Goal: Transaction & Acquisition: Purchase product/service

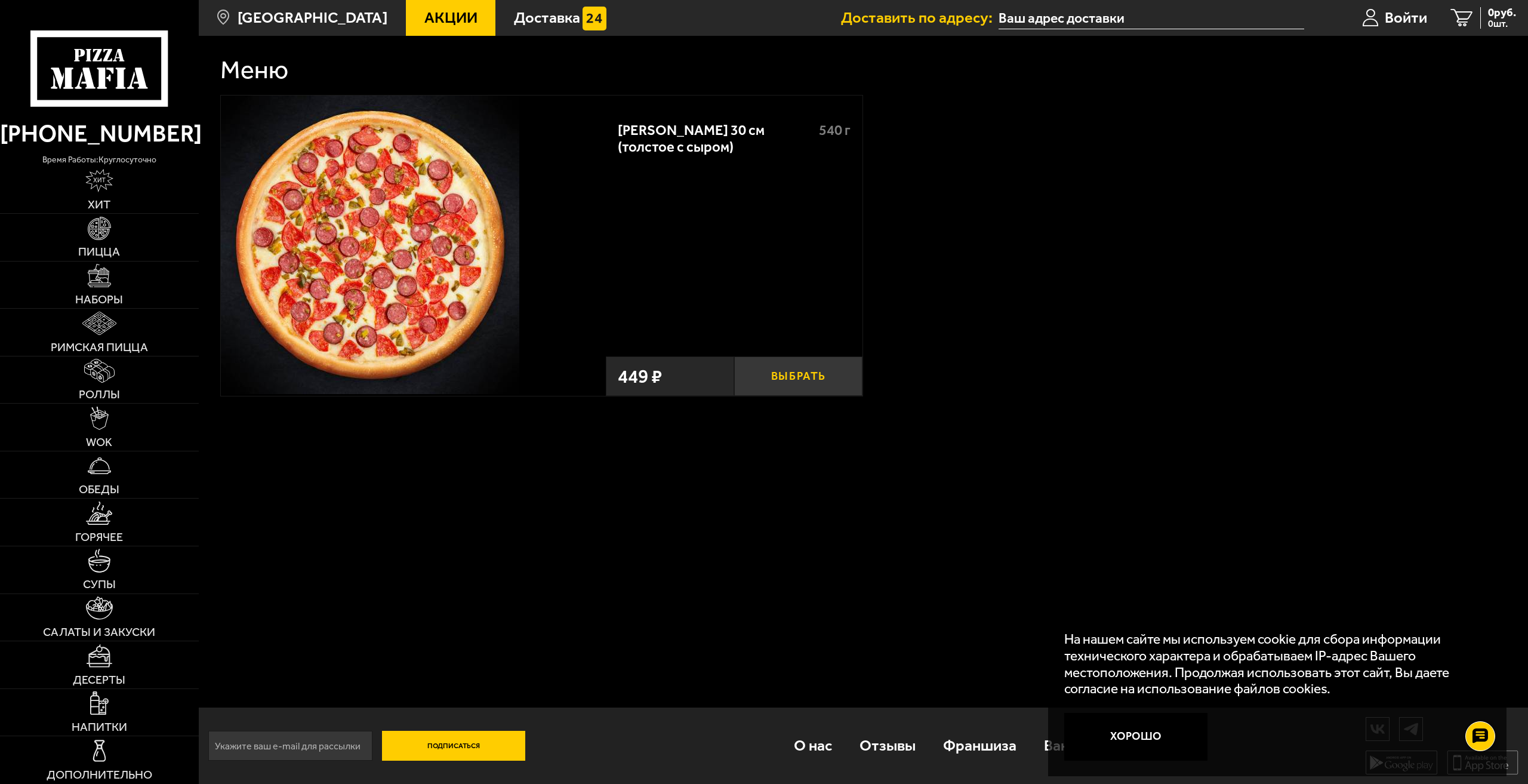
click at [788, 382] on button "Выбрать" at bounding box center [799, 376] width 128 height 39
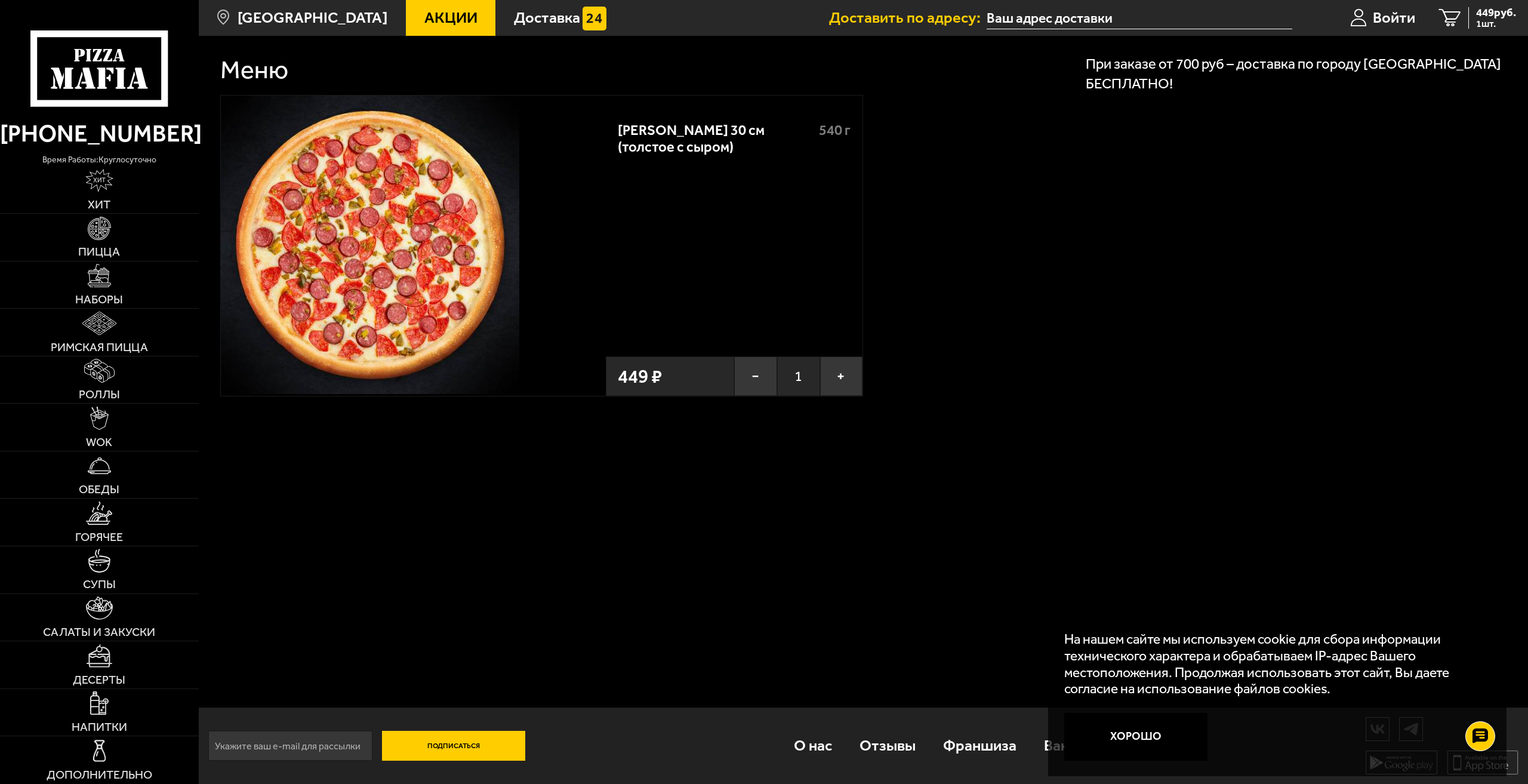
click at [788, 382] on span "1" at bounding box center [799, 376] width 43 height 39
click at [842, 386] on button "+" at bounding box center [842, 376] width 43 height 39
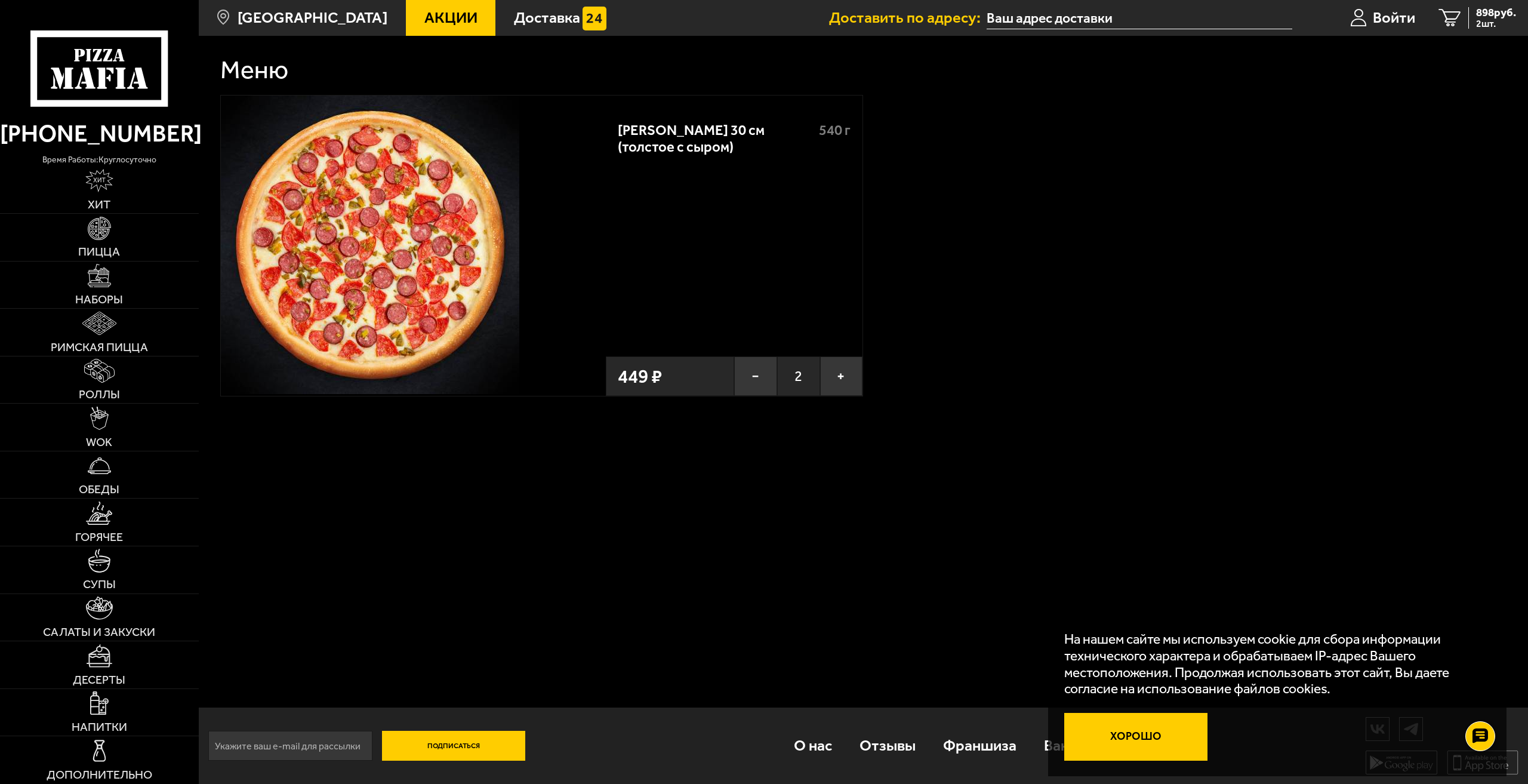
click at [1138, 728] on button "Хорошо" at bounding box center [1136, 736] width 143 height 47
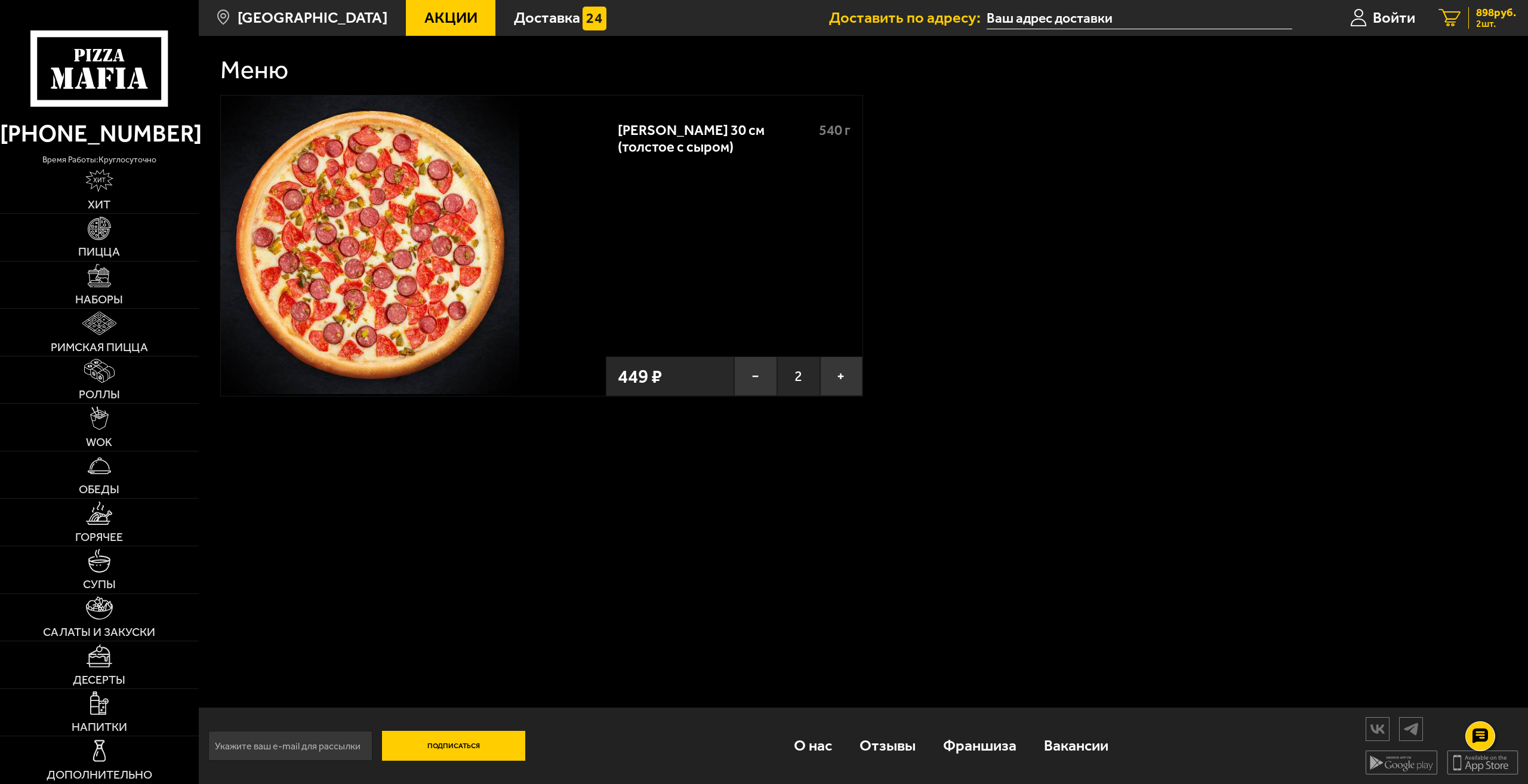
click at [1482, 20] on span "2 шт." at bounding box center [1495, 24] width 40 height 9
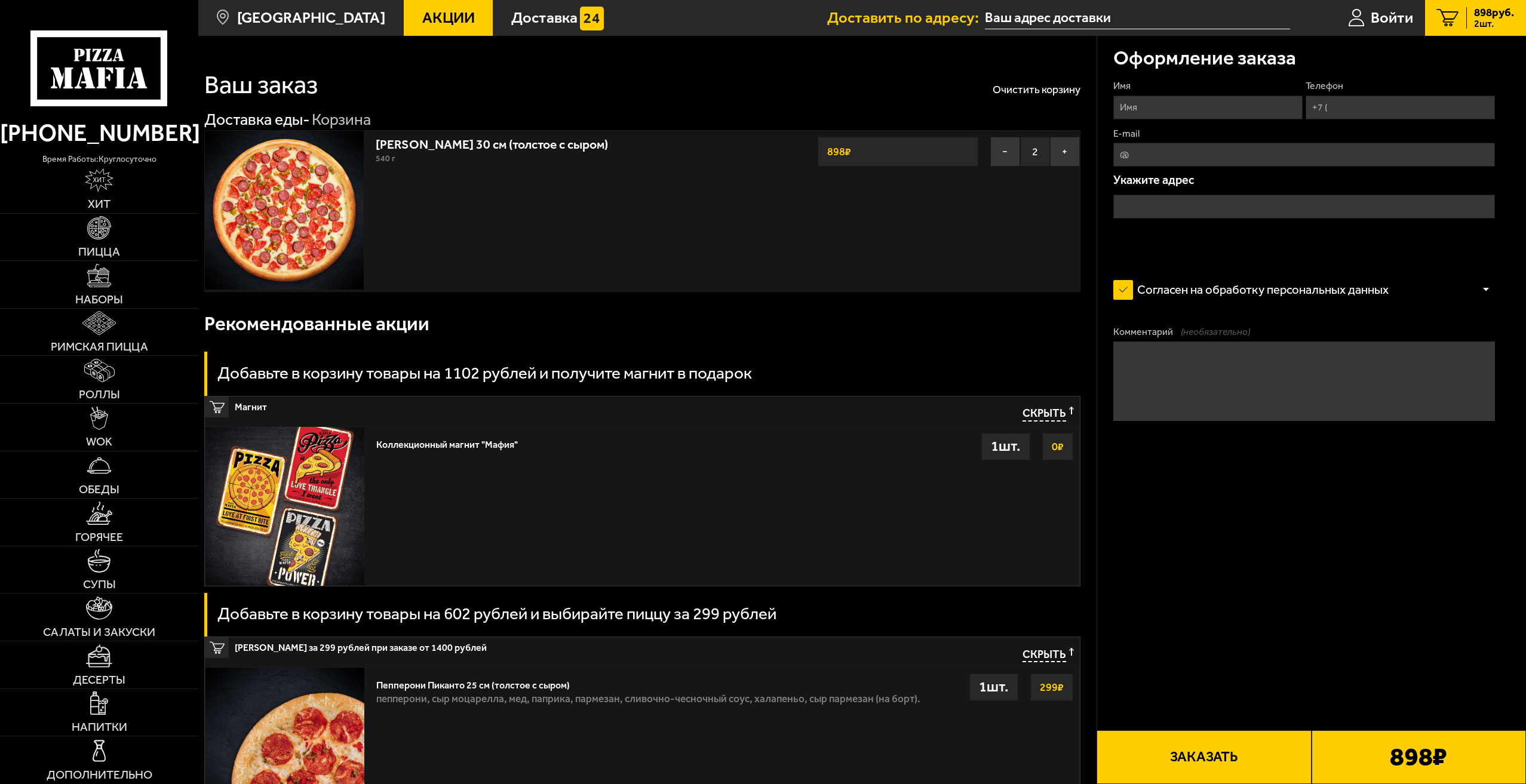
click at [1159, 101] on input "Имя" at bounding box center [1207, 108] width 189 height 24
type input "U"
type input "Герман"
click at [1337, 109] on input "Телефон" at bounding box center [1399, 108] width 189 height 24
type input "+7 (989) 702-37-94"
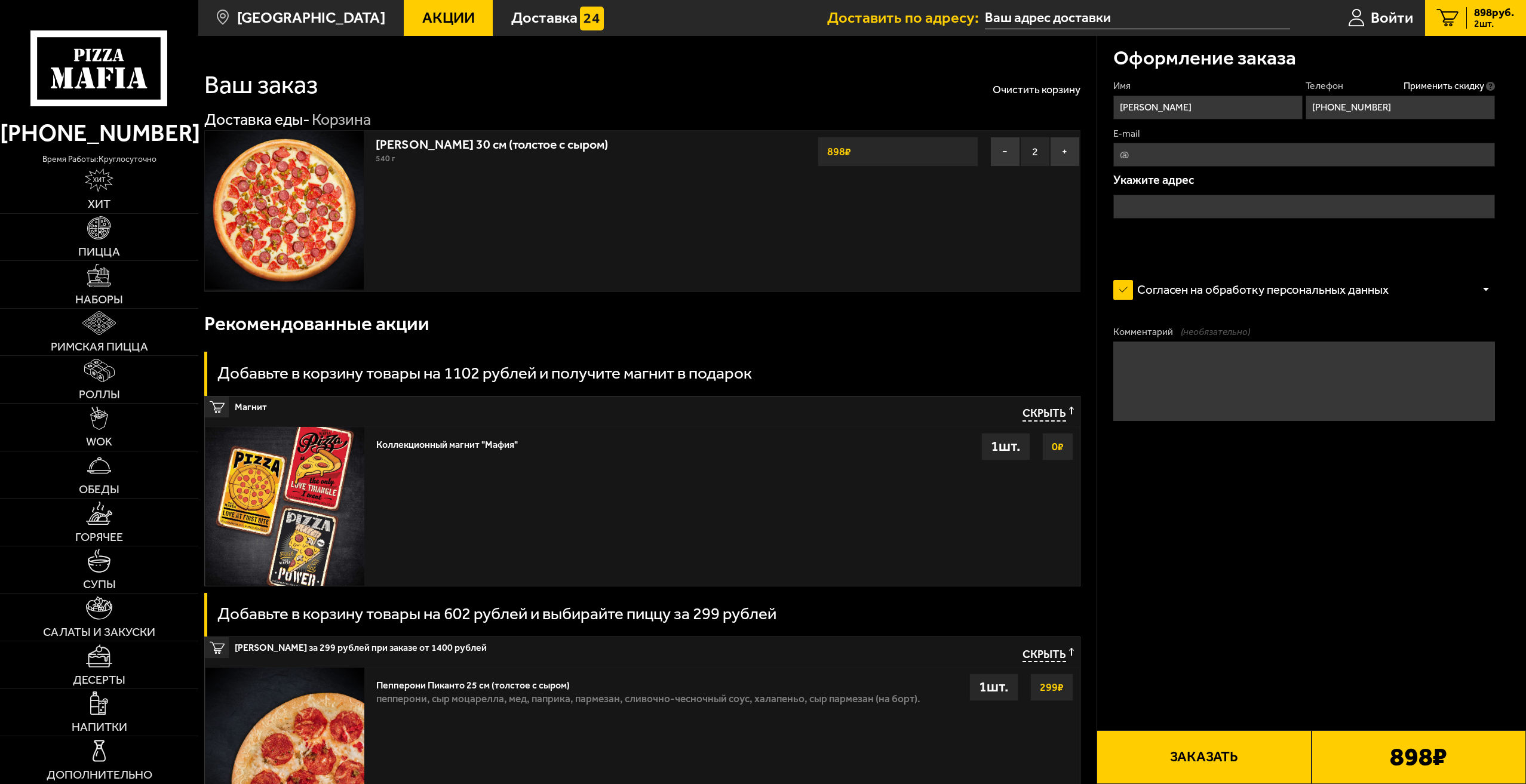
click at [1230, 150] on input "E-mail" at bounding box center [1304, 155] width 382 height 24
type input "р"
type input "hermanbrock@yandex.ru"
click at [1196, 207] on input "text" at bounding box center [1304, 207] width 382 height 24
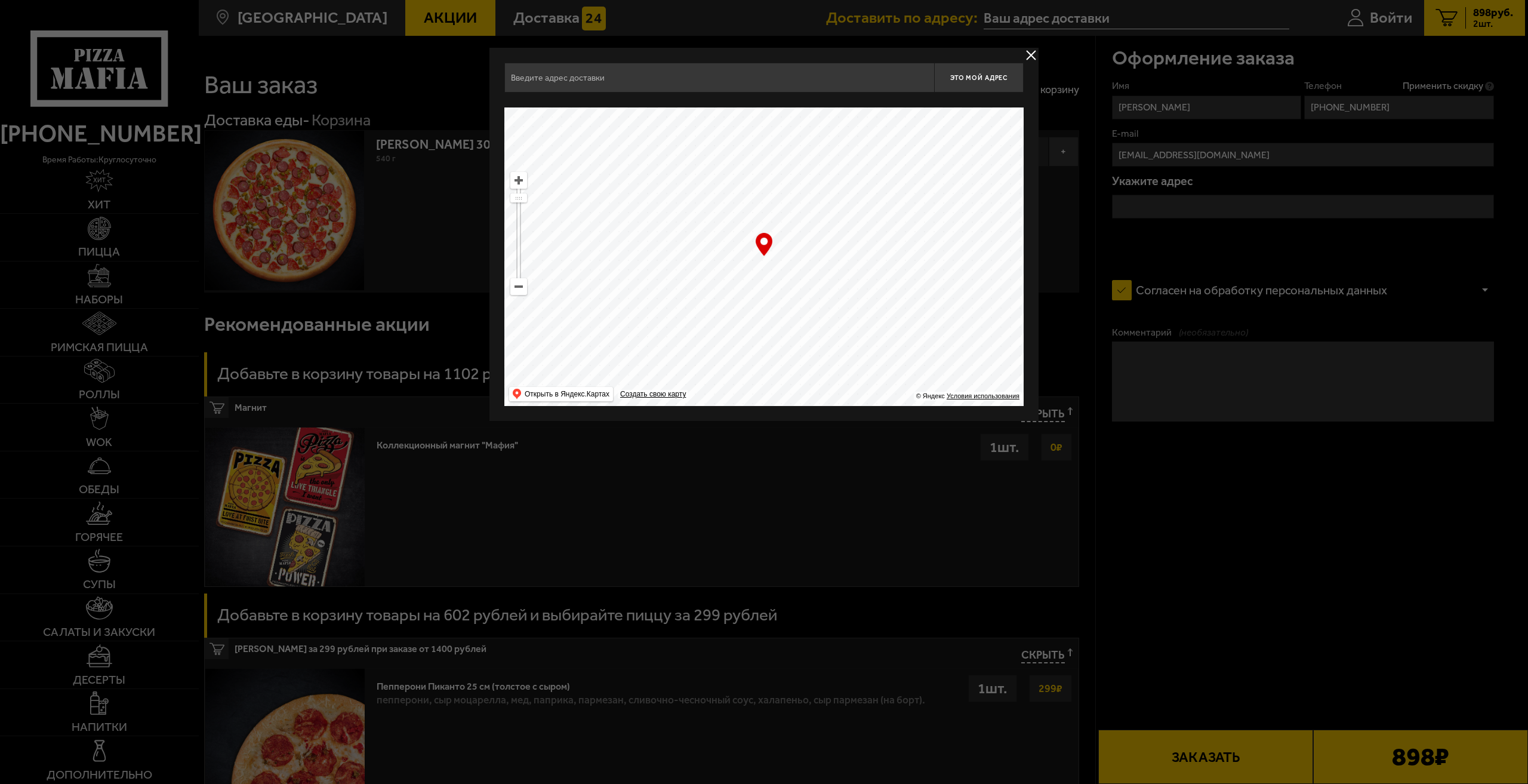
click at [853, 73] on input "text" at bounding box center [720, 77] width 430 height 30
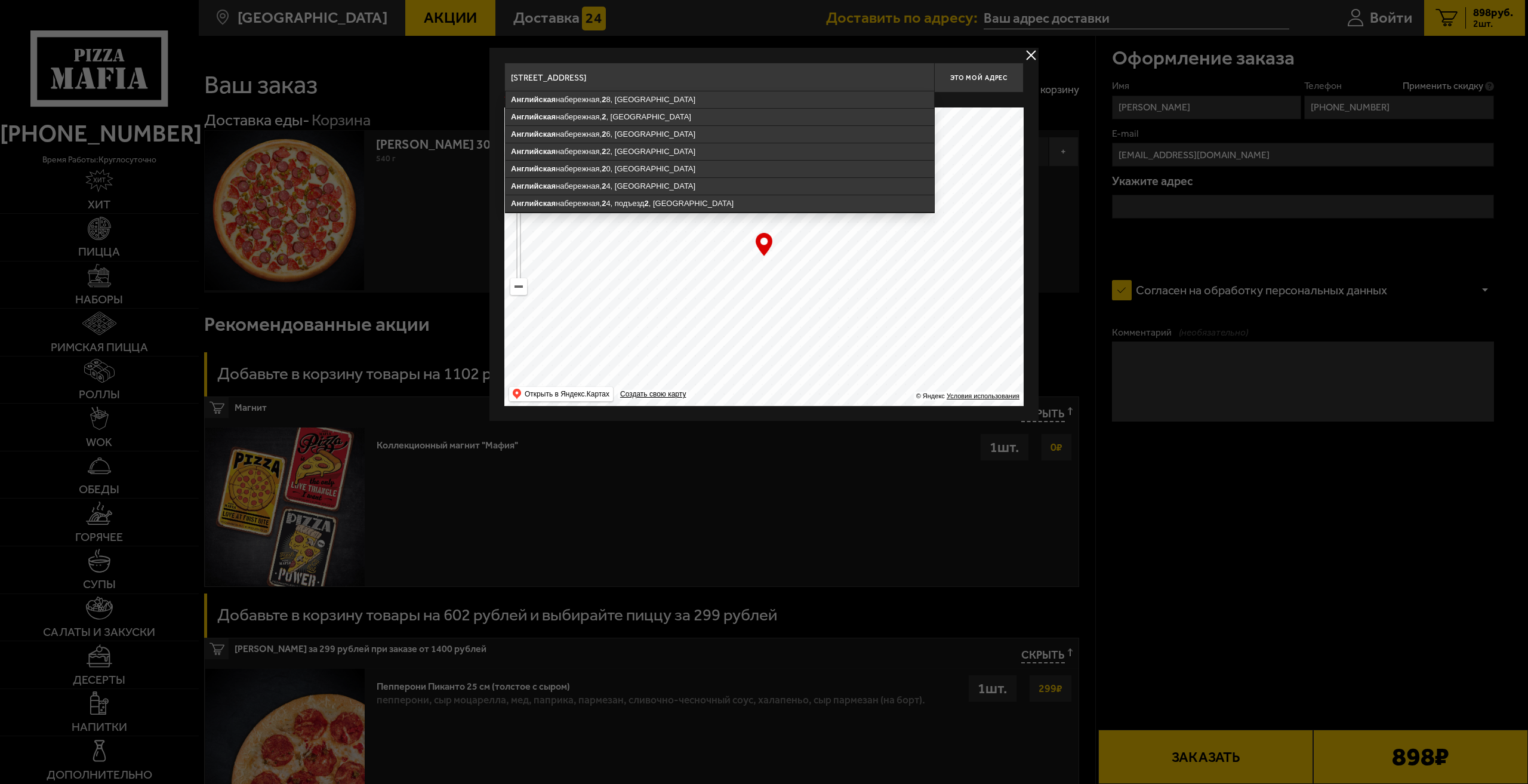
type input "Английская ул 2"
click at [991, 253] on ymaps at bounding box center [764, 256] width 520 height 299
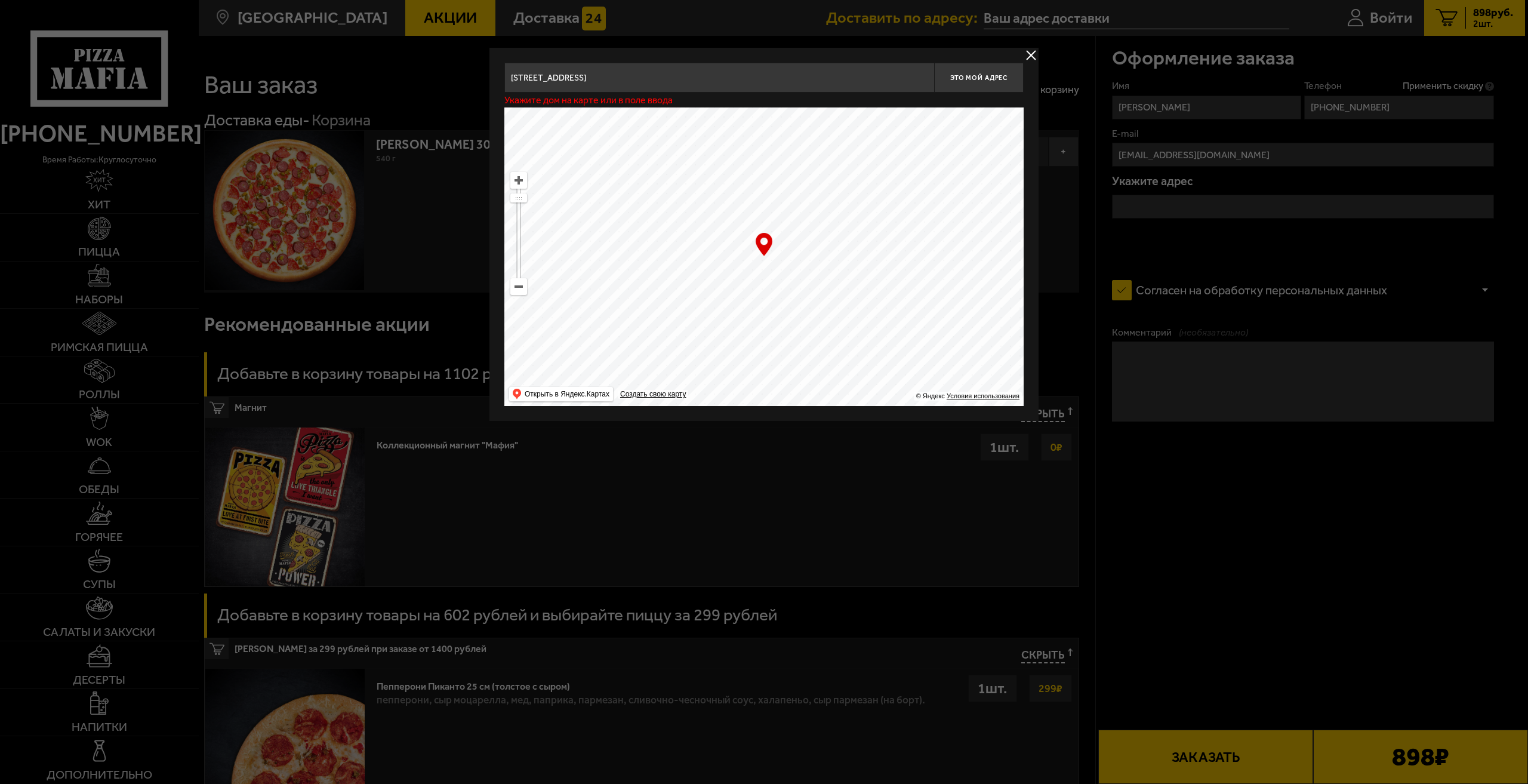
drag, startPoint x: 798, startPoint y: 245, endPoint x: 772, endPoint y: 221, distance: 35.4
click at [788, 217] on ymaps at bounding box center [764, 256] width 520 height 299
click at [520, 281] on ymaps at bounding box center [519, 286] width 16 height 16
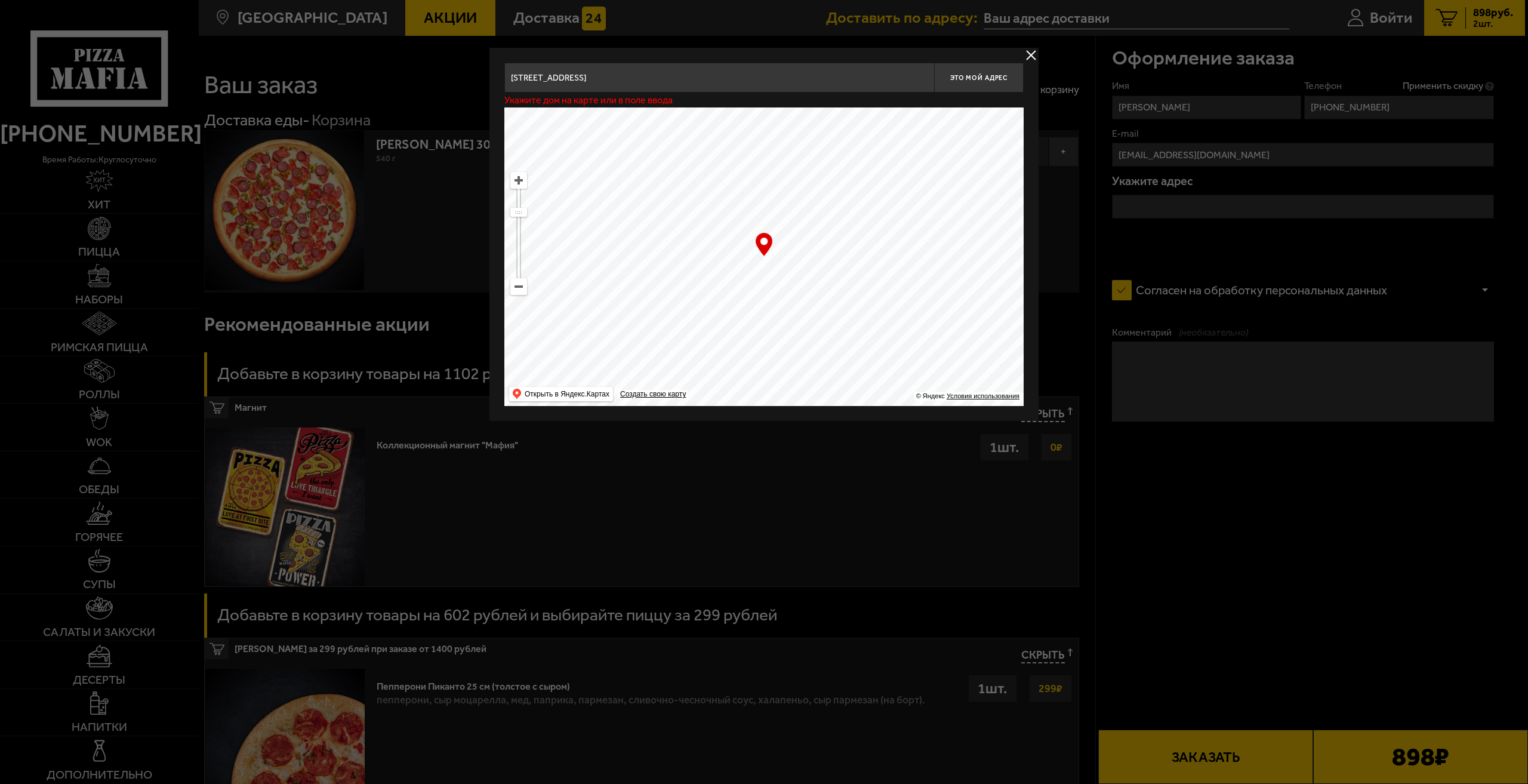
drag, startPoint x: 813, startPoint y: 303, endPoint x: 720, endPoint y: 228, distance: 119.5
click at [688, 196] on ymaps at bounding box center [764, 256] width 520 height 299
drag, startPoint x: 784, startPoint y: 259, endPoint x: 752, endPoint y: 198, distance: 68.9
click at [752, 198] on ymaps at bounding box center [764, 256] width 520 height 299
type input "Октябрьская набережная, 6к2"
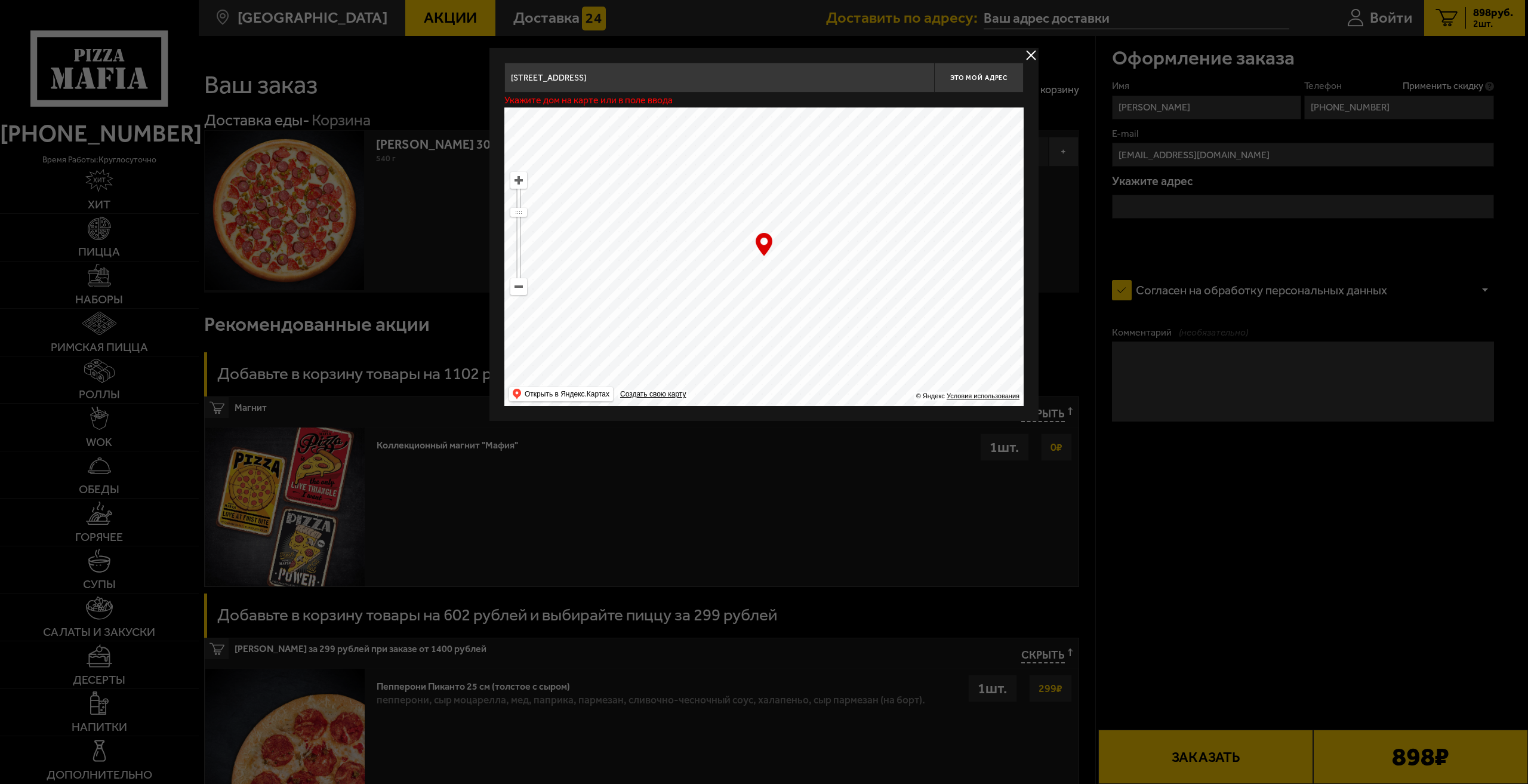
type input "Октябрьская набережная, 6к2"
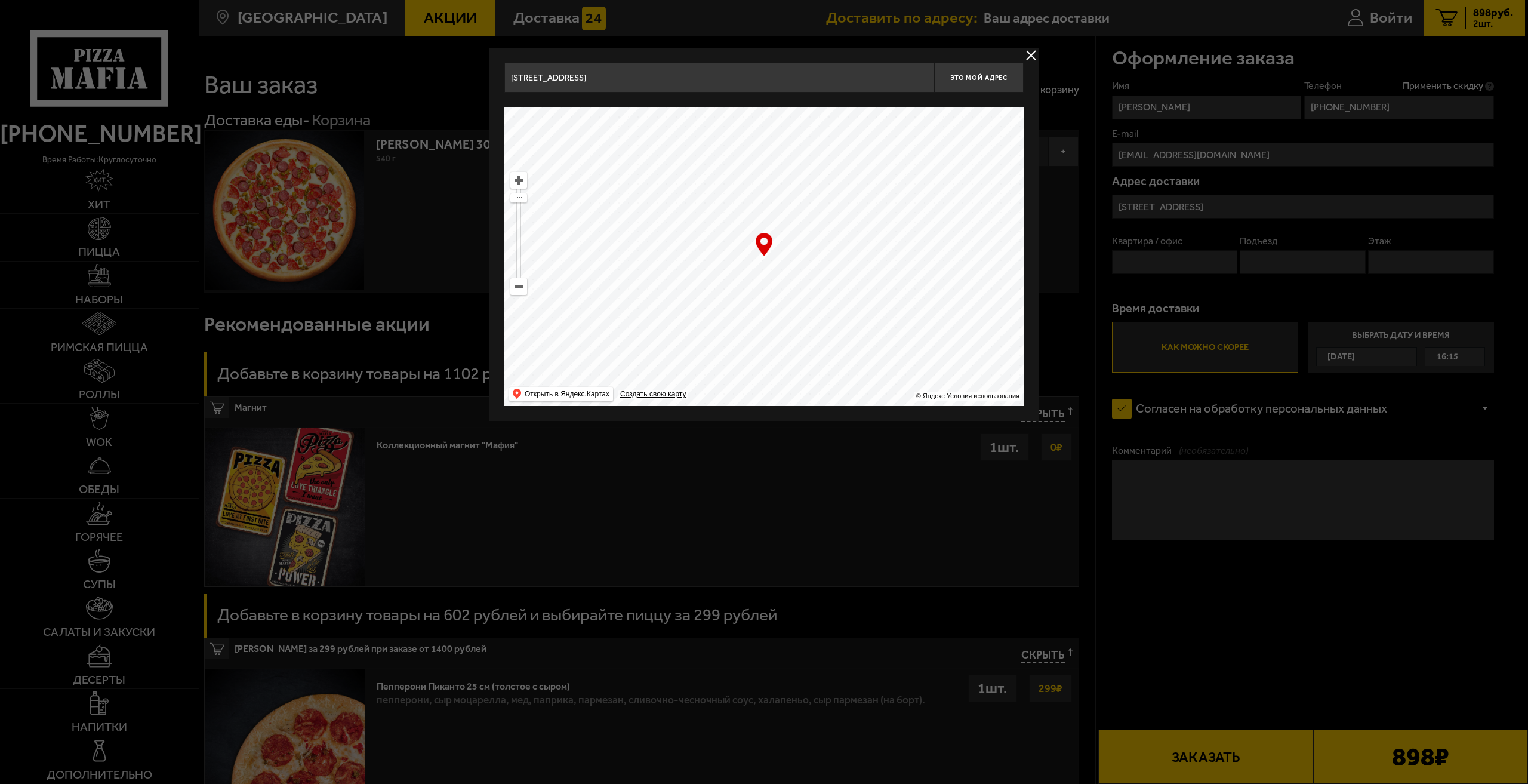
drag, startPoint x: 771, startPoint y: 234, endPoint x: 708, endPoint y: 240, distance: 63.3
click at [708, 240] on ymaps at bounding box center [764, 256] width 520 height 299
click at [517, 284] on ymaps at bounding box center [519, 286] width 16 height 16
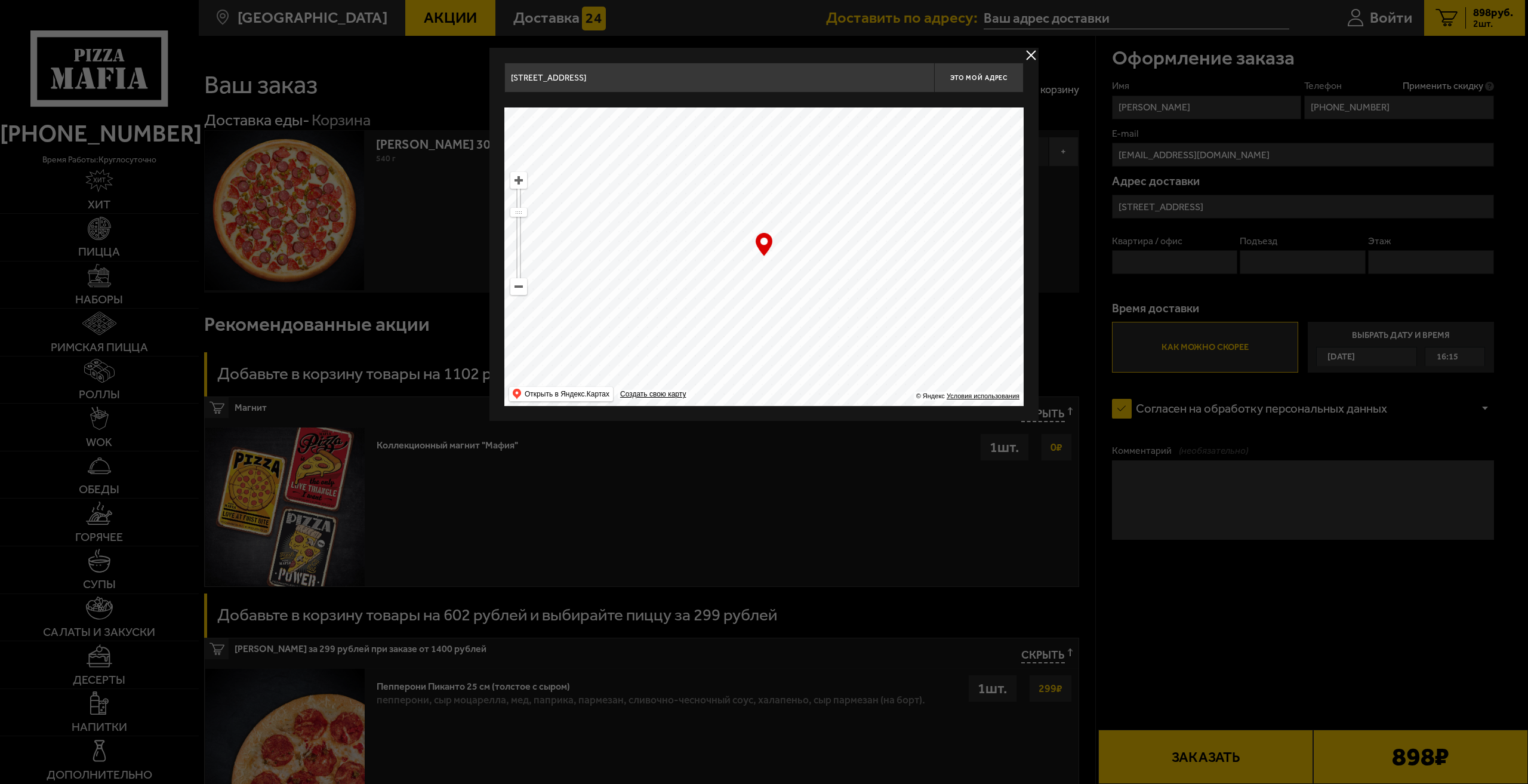
click at [517, 284] on ymaps at bounding box center [519, 286] width 16 height 16
drag, startPoint x: 824, startPoint y: 306, endPoint x: 714, endPoint y: 276, distance: 114.0
click at [714, 276] on ymaps at bounding box center [764, 256] width 520 height 299
click at [518, 181] on ymaps at bounding box center [519, 180] width 16 height 16
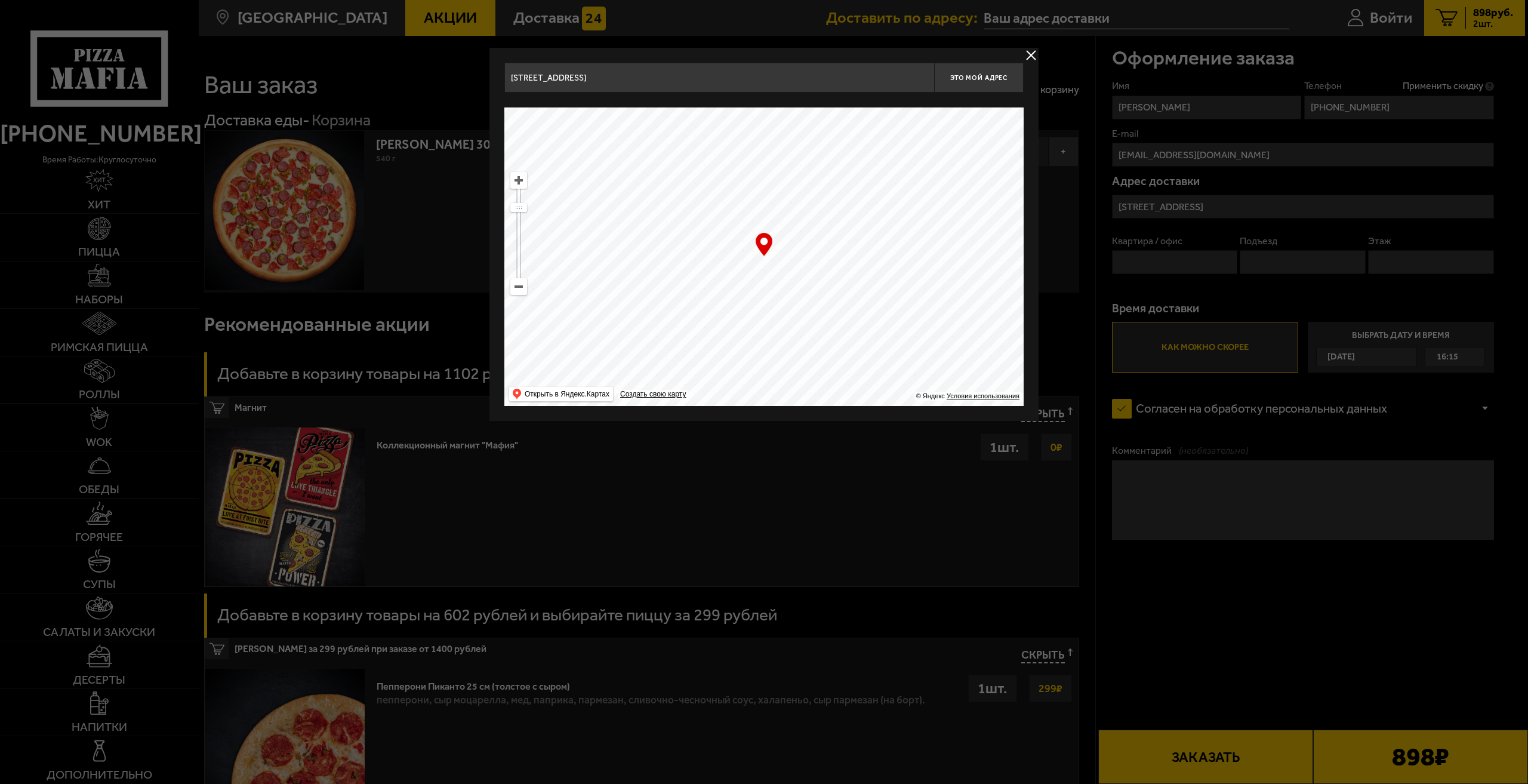
click at [518, 181] on ymaps at bounding box center [519, 180] width 16 height 16
drag, startPoint x: 916, startPoint y: 264, endPoint x: 818, endPoint y: 240, distance: 100.9
click at [818, 240] on ymaps at bounding box center [764, 256] width 520 height 299
click at [525, 179] on ymaps at bounding box center [519, 180] width 16 height 16
drag, startPoint x: 782, startPoint y: 223, endPoint x: 644, endPoint y: 455, distance: 269.9
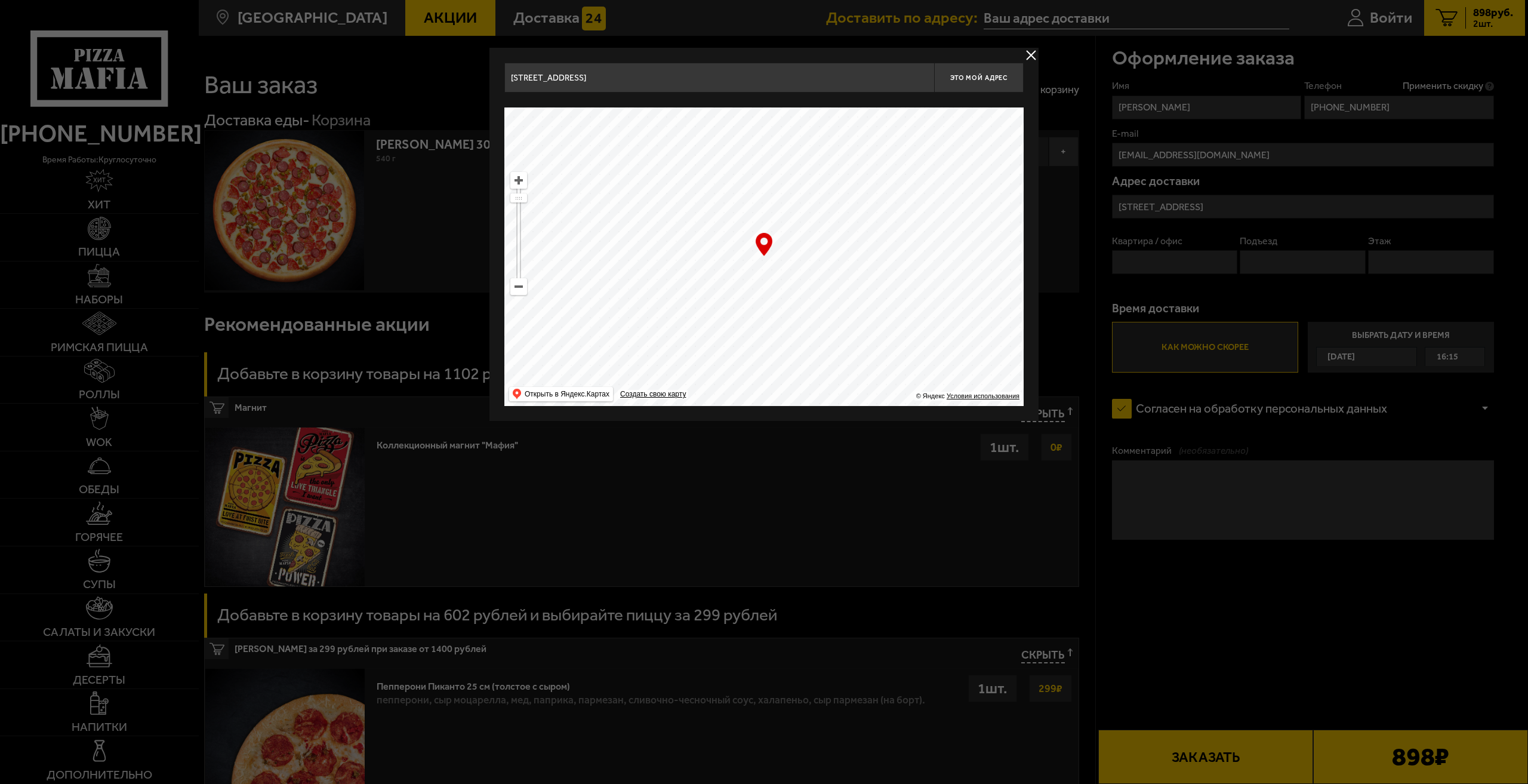
click at [644, 455] on main "Санкт-Петербург Все Акции Доставка Личный кабинет Акции Доставка Доставить по а…" at bounding box center [861, 697] width 1327 height 1396
drag, startPoint x: 750, startPoint y: 251, endPoint x: 763, endPoint y: 280, distance: 31.8
click at [763, 280] on ymaps at bounding box center [764, 256] width 520 height 299
type input "[STREET_ADDRESS]"
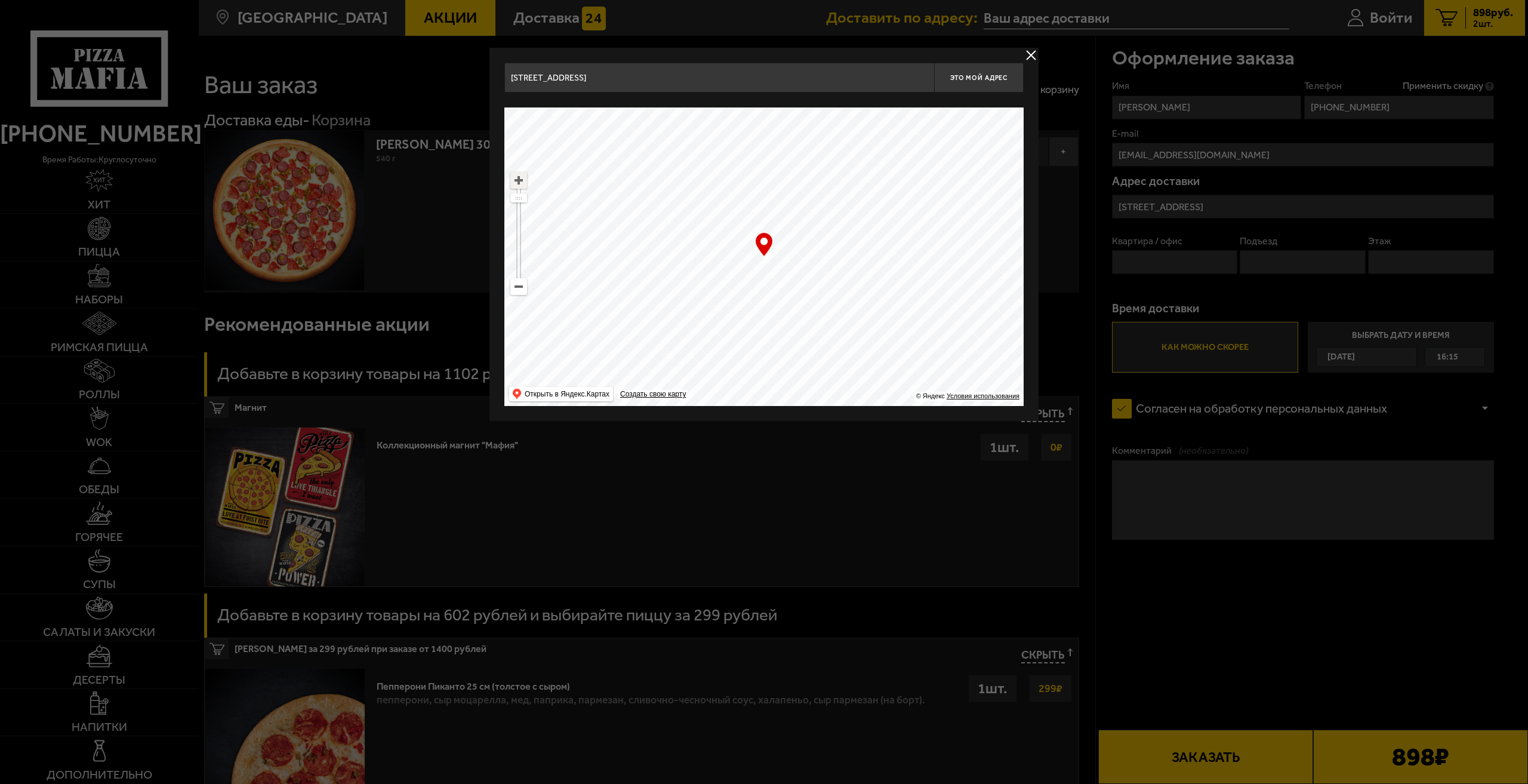
click at [523, 182] on ymaps at bounding box center [519, 180] width 16 height 16
drag, startPoint x: 781, startPoint y: 277, endPoint x: 790, endPoint y: 283, distance: 10.8
click at [790, 283] on ymaps at bounding box center [764, 256] width 520 height 299
click at [520, 181] on ymaps at bounding box center [519, 180] width 16 height 16
click at [841, 272] on ymaps at bounding box center [764, 256] width 520 height 299
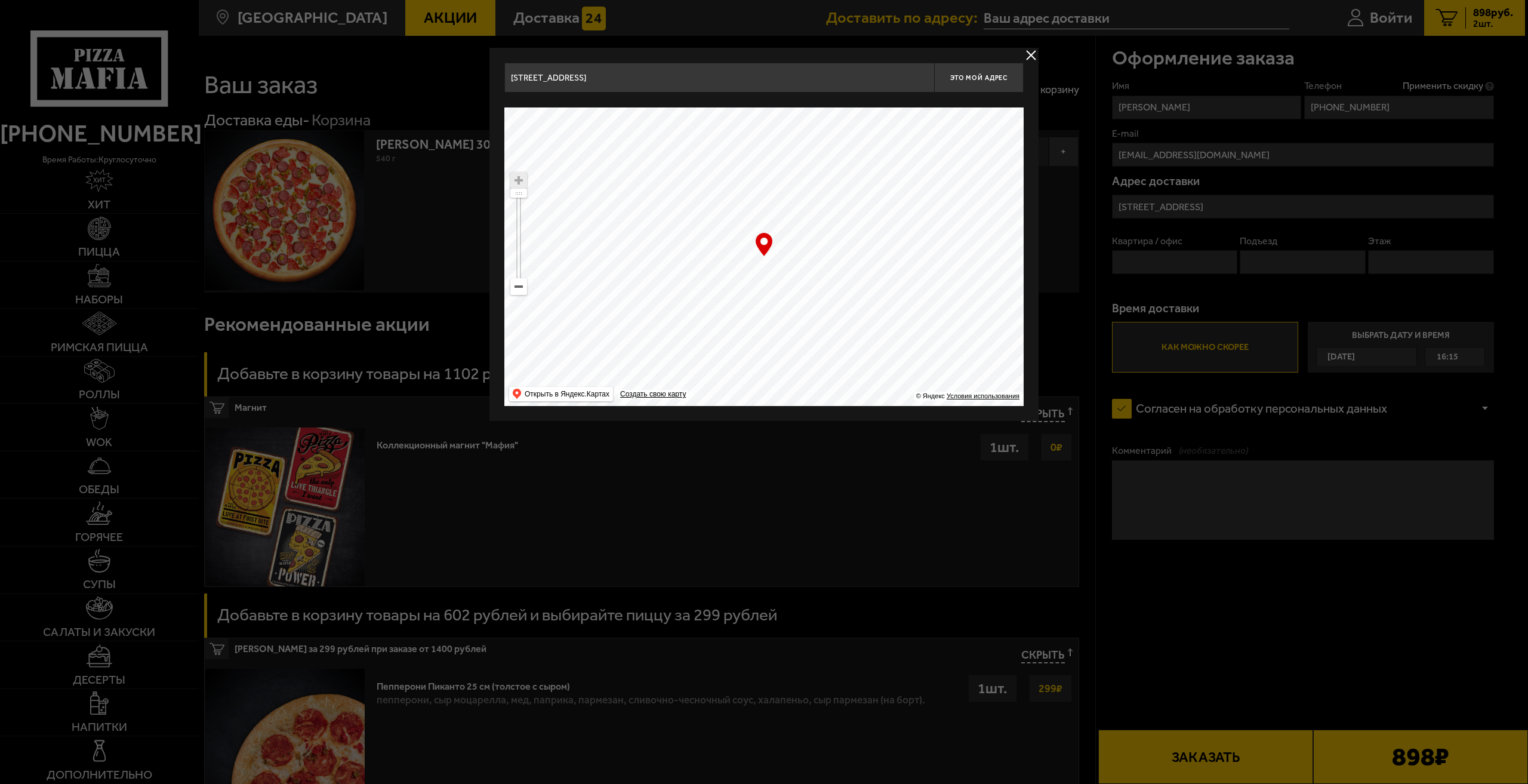
click at [764, 259] on ymaps at bounding box center [764, 256] width 520 height 299
click at [966, 74] on span "Это мой адрес" at bounding box center [980, 77] width 58 height 7
type input "[STREET_ADDRESS]"
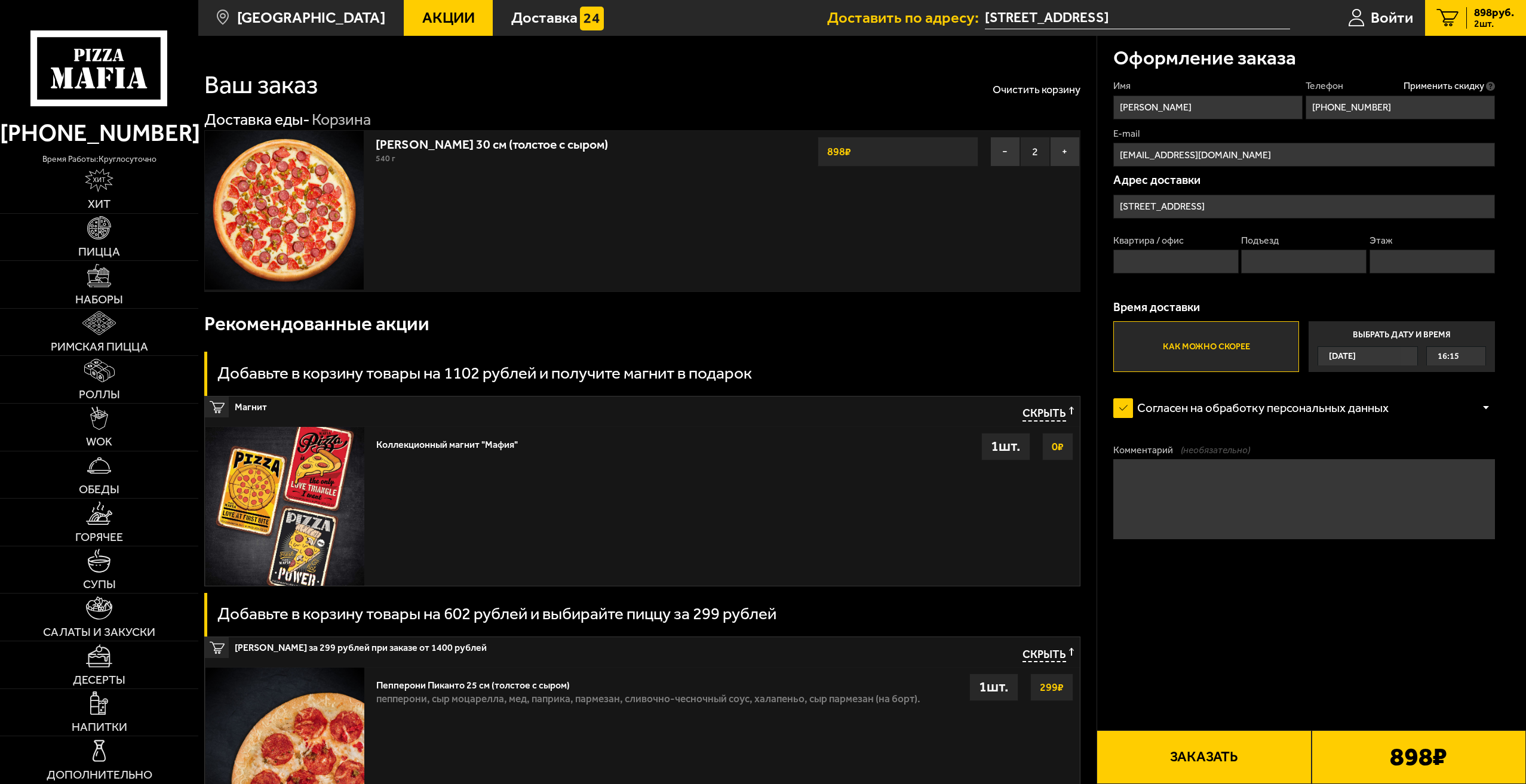
click at [1206, 268] on input "Квартира / офис" at bounding box center [1176, 262] width 126 height 24
type input "216"
click at [1269, 261] on input "Подъезд" at bounding box center [1303, 262] width 126 height 24
type input "2"
click at [1414, 261] on input "Этаж" at bounding box center [1432, 262] width 126 height 24
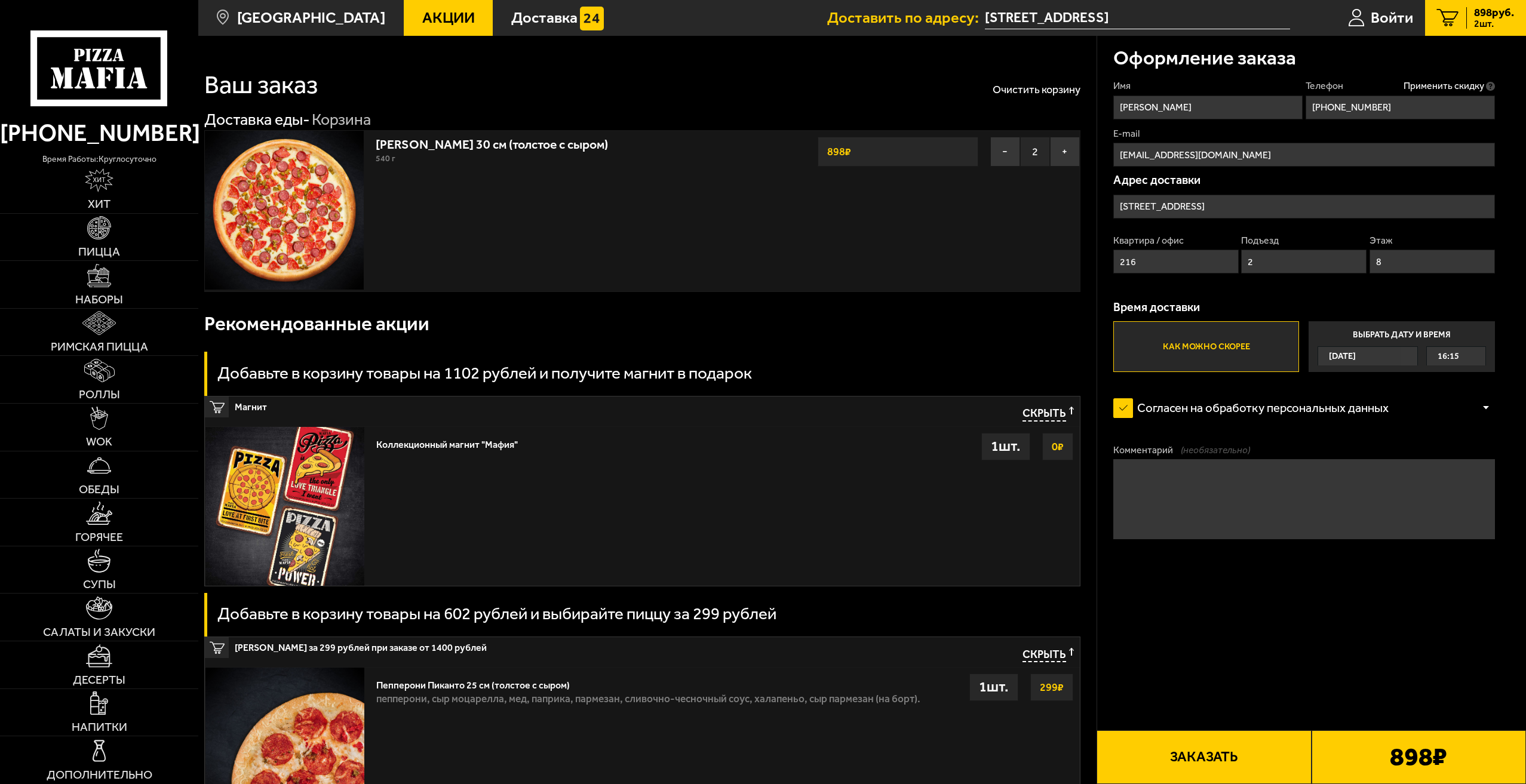
type input "8"
click at [1411, 291] on div "Имя Герман Телефон Применить скидку Вы будете зарегистрированы автоматически. +…" at bounding box center [1304, 225] width 382 height 292
click at [1345, 471] on textarea "Комментарий (необязательно)" at bounding box center [1304, 498] width 382 height 79
type textarea "Н"
drag, startPoint x: 1409, startPoint y: 107, endPoint x: 1249, endPoint y: 112, distance: 160.1
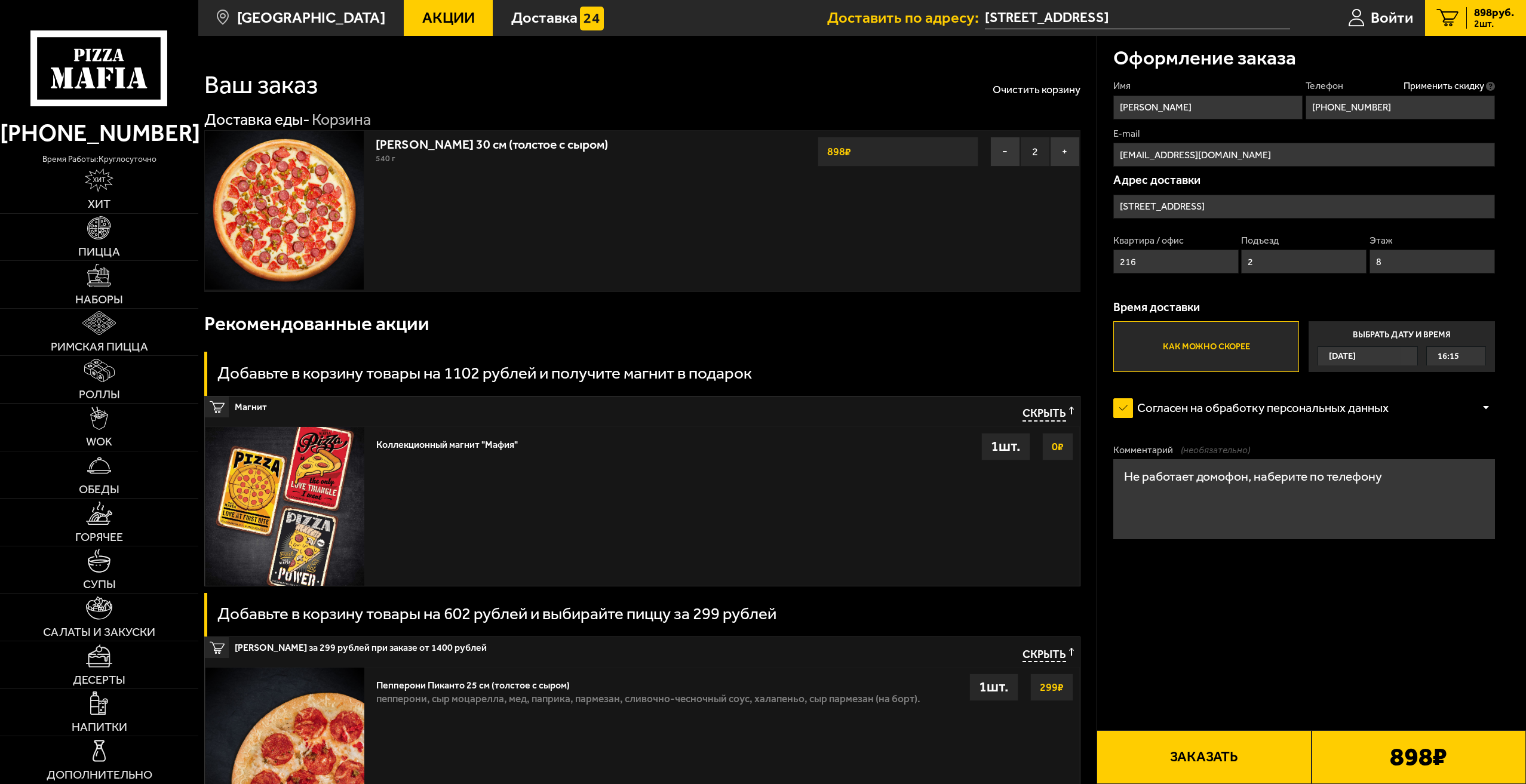
click at [1249, 112] on div "Имя Герман Телефон Применить скидку Вы будете зарегистрированы автоматически. +…" at bounding box center [1304, 225] width 382 height 292
click at [1410, 470] on textarea "Не работает домофон, наберите по телефону" at bounding box center [1304, 498] width 382 height 79
paste textarea "+7 (989) 702-37-94"
type textarea "Не работает домофон, наберите по телефону +7 (989) 702-37-94 и я вас встречу"
click at [1205, 740] on button "Заказать" at bounding box center [1204, 757] width 214 height 54
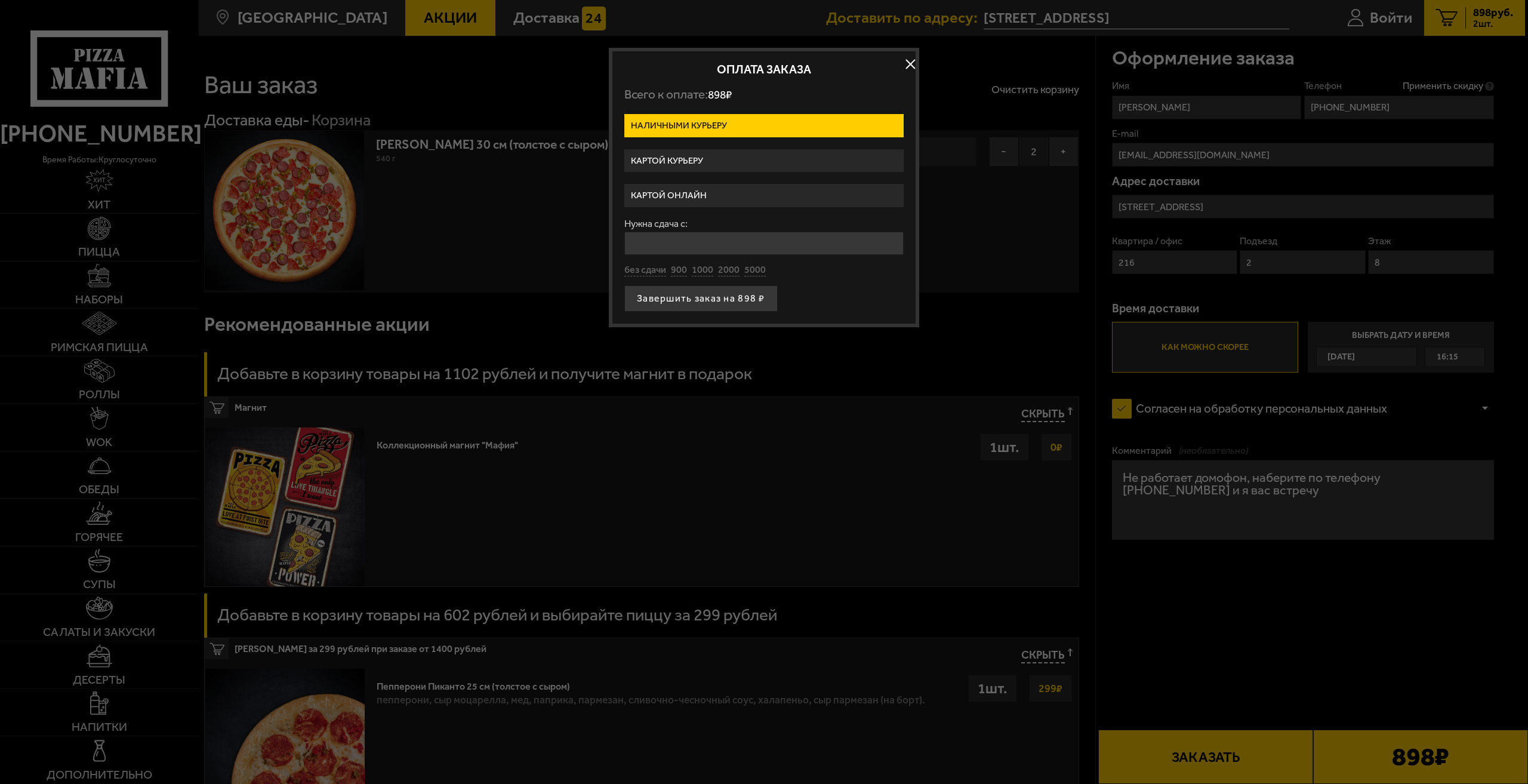
click at [718, 157] on label "Картой курьеру" at bounding box center [764, 160] width 279 height 23
click at [0, 0] on input "Картой курьеру" at bounding box center [0, 0] width 0 height 0
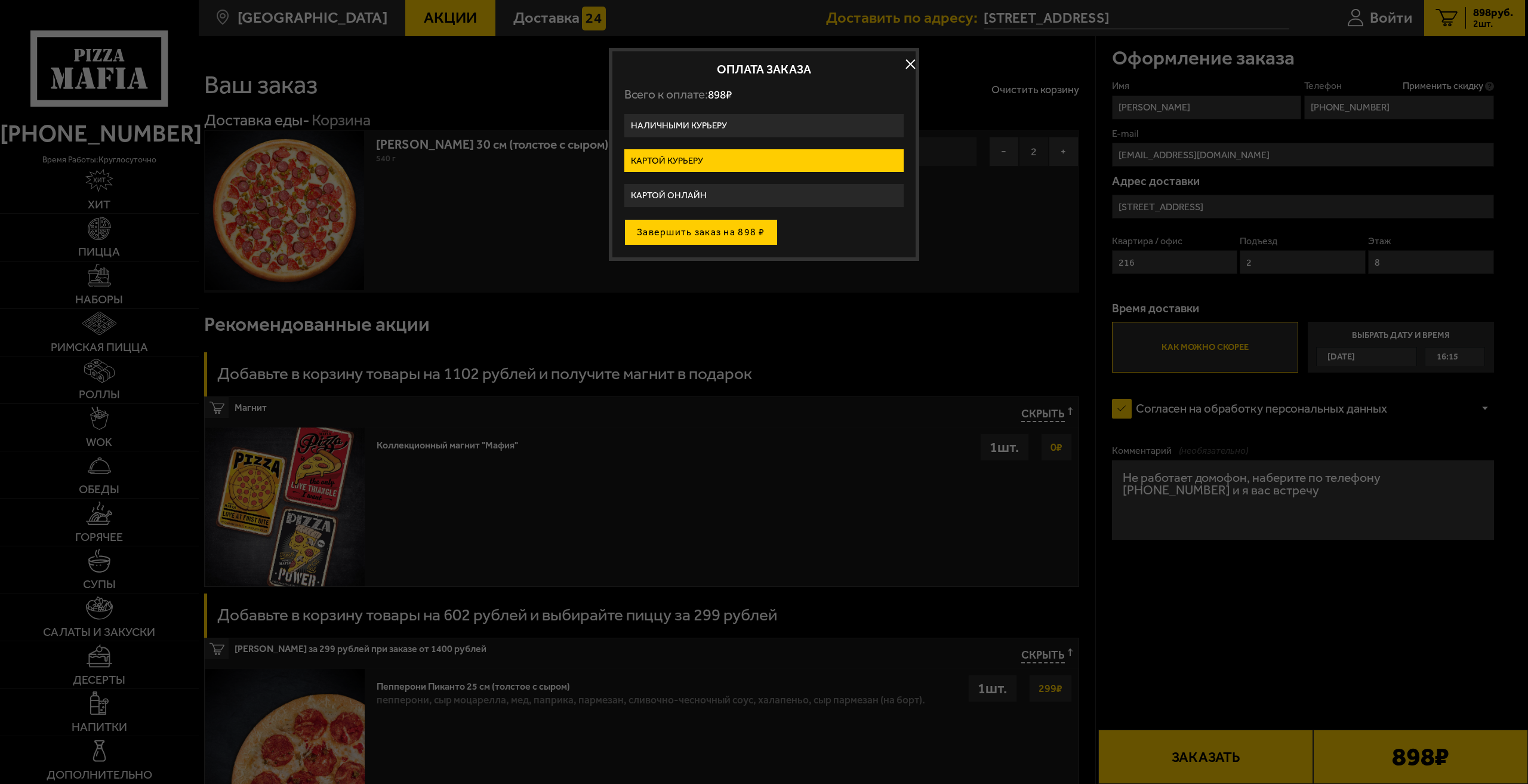
click at [724, 237] on button "Завершить заказ на 898 ₽" at bounding box center [701, 232] width 154 height 26
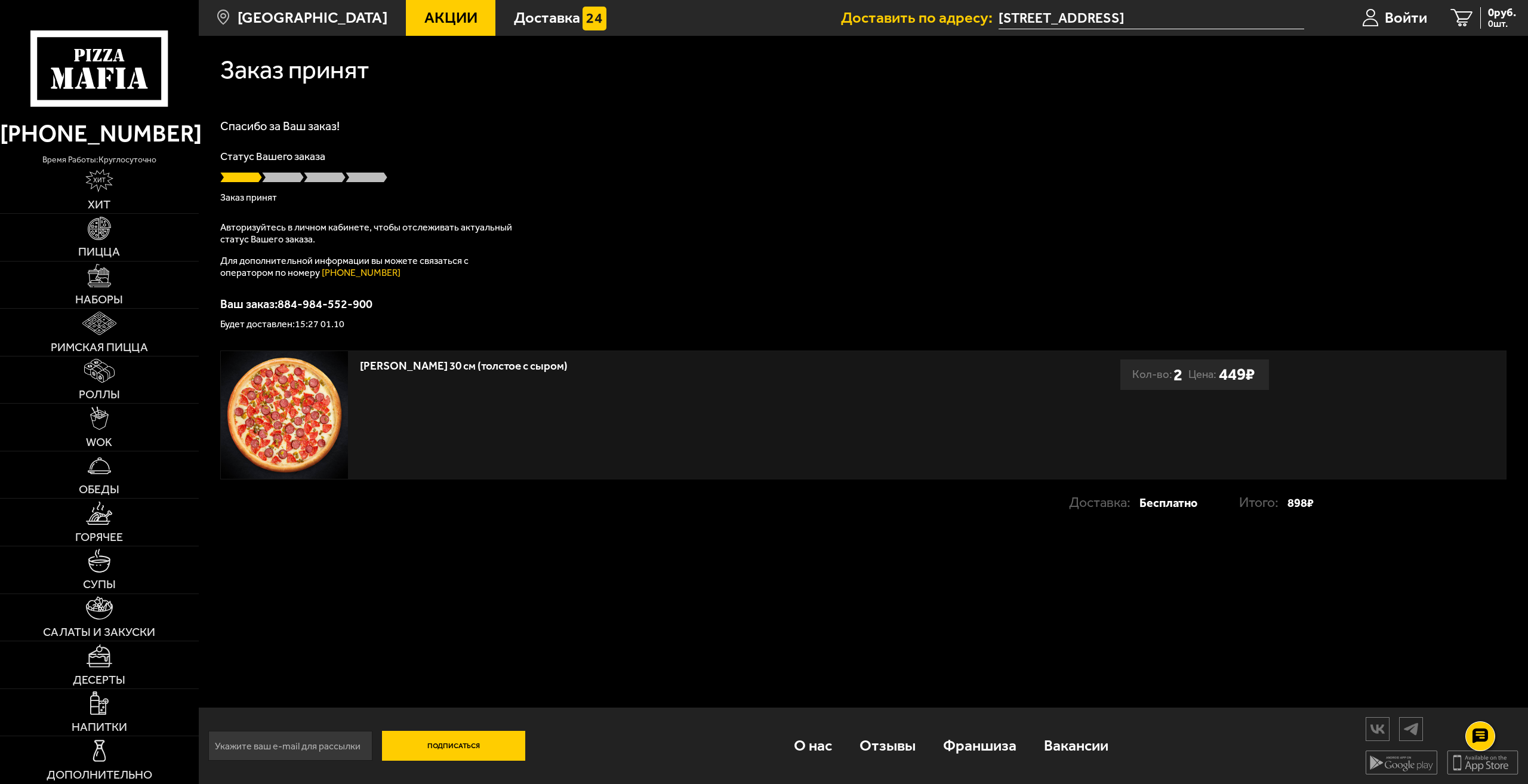
click at [285, 234] on p "Авторизуйтесь в личном кабинете, чтобы отслеживать актуальный статус Вашего зак…" at bounding box center [370, 234] width 299 height 24
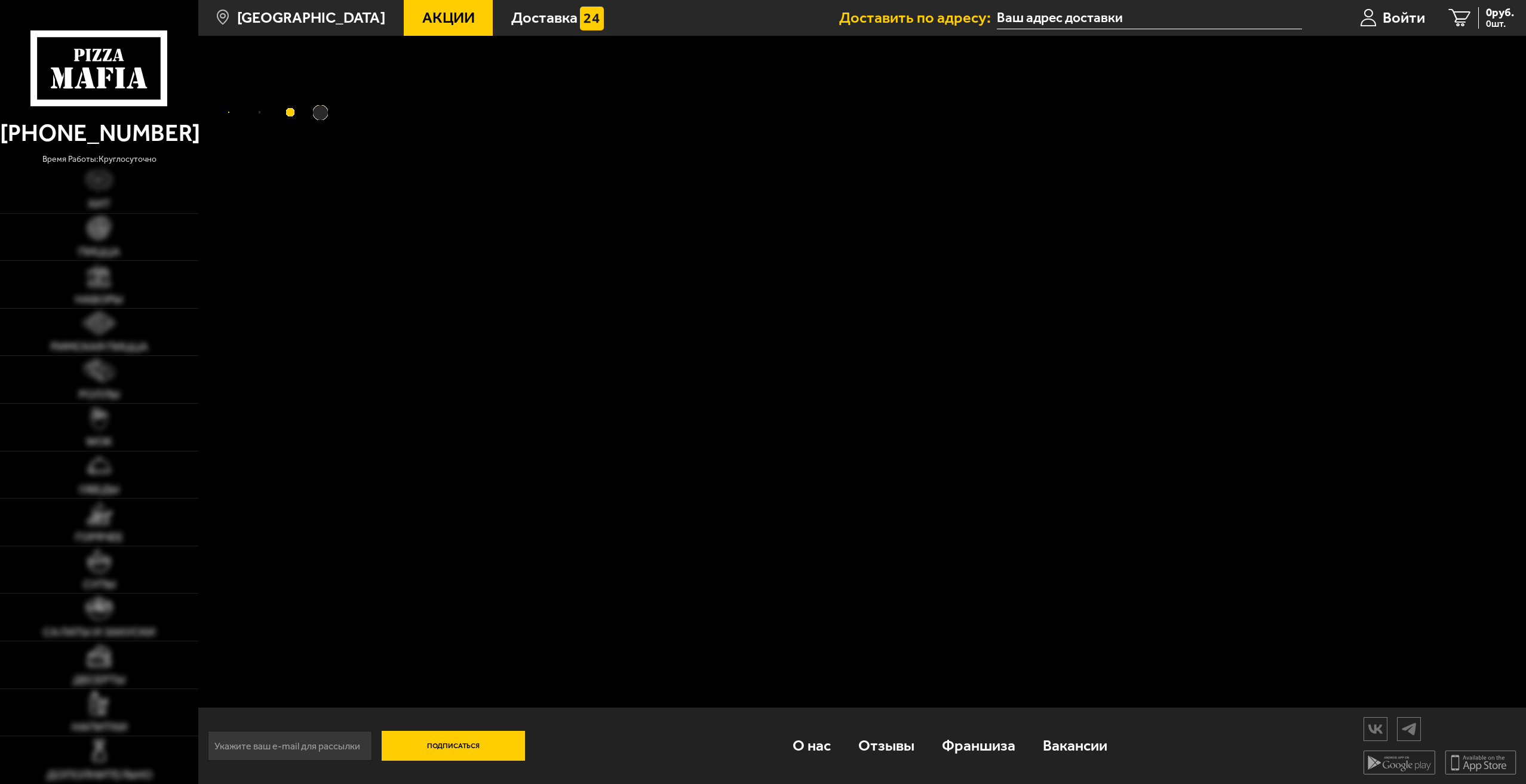
type input "Ленинградская область, Всеволожский район, Заневское городское поселение, Кудро…"
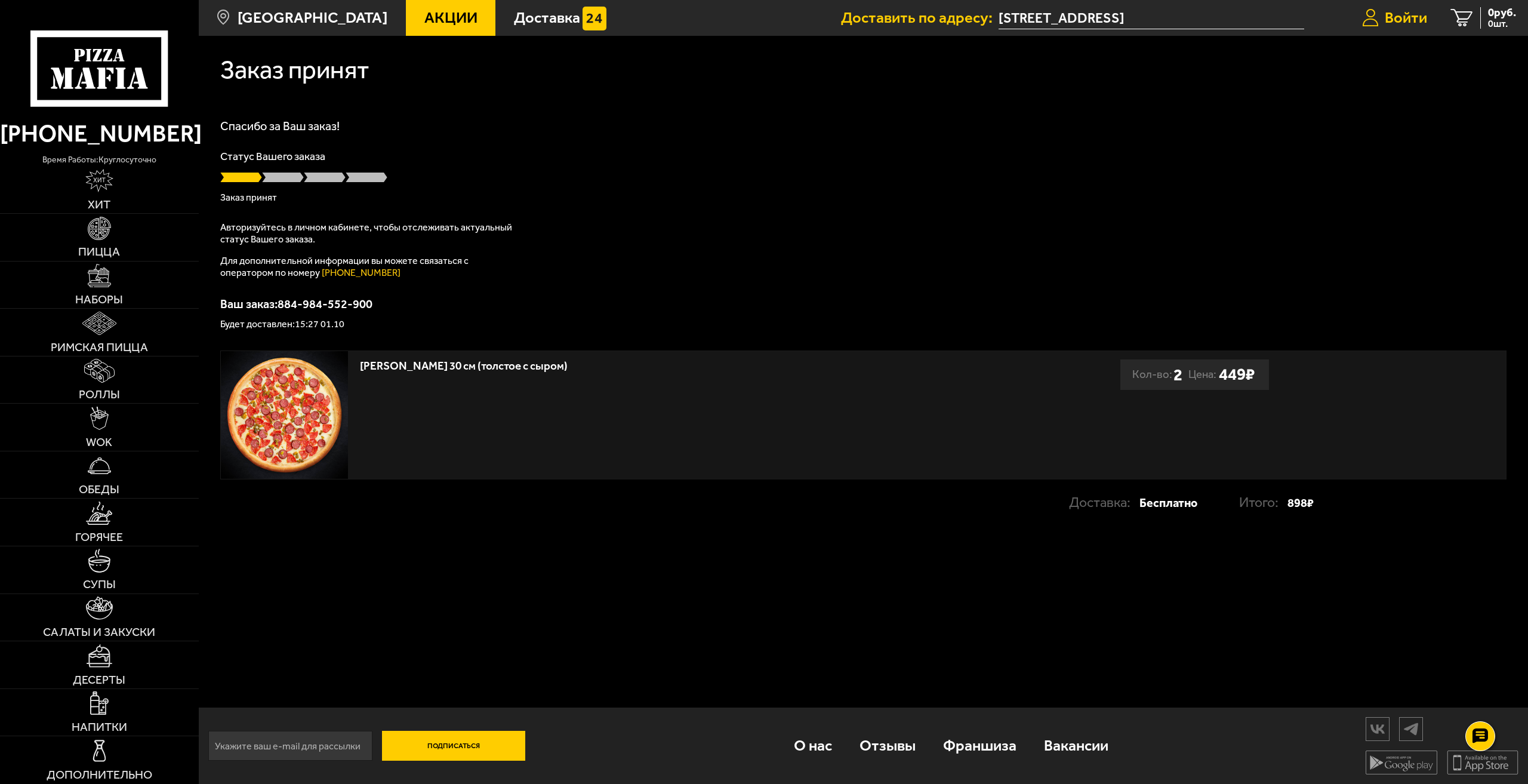
click at [1385, 21] on span "Войти" at bounding box center [1406, 18] width 43 height 16
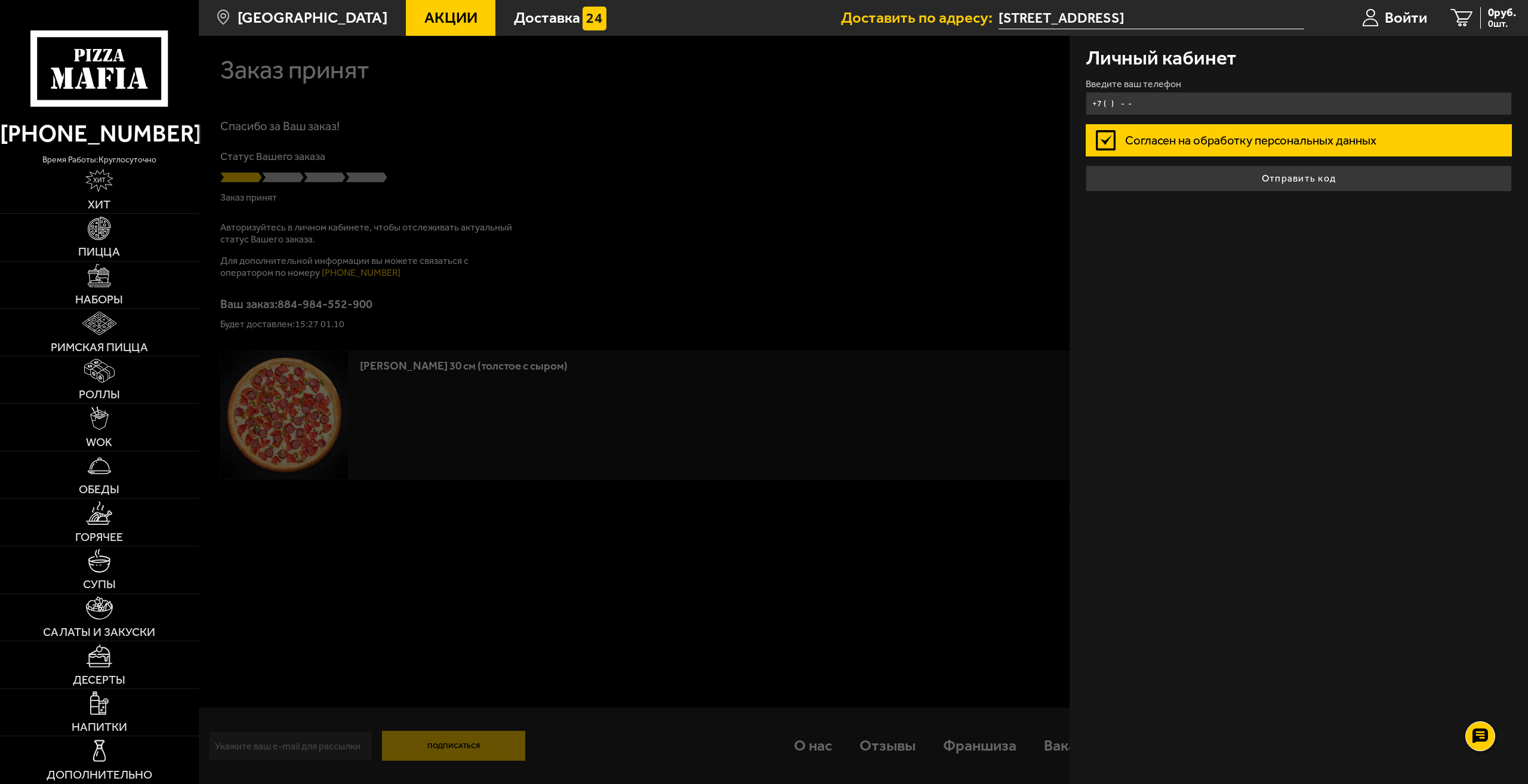
click at [1183, 105] on input "+7 ( ) - -" at bounding box center [1299, 103] width 426 height 23
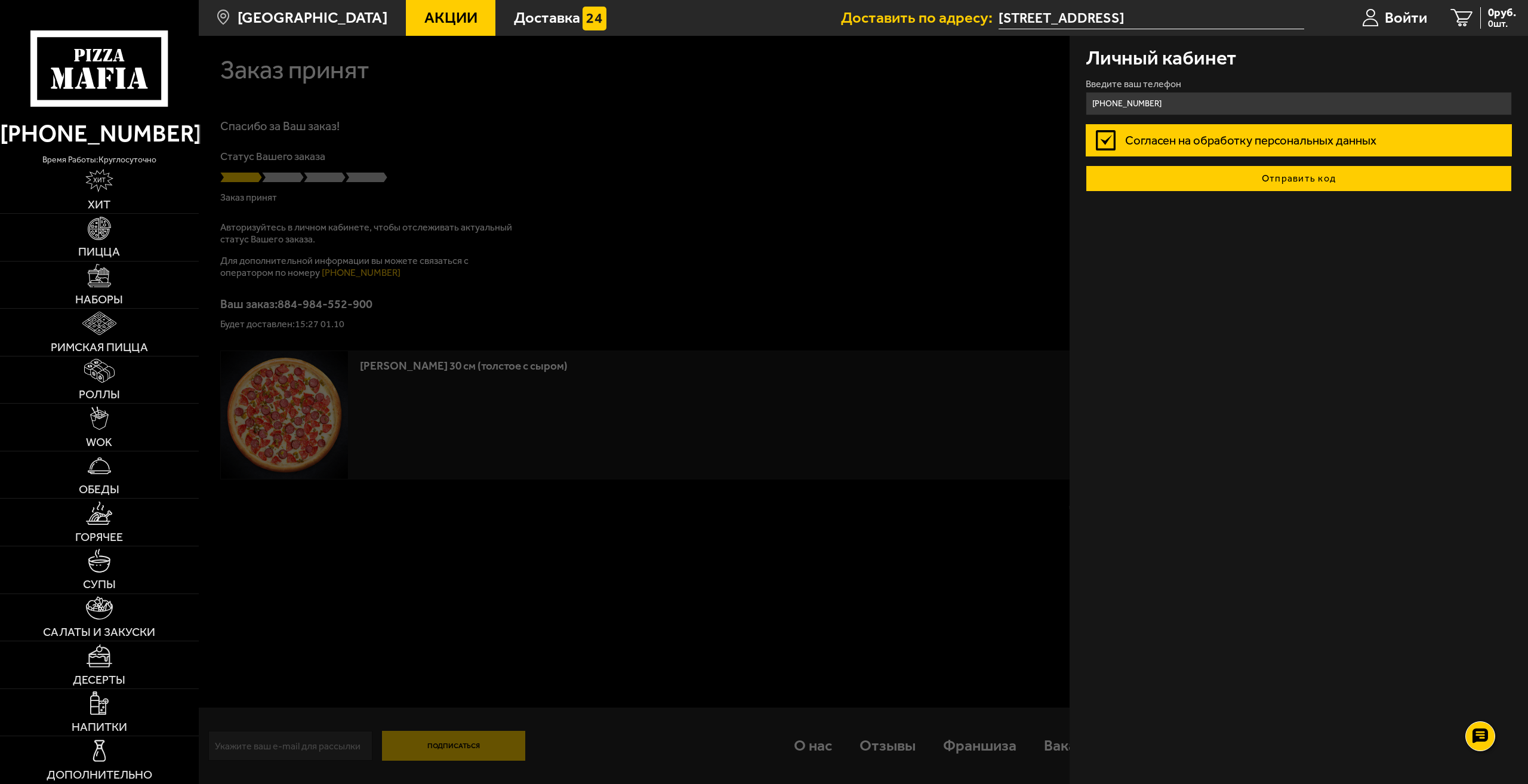
type input "+7 (989) 702-37-94"
click at [1312, 183] on button "Отправить код" at bounding box center [1299, 179] width 426 height 26
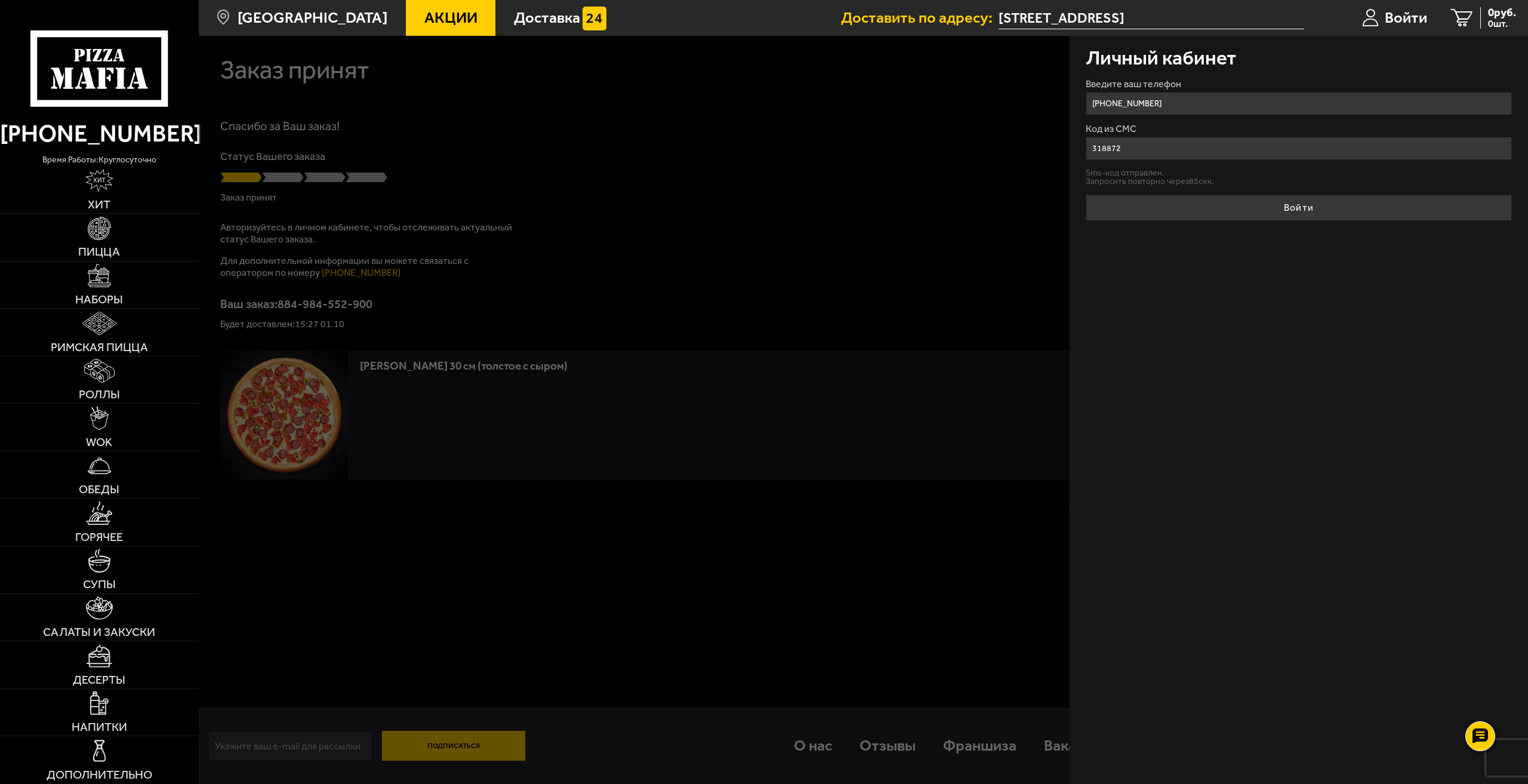
type input "318872"
click at [1328, 223] on div "Личный кабинет Введите ваш телефон +7 (989) 702-37-94 Код из СМС 318872 Sms-код…" at bounding box center [1299, 409] width 458 height 748
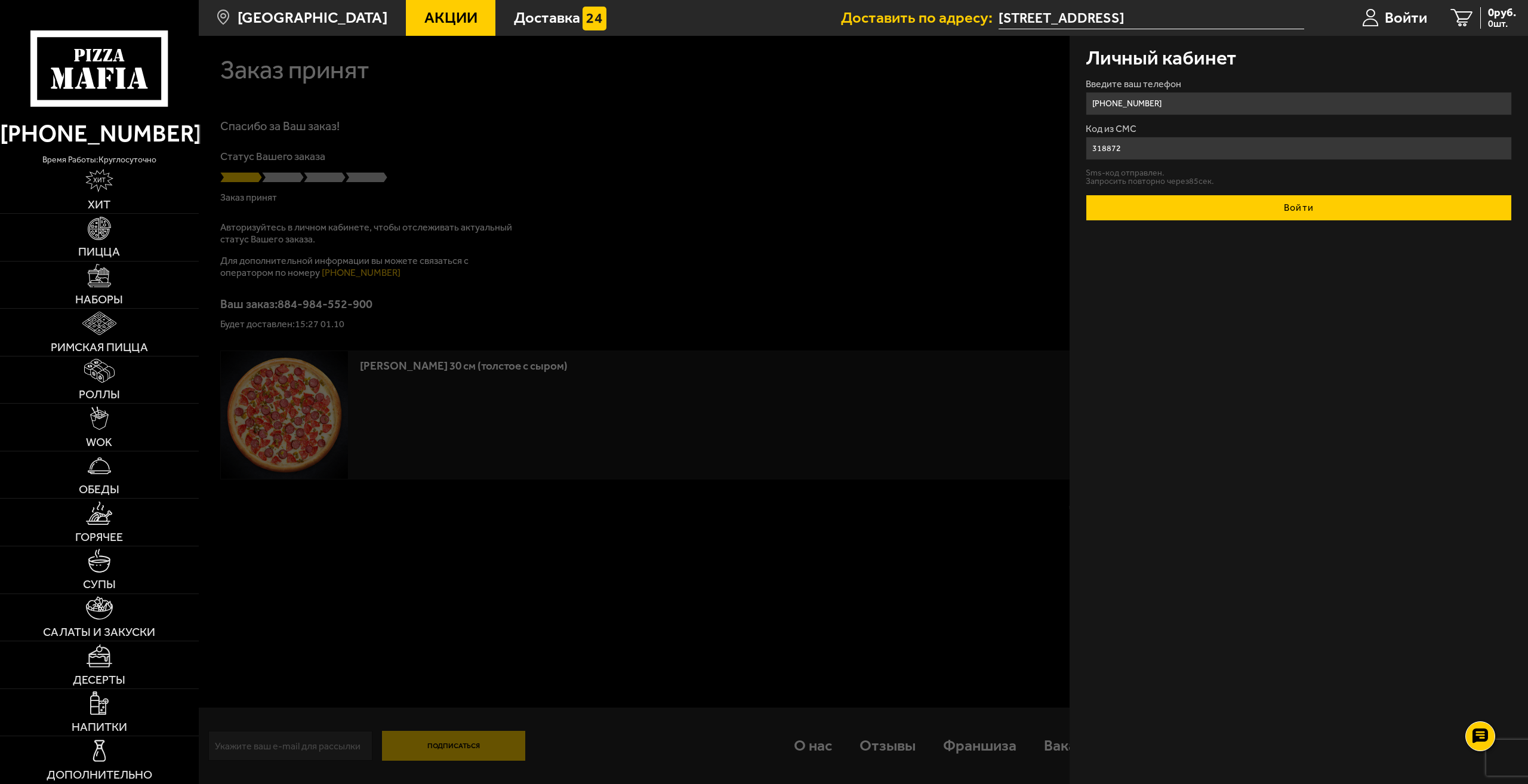
click at [1315, 217] on button "Войти" at bounding box center [1299, 208] width 426 height 26
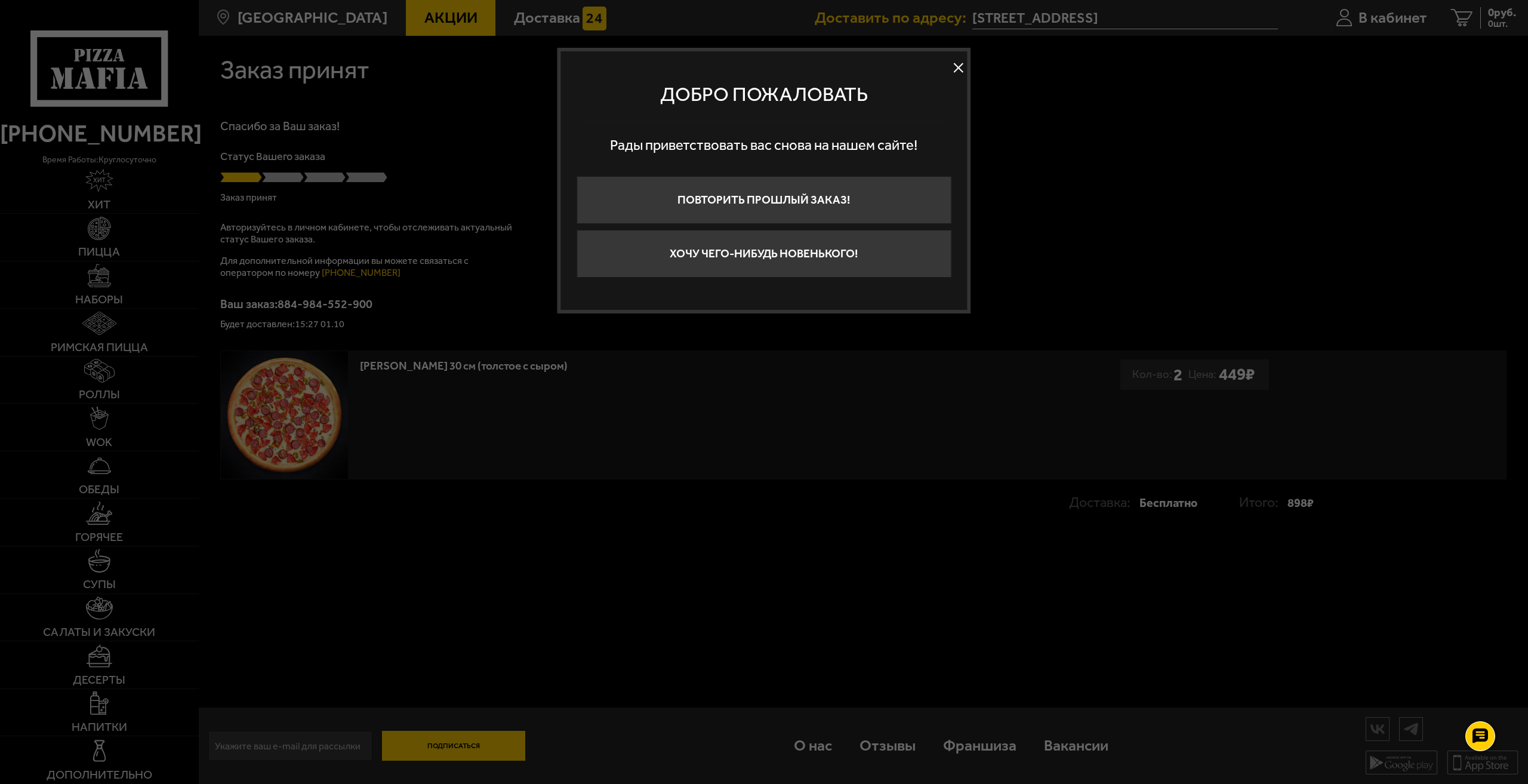
click at [960, 69] on button at bounding box center [958, 67] width 18 height 18
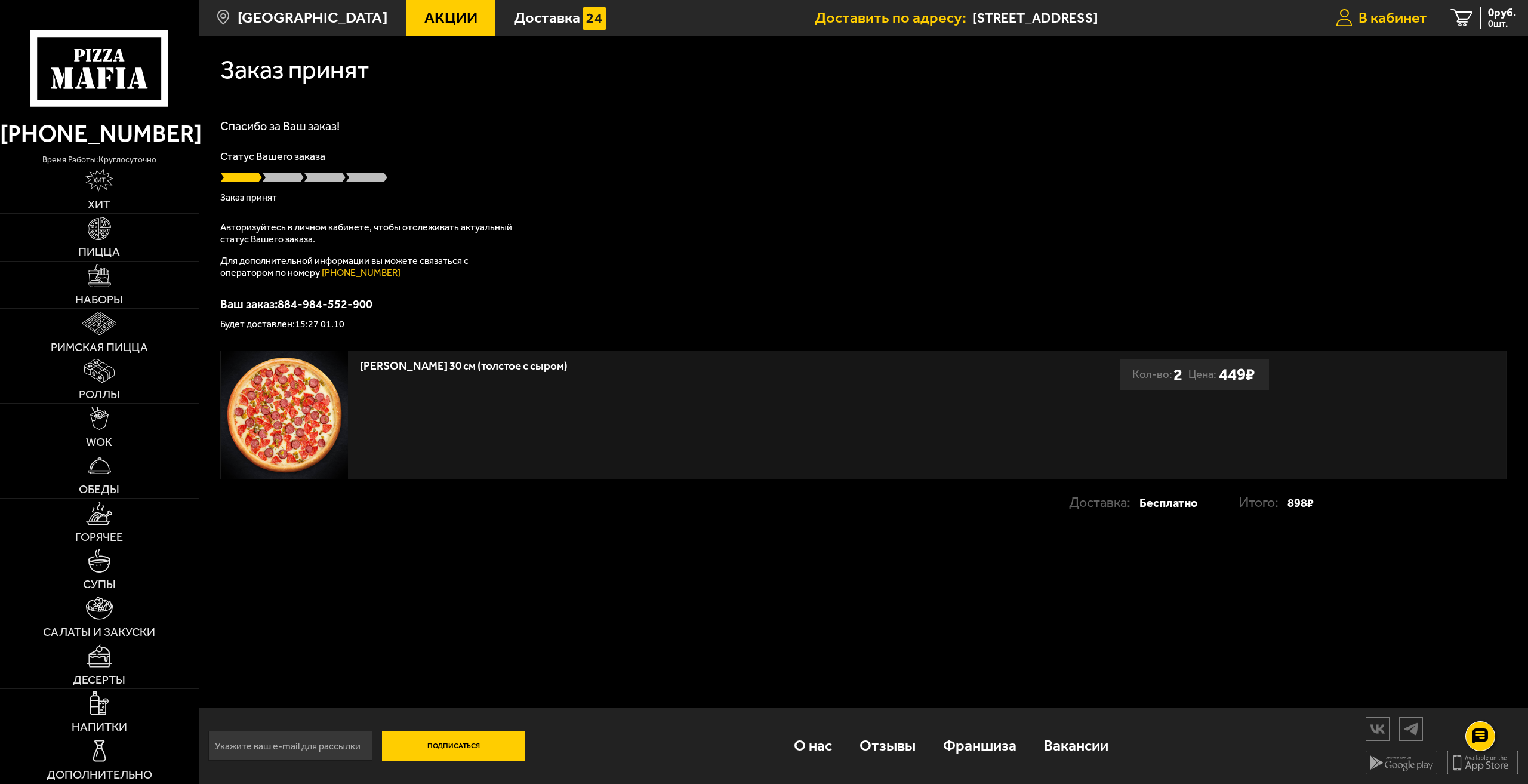
click at [1363, 22] on span "В кабинет" at bounding box center [1393, 18] width 69 height 16
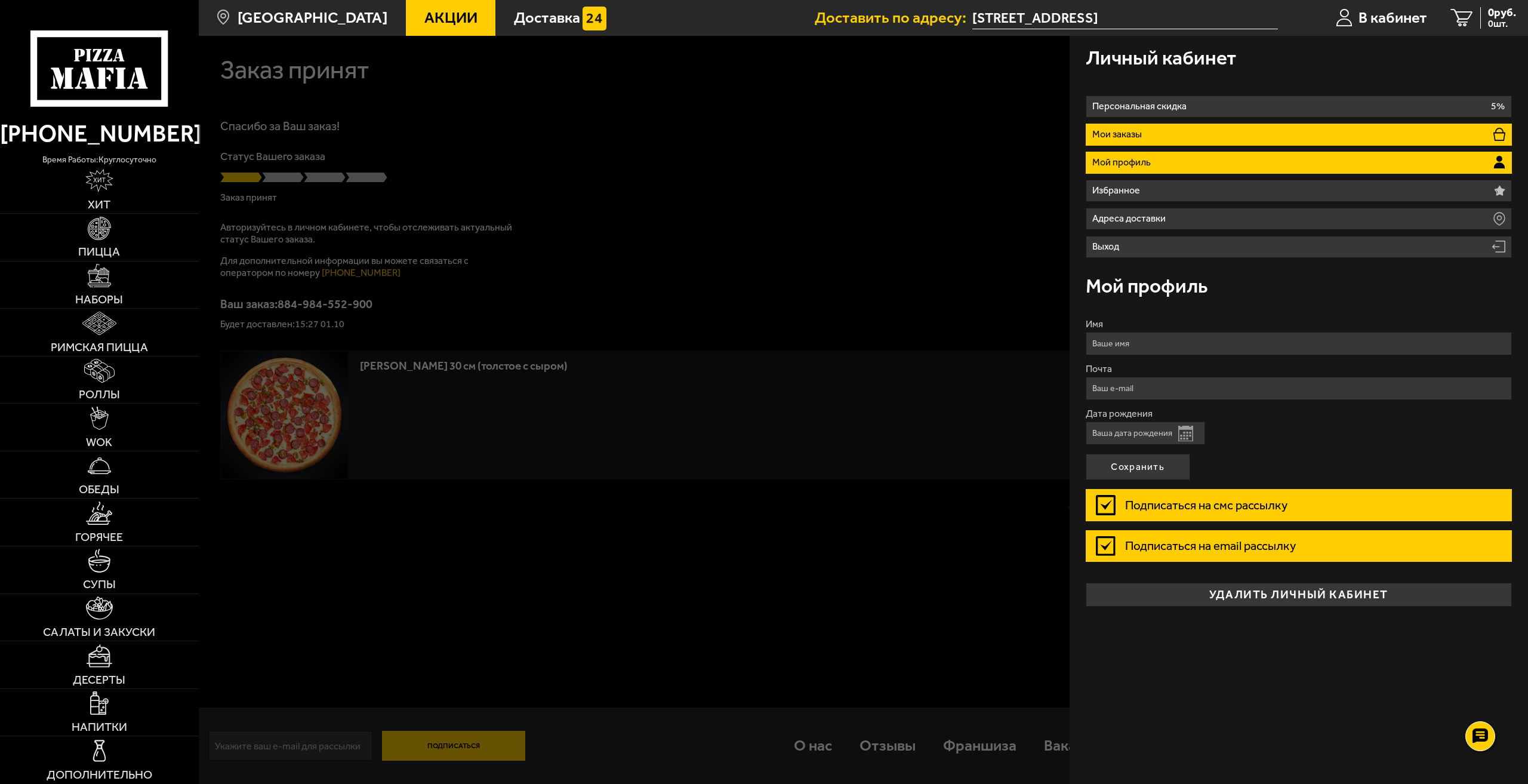
click at [1156, 124] on li "Мои заказы" at bounding box center [1299, 135] width 426 height 22
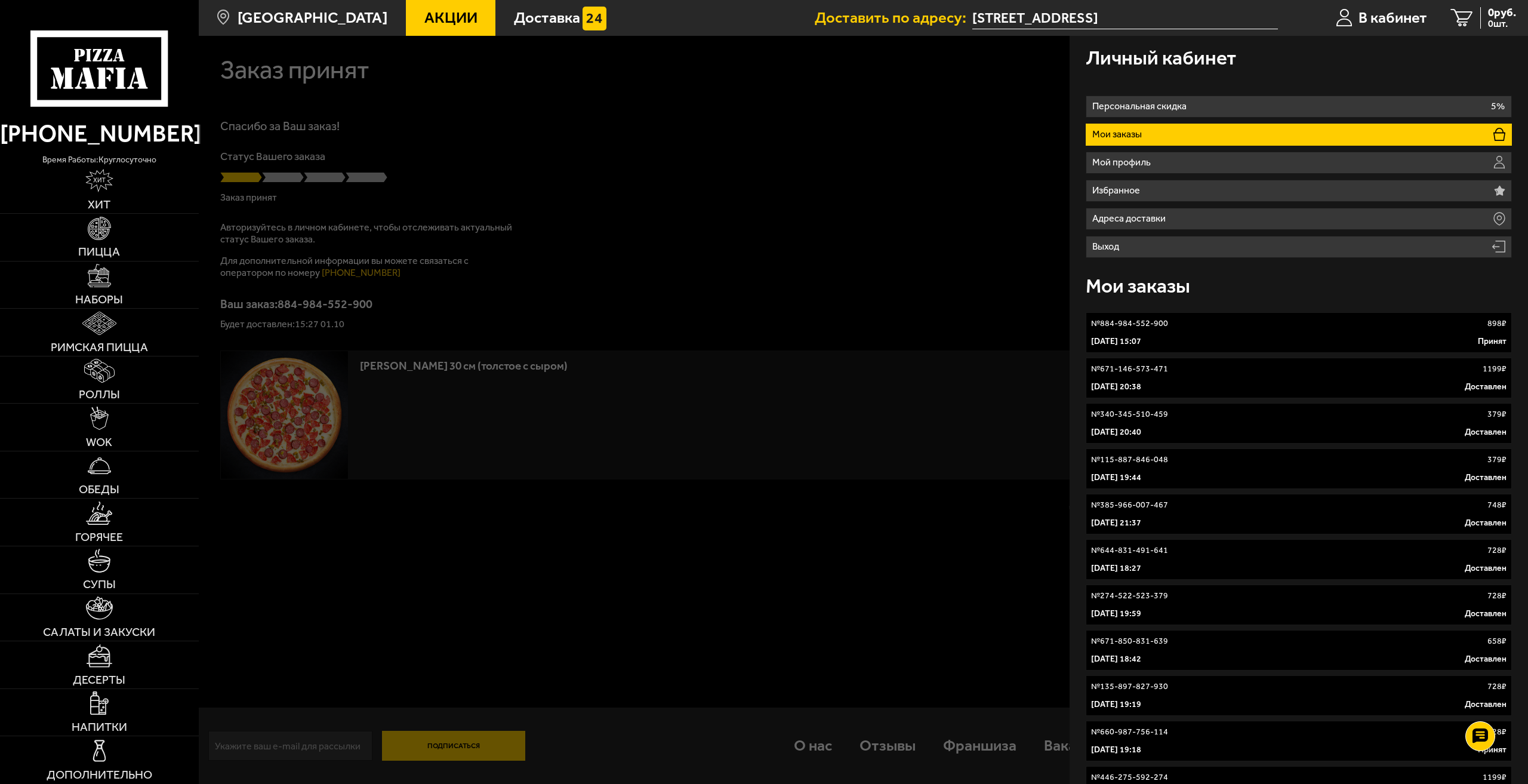
click at [1192, 331] on link "№ 884-984-552-900 898 ₽ 1 октября 2025 г. 15:07 Принят" at bounding box center [1299, 332] width 426 height 41
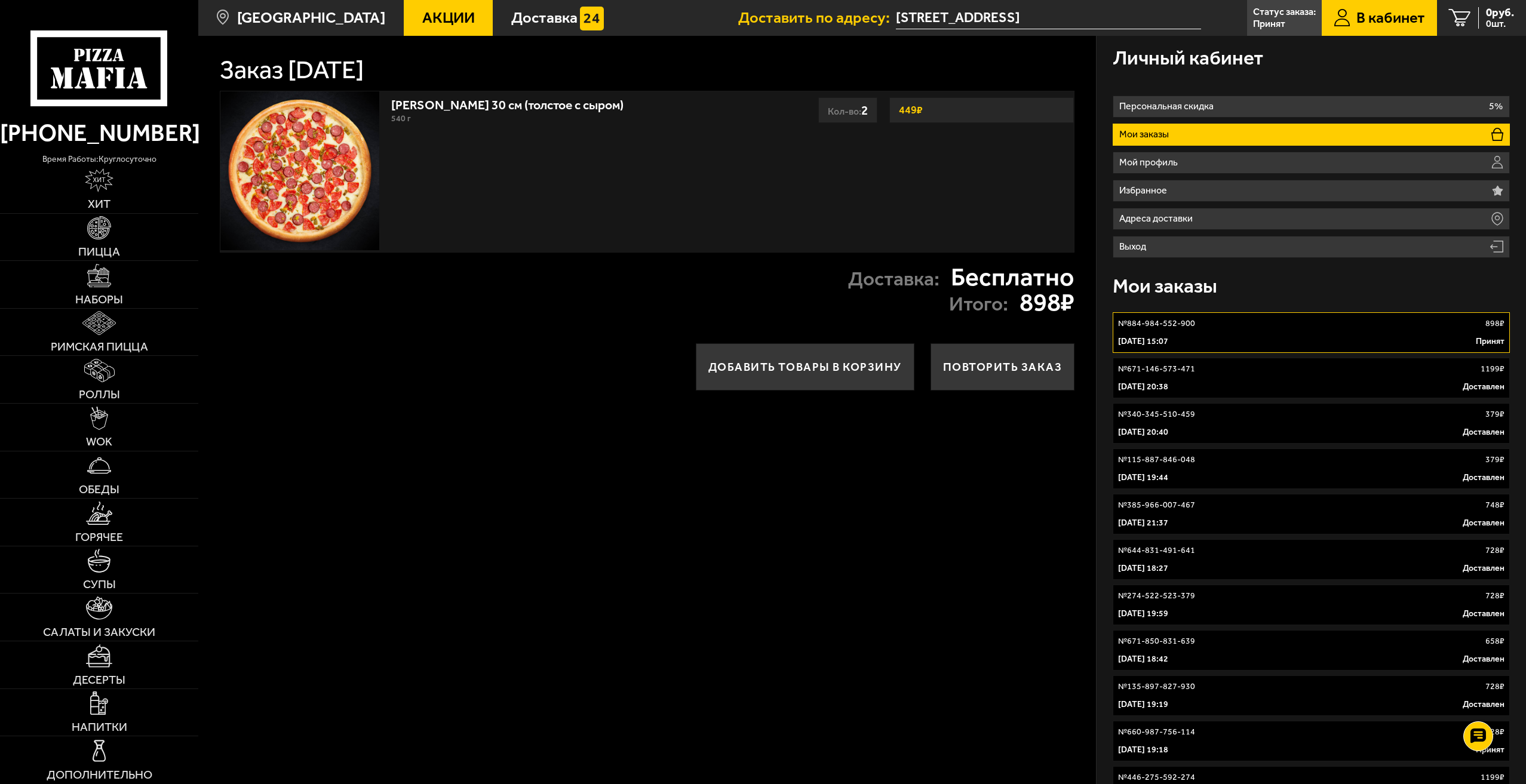
click at [449, 104] on link "[PERSON_NAME] 30 см (толстое с сыром)" at bounding box center [515, 101] width 249 height 20
click at [1215, 377] on link "№ 671-146-573-471 1199 ₽ 20 октября 2023 г. 20:38 Доставлен" at bounding box center [1311, 378] width 397 height 41
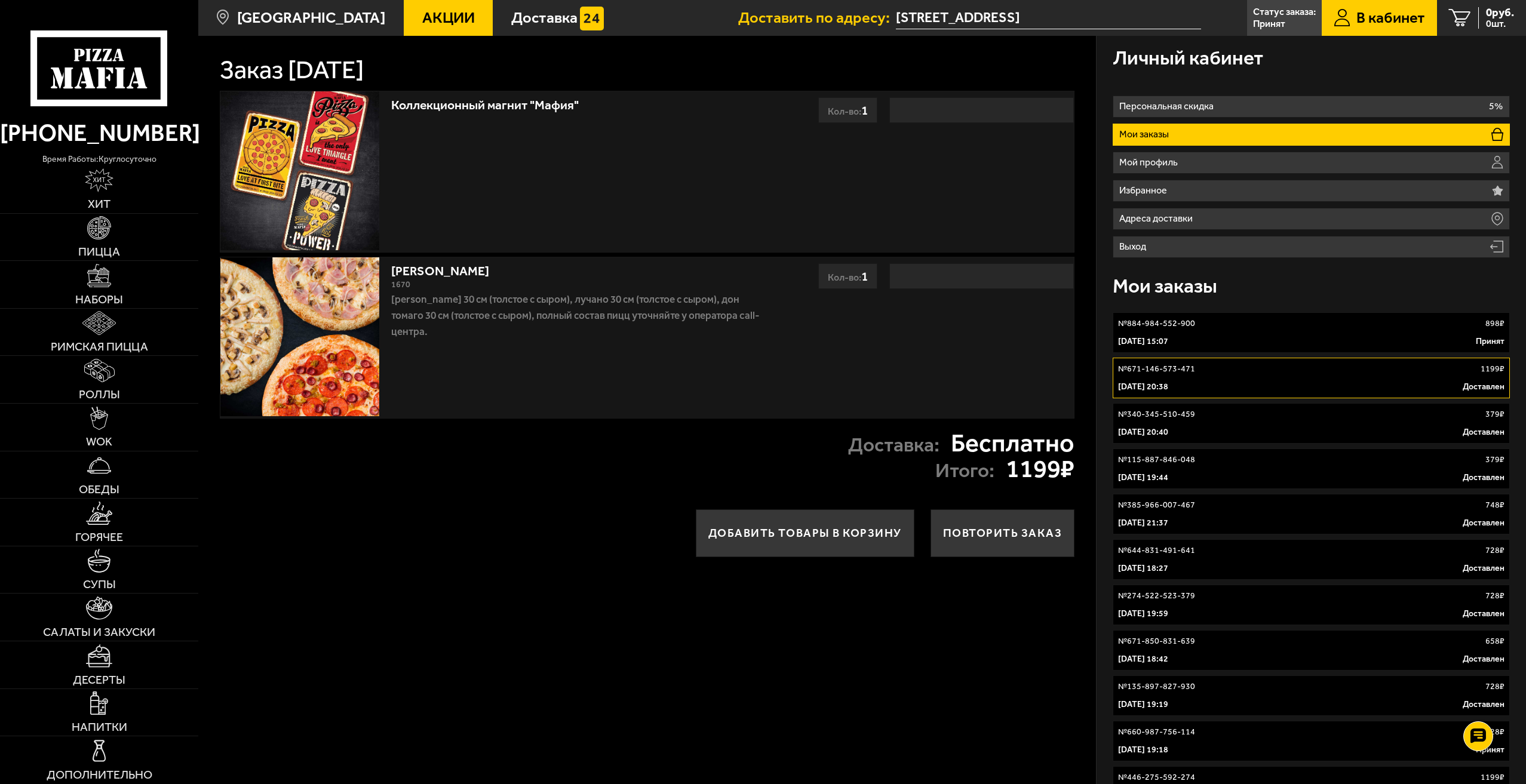
click at [1168, 437] on p "[DATE] 20:40" at bounding box center [1143, 432] width 50 height 12
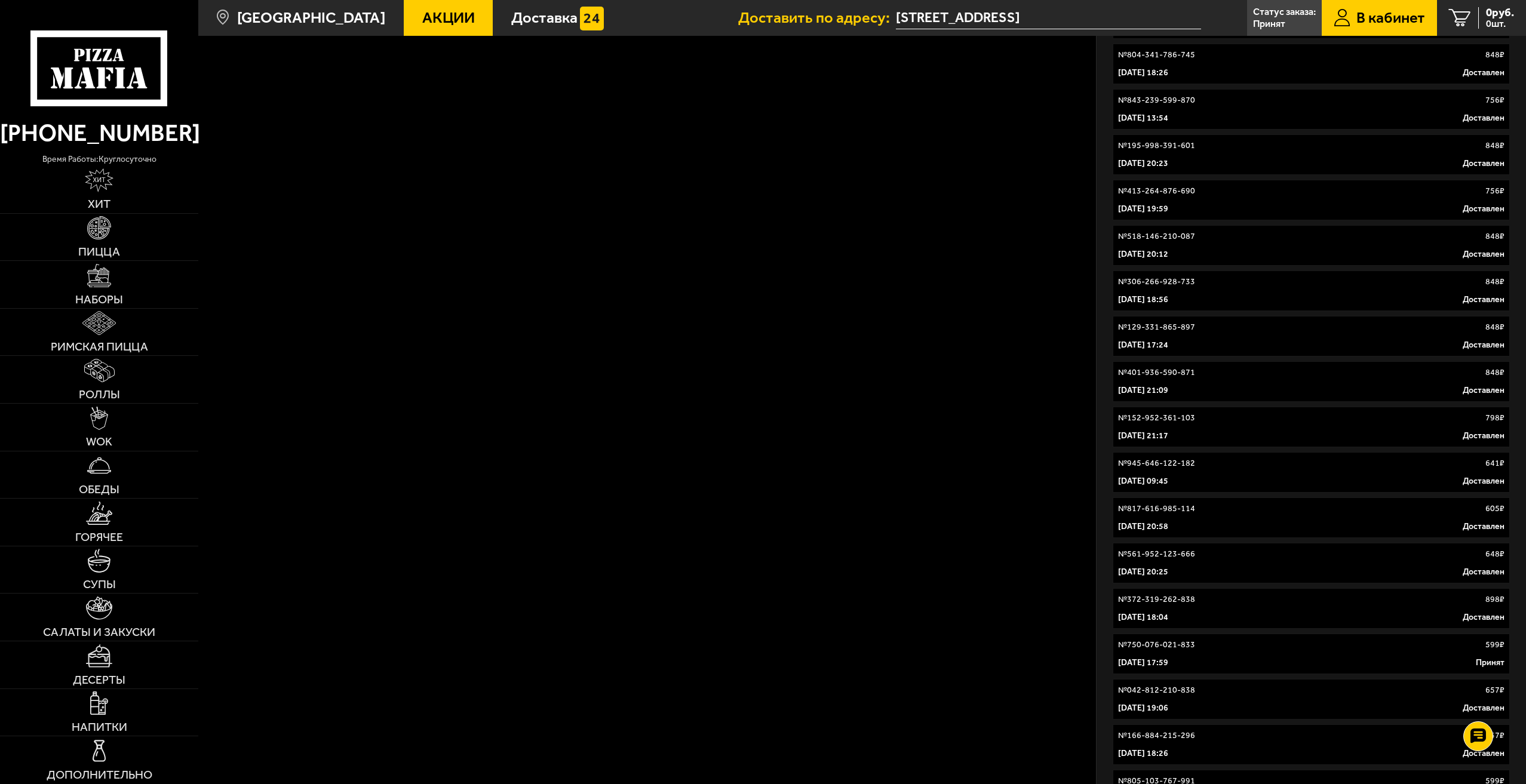
scroll to position [1193, 0]
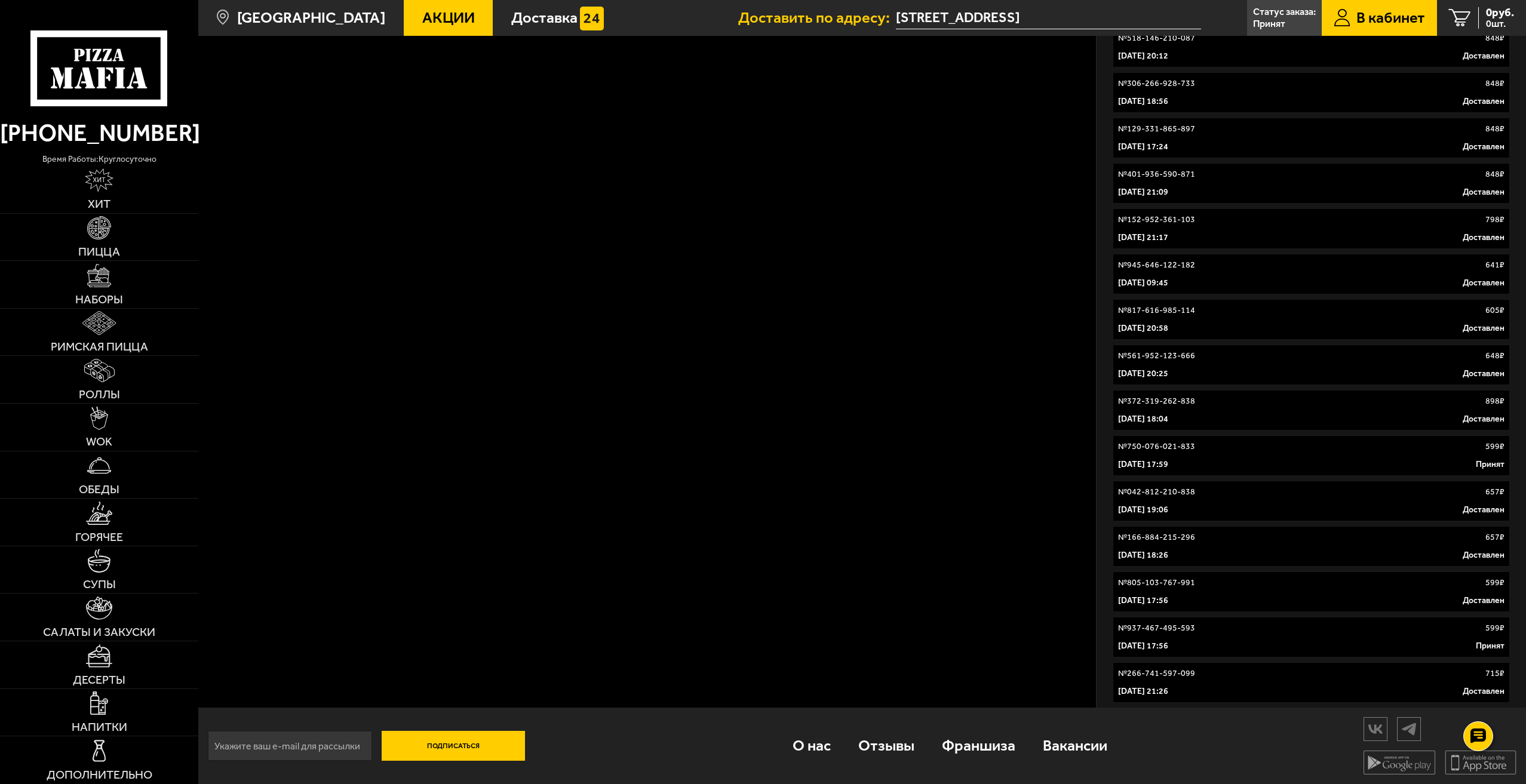
click at [1213, 695] on div "20 июля 2020 г. 21:26 Доставлен" at bounding box center [1311, 691] width 387 height 12
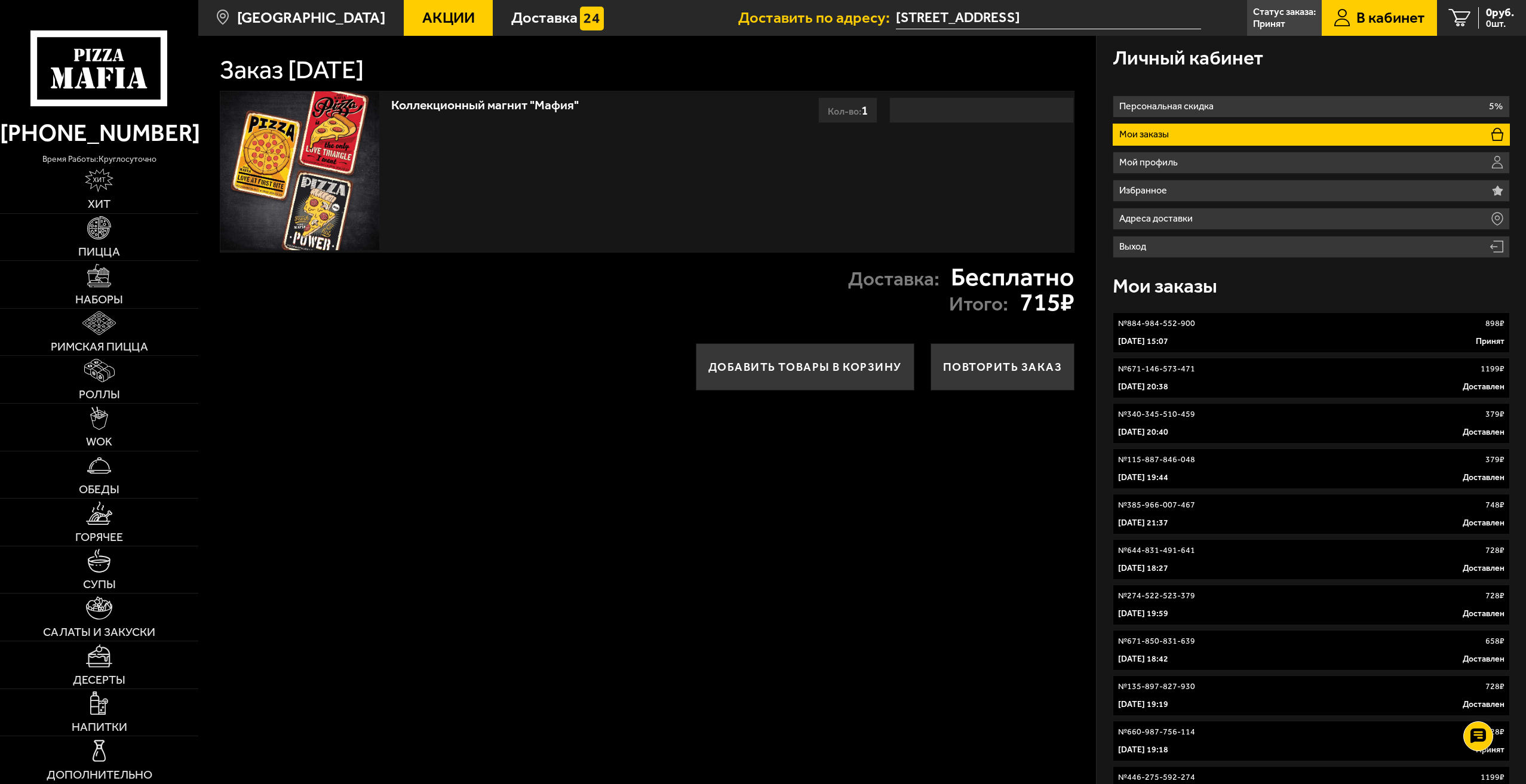
click at [1191, 335] on link "№ 884-984-552-900 898 ₽ 1 октября 2025 г. 15:07 Принят" at bounding box center [1311, 332] width 397 height 41
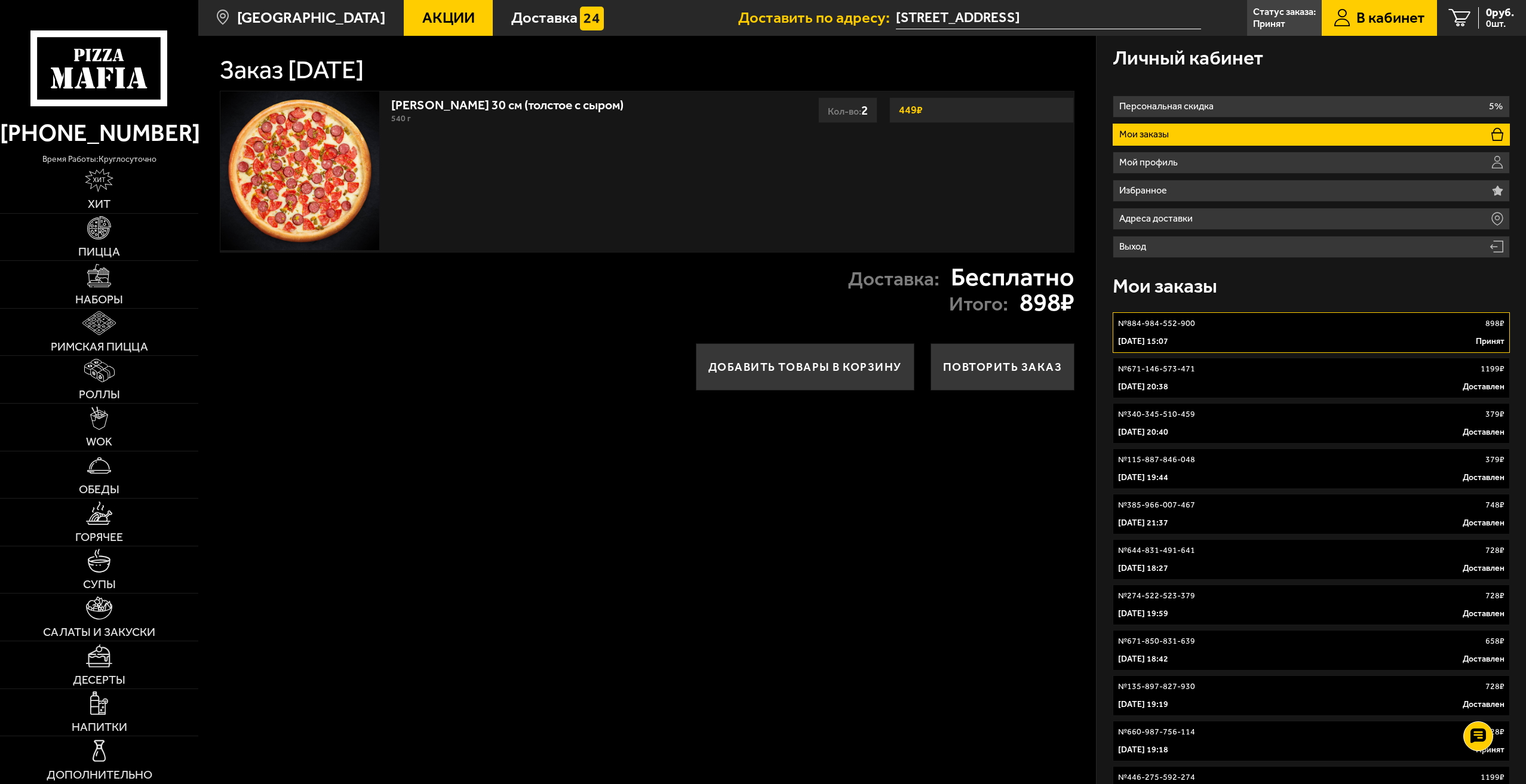
click at [1209, 367] on div "№ 671-146-573-471 1199 ₽" at bounding box center [1311, 369] width 387 height 12
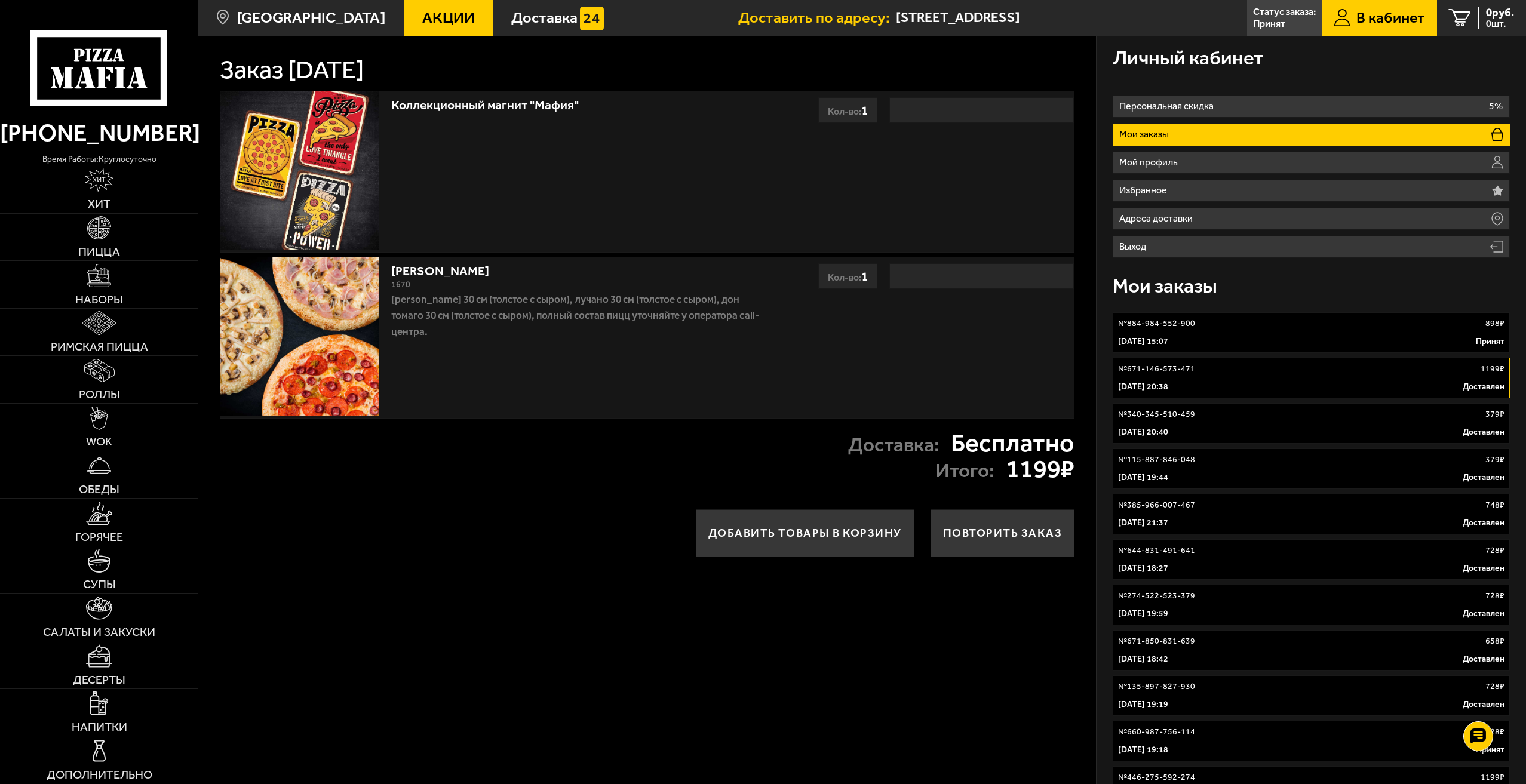
click at [1218, 441] on link "№ 340-345-510-459 379 ₽ 31 августа 2021 г. 20:40 Доставлен" at bounding box center [1311, 424] width 397 height 41
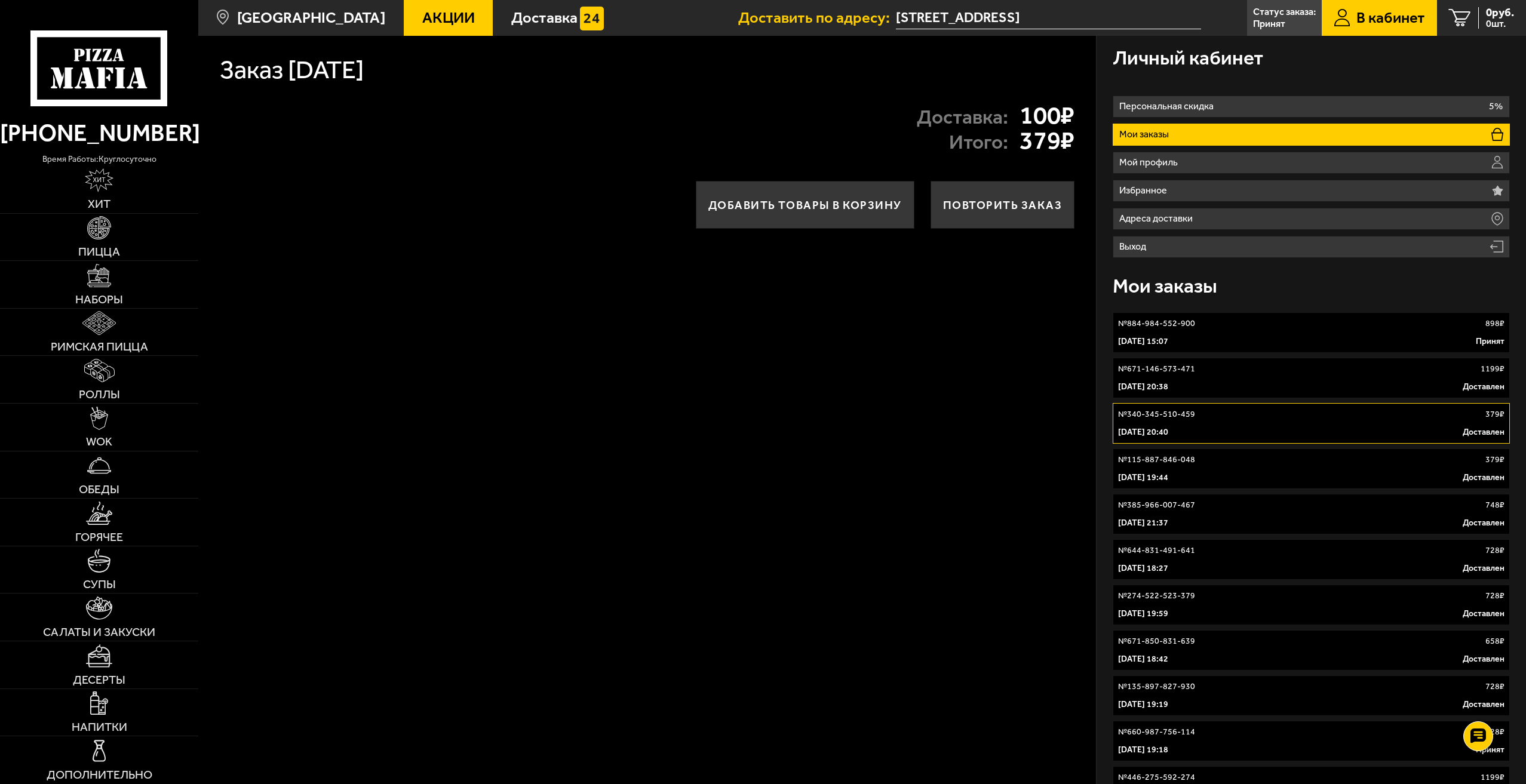
click at [1219, 466] on link "№ 115-887-846-048 379 ₽ 22 августа 2021 г. 19:44 Доставлен" at bounding box center [1311, 468] width 397 height 41
click at [1167, 330] on p "№ 884-984-552-900" at bounding box center [1156, 323] width 77 height 12
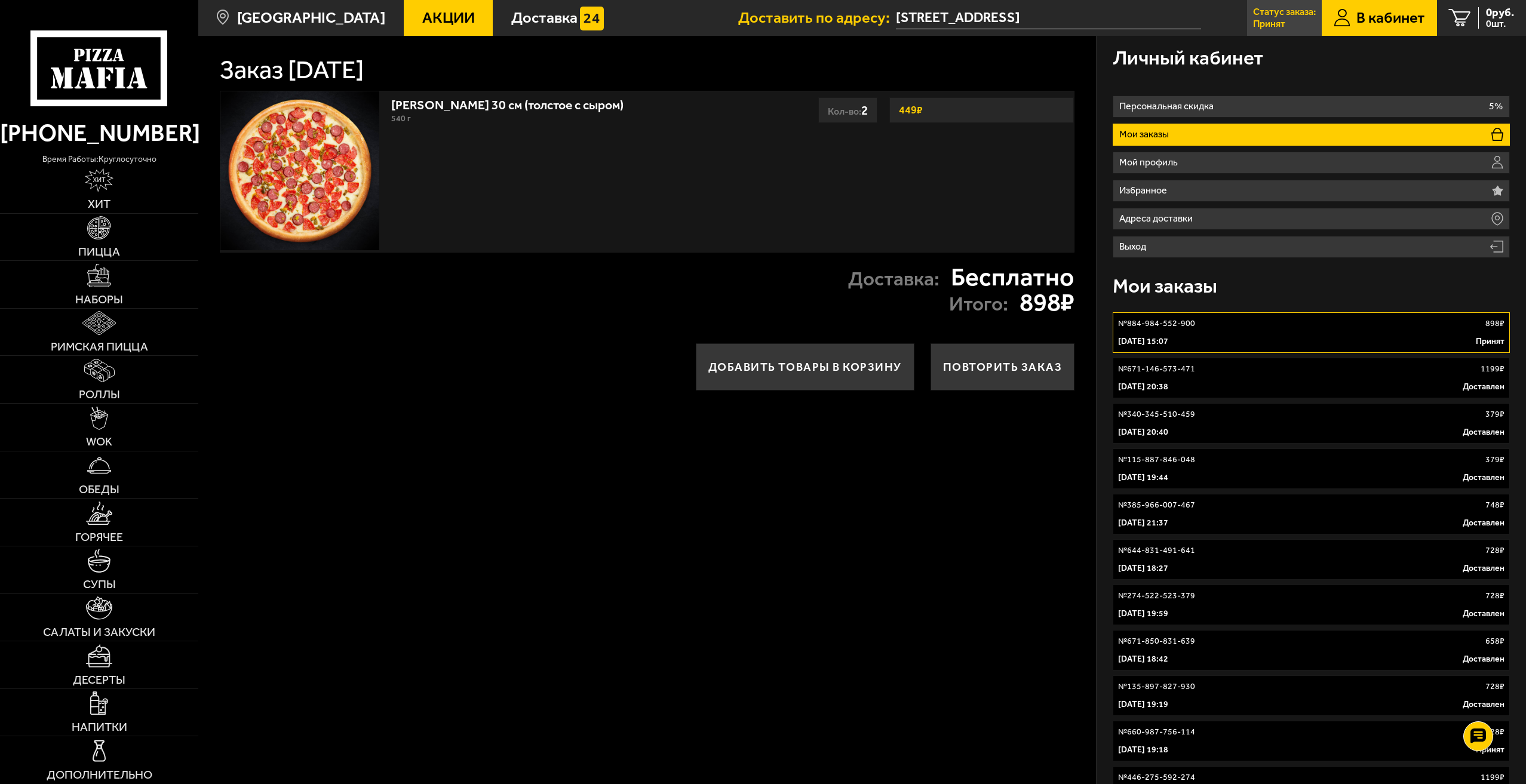
click at [1260, 24] on p "Принят" at bounding box center [1269, 24] width 33 height 9
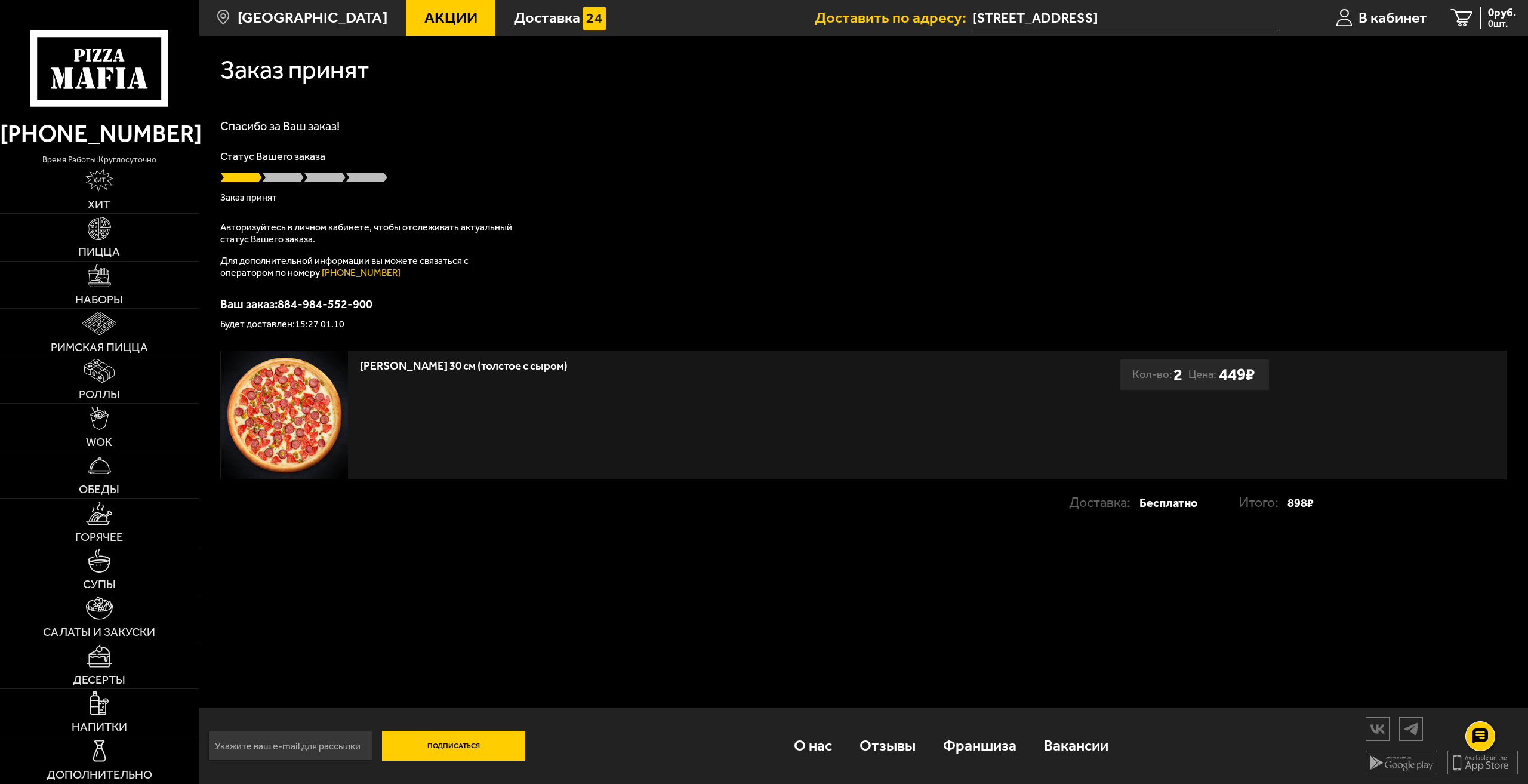
click at [411, 223] on p "Авторизуйтесь в личном кабинете, чтобы отслеживать актуальный статус Вашего зак…" at bounding box center [370, 234] width 299 height 24
click at [1380, 18] on span "В кабинет" at bounding box center [1393, 18] width 69 height 16
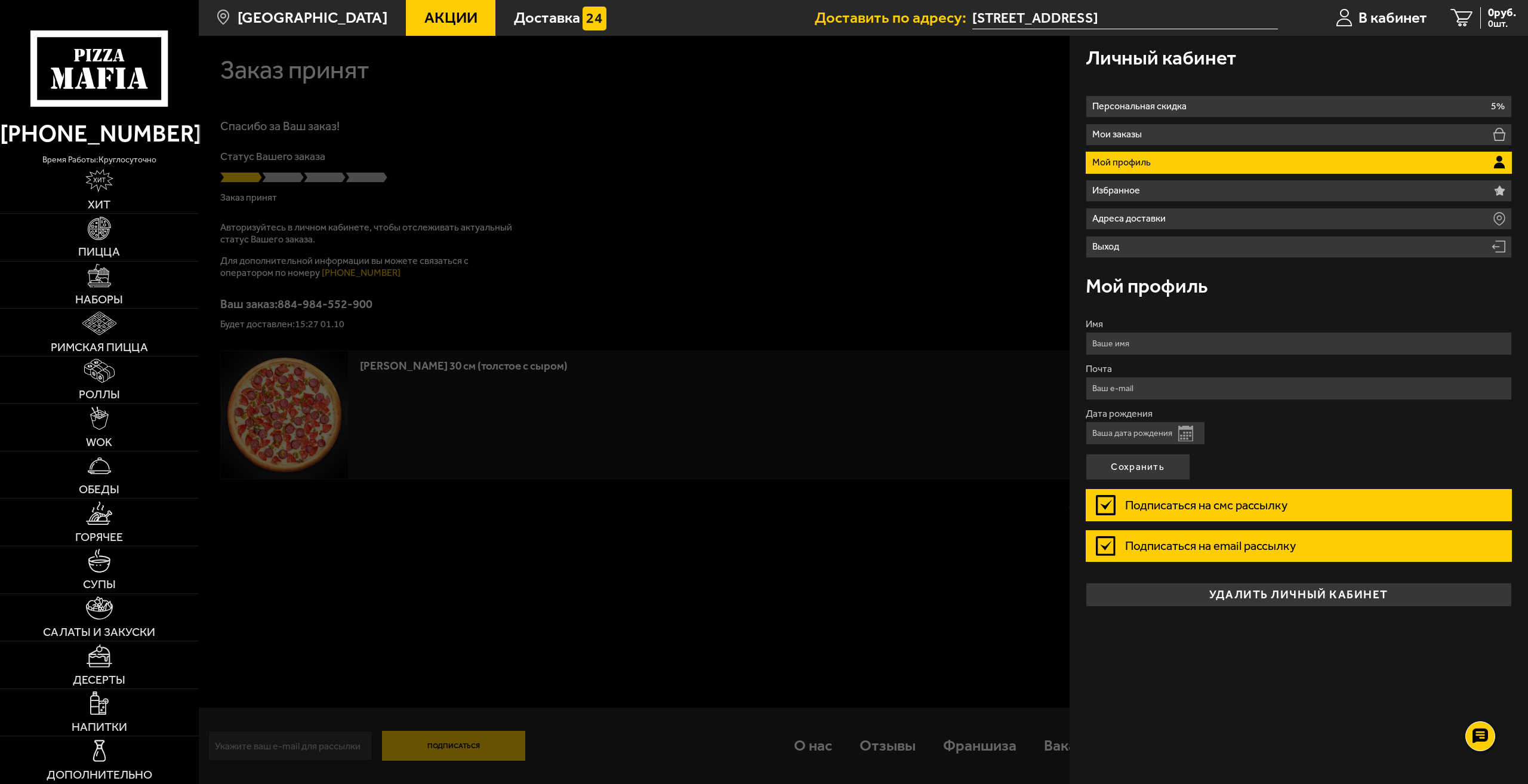
click at [1103, 507] on label "Подписаться на смс рассылку" at bounding box center [1299, 505] width 426 height 32
click at [0, 0] on input "Подписаться на смс рассылку" at bounding box center [0, 0] width 0 height 0
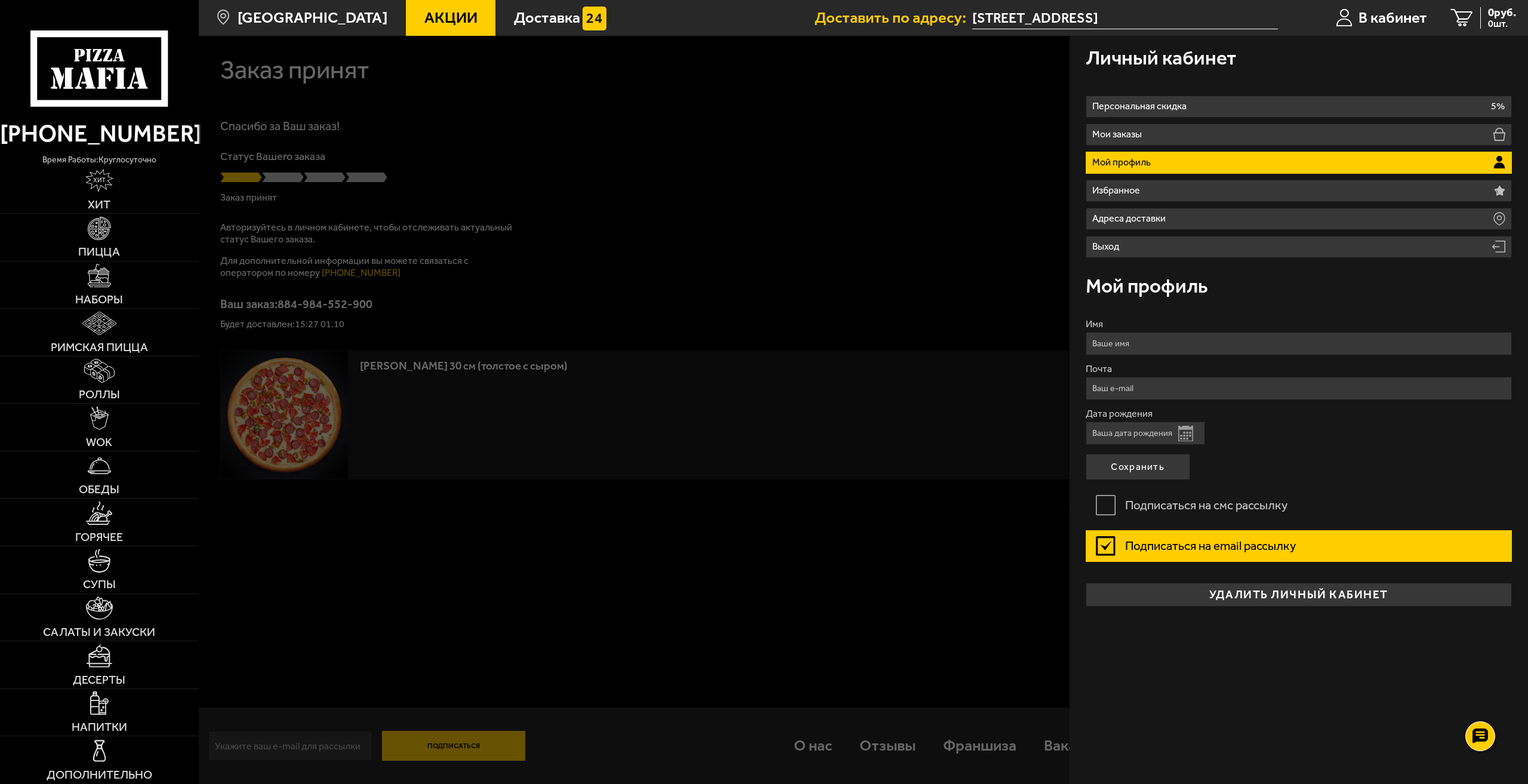
click at [1106, 542] on label "Подписаться на email рассылку" at bounding box center [1299, 546] width 426 height 32
click at [0, 0] on input "Подписаться на email рассылку" at bounding box center [0, 0] width 0 height 0
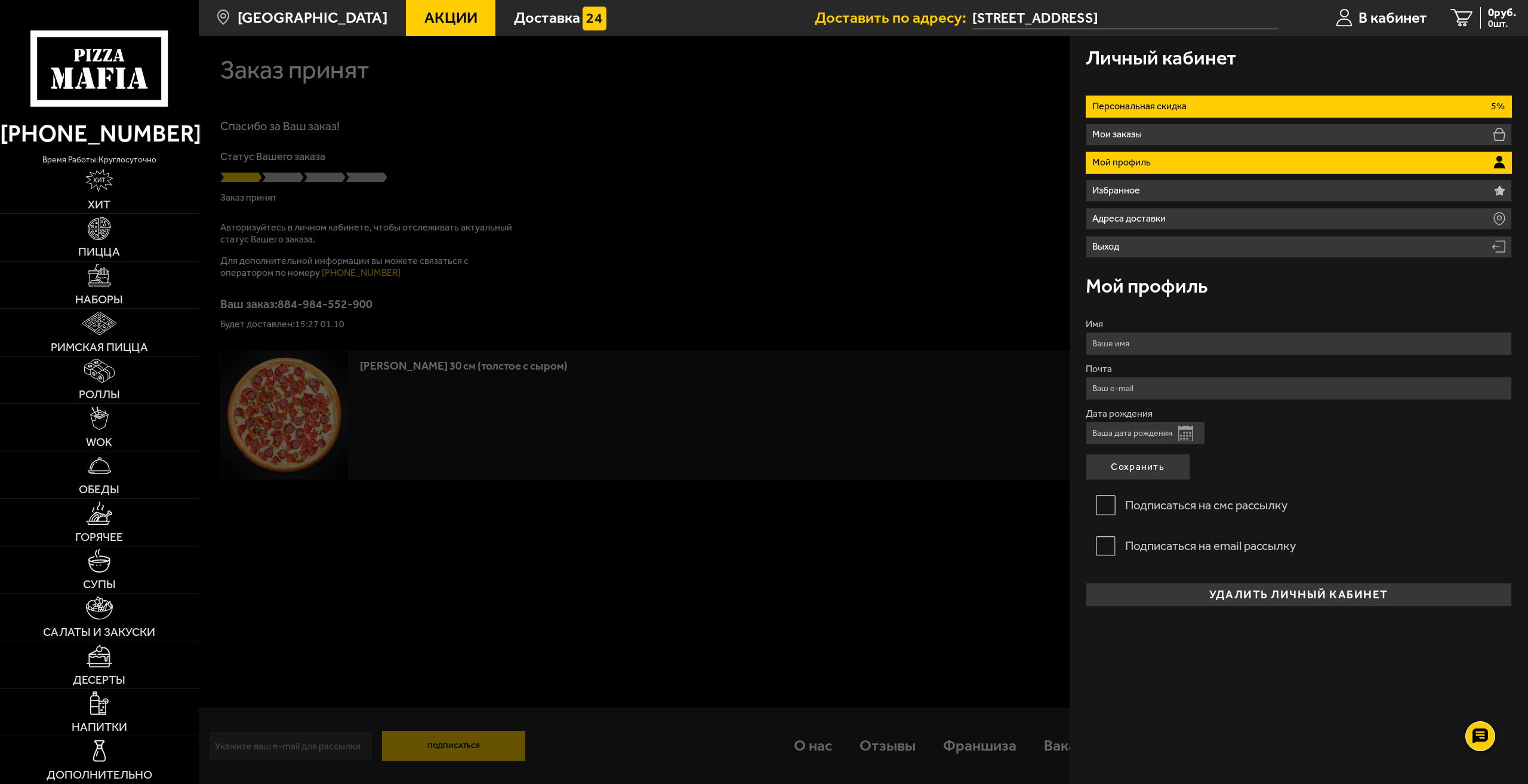
click at [1143, 106] on p "Персональная скидка" at bounding box center [1142, 106] width 99 height 9
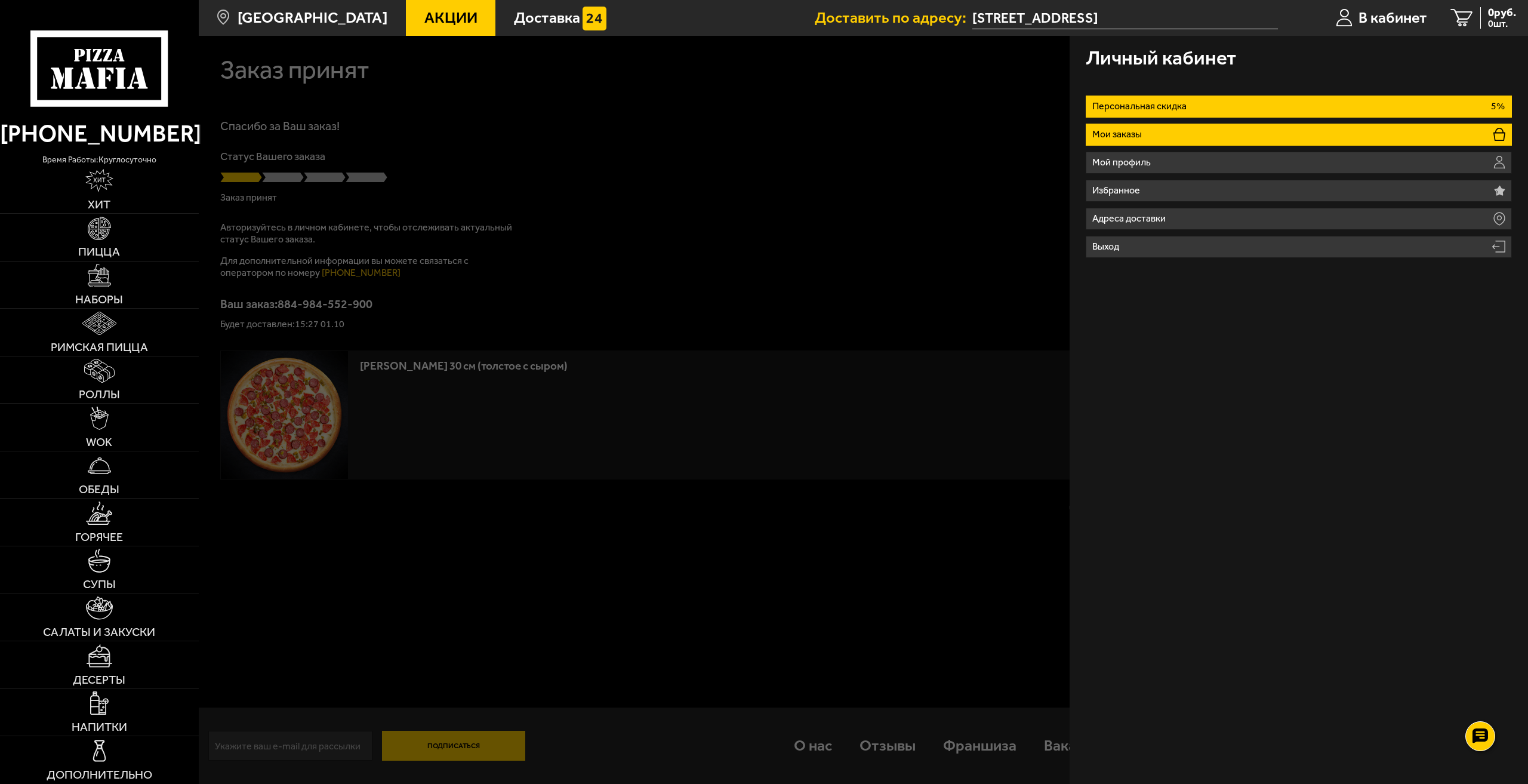
click at [1135, 128] on li "Мои заказы" at bounding box center [1299, 135] width 426 height 22
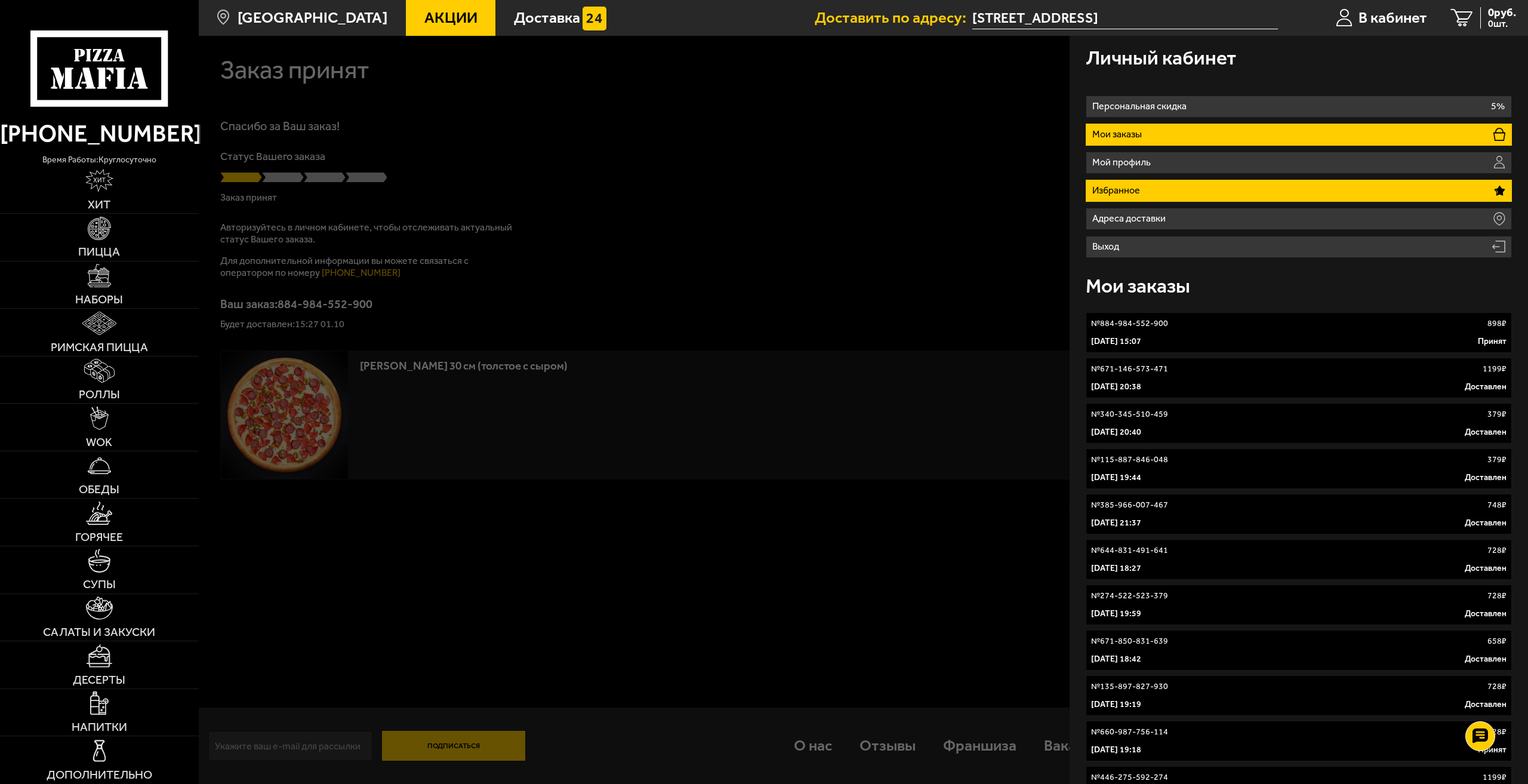
click at [1116, 194] on p "Избранное" at bounding box center [1118, 190] width 52 height 9
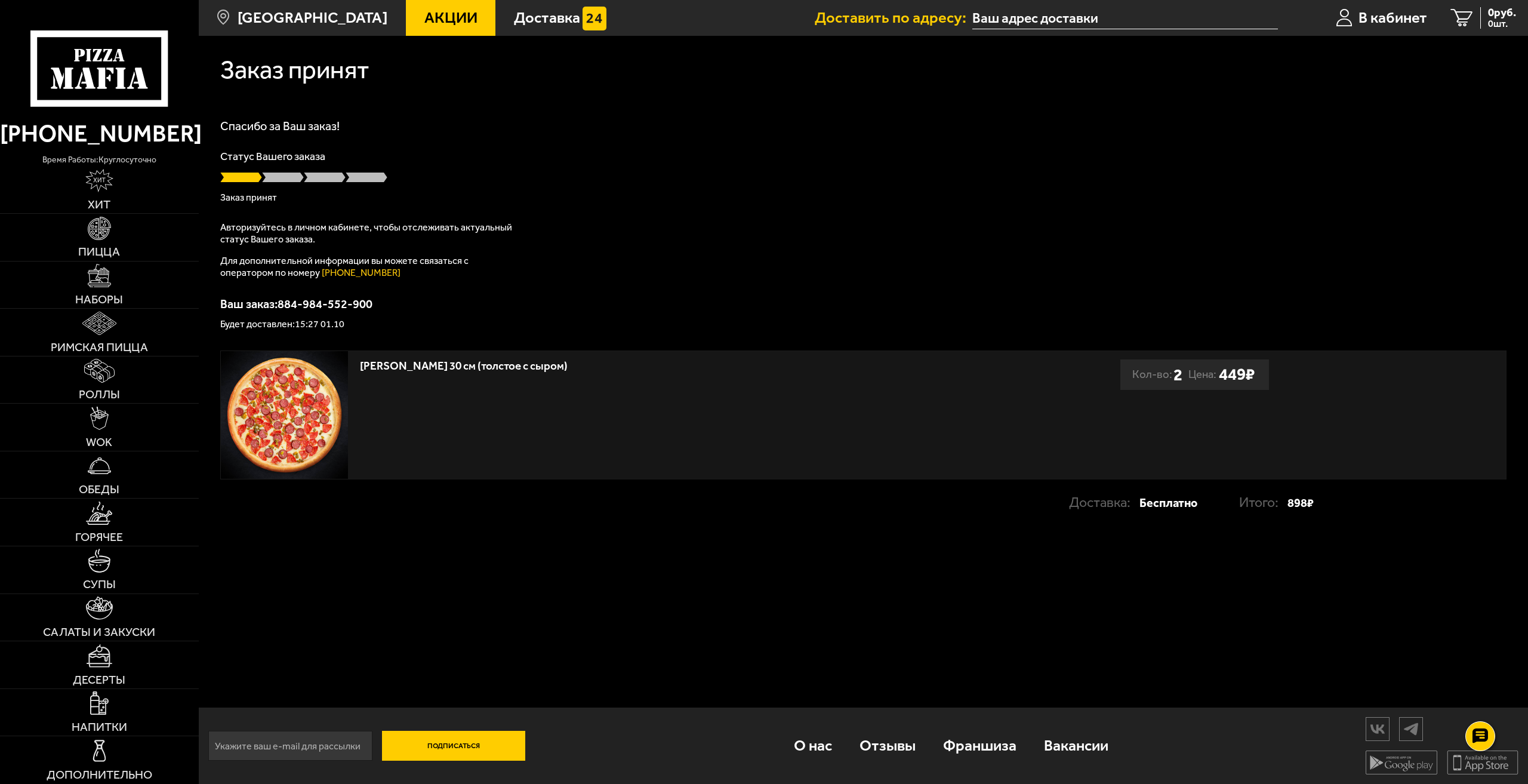
click at [245, 181] on span at bounding box center [241, 177] width 42 height 12
click at [258, 175] on span at bounding box center [241, 177] width 42 height 12
click at [259, 198] on p "Заказ принят" at bounding box center [864, 197] width 1287 height 9
click at [331, 218] on div "Спасибо за Ваш заказ! Статус Вашего заказа Заказ принят Авторизуйтесь в личном …" at bounding box center [864, 224] width 1287 height 209
click at [442, 355] on div "[PERSON_NAME] 30 см (толстое с сыром)" at bounding box center [662, 364] width 603 height 26
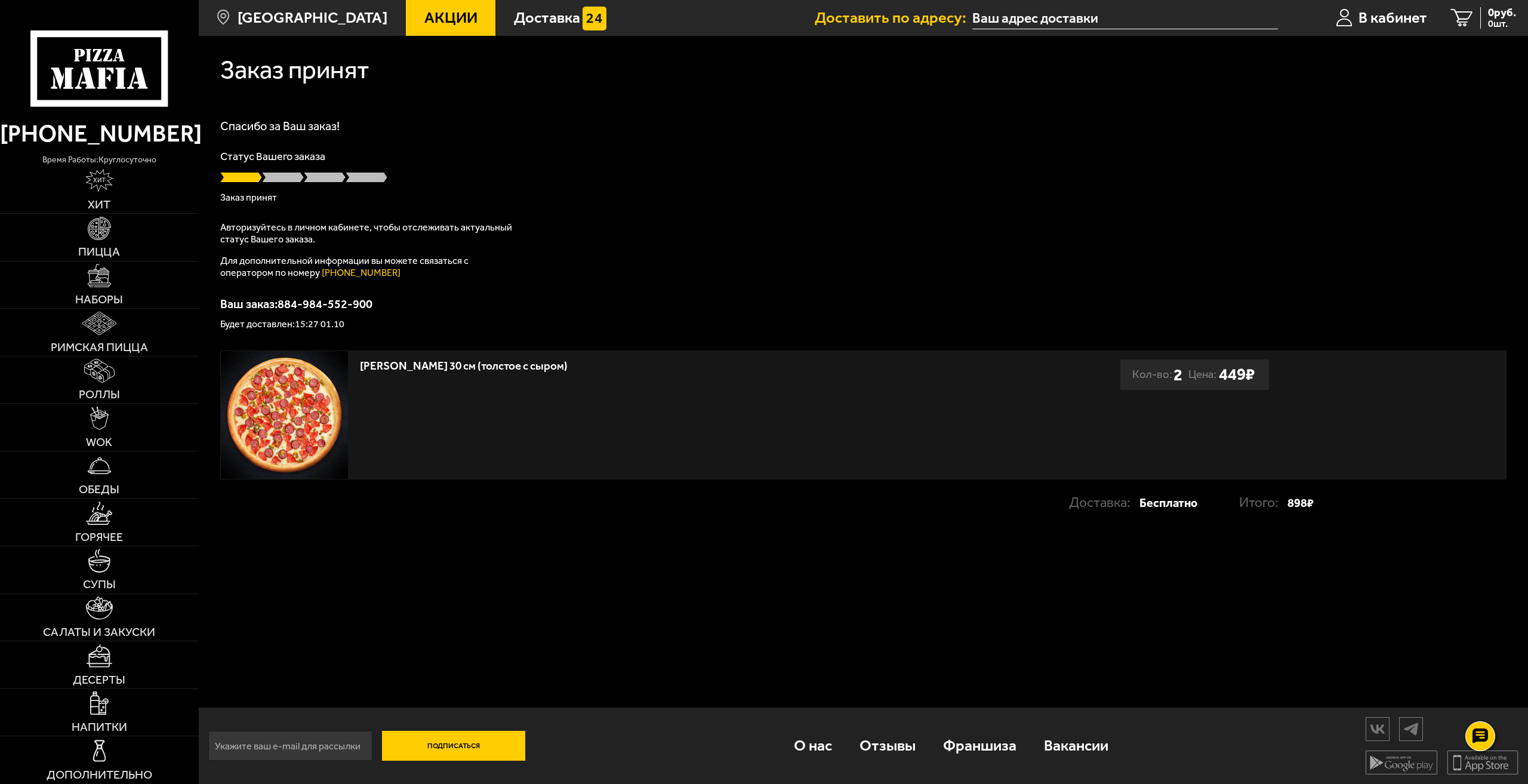
click at [434, 369] on div "[PERSON_NAME] 30 см (толстое с сыром)" at bounding box center [662, 366] width 603 height 14
click at [1398, 18] on span "В кабинет" at bounding box center [1393, 18] width 69 height 16
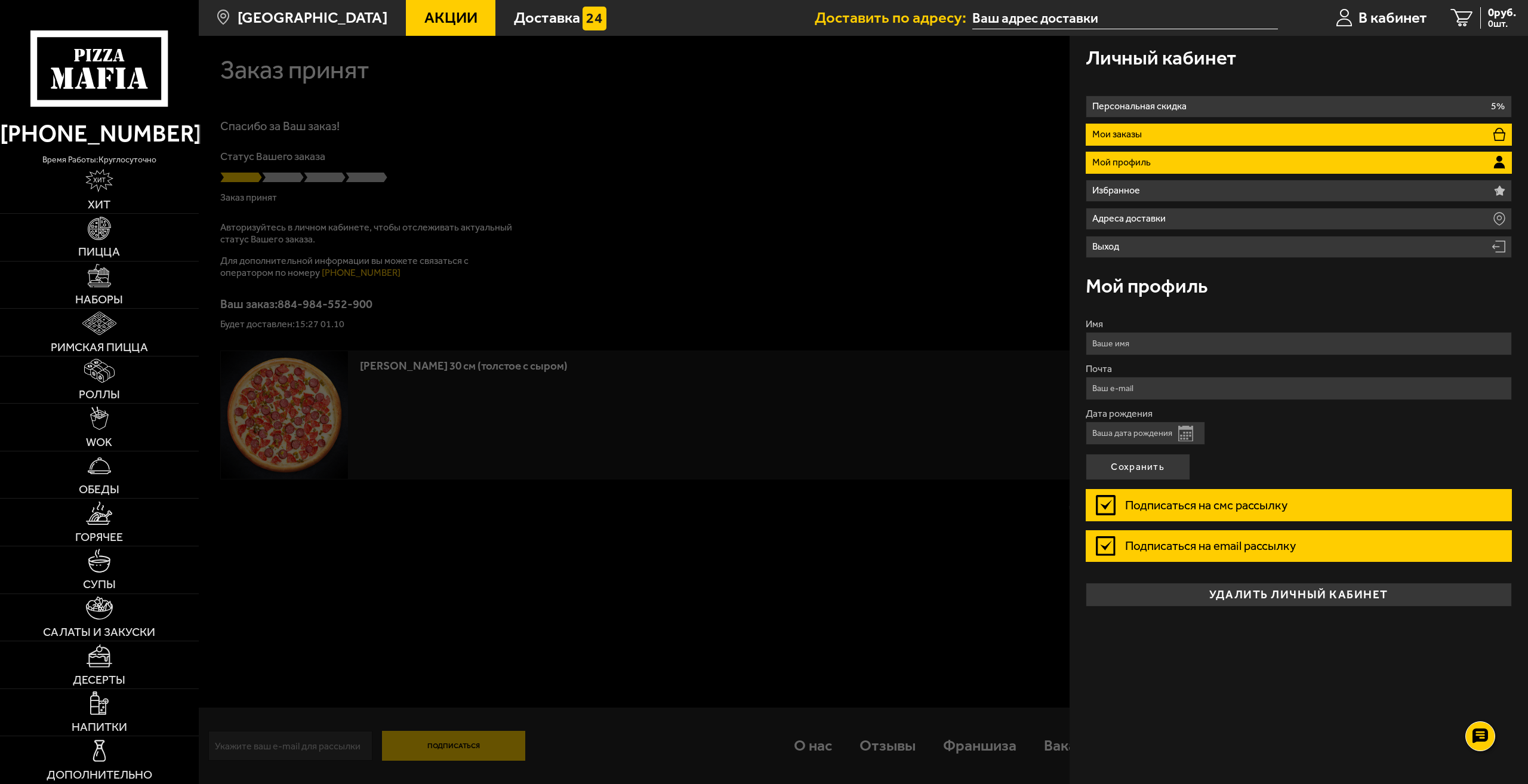
click at [1143, 134] on p "Мои заказы" at bounding box center [1119, 134] width 54 height 9
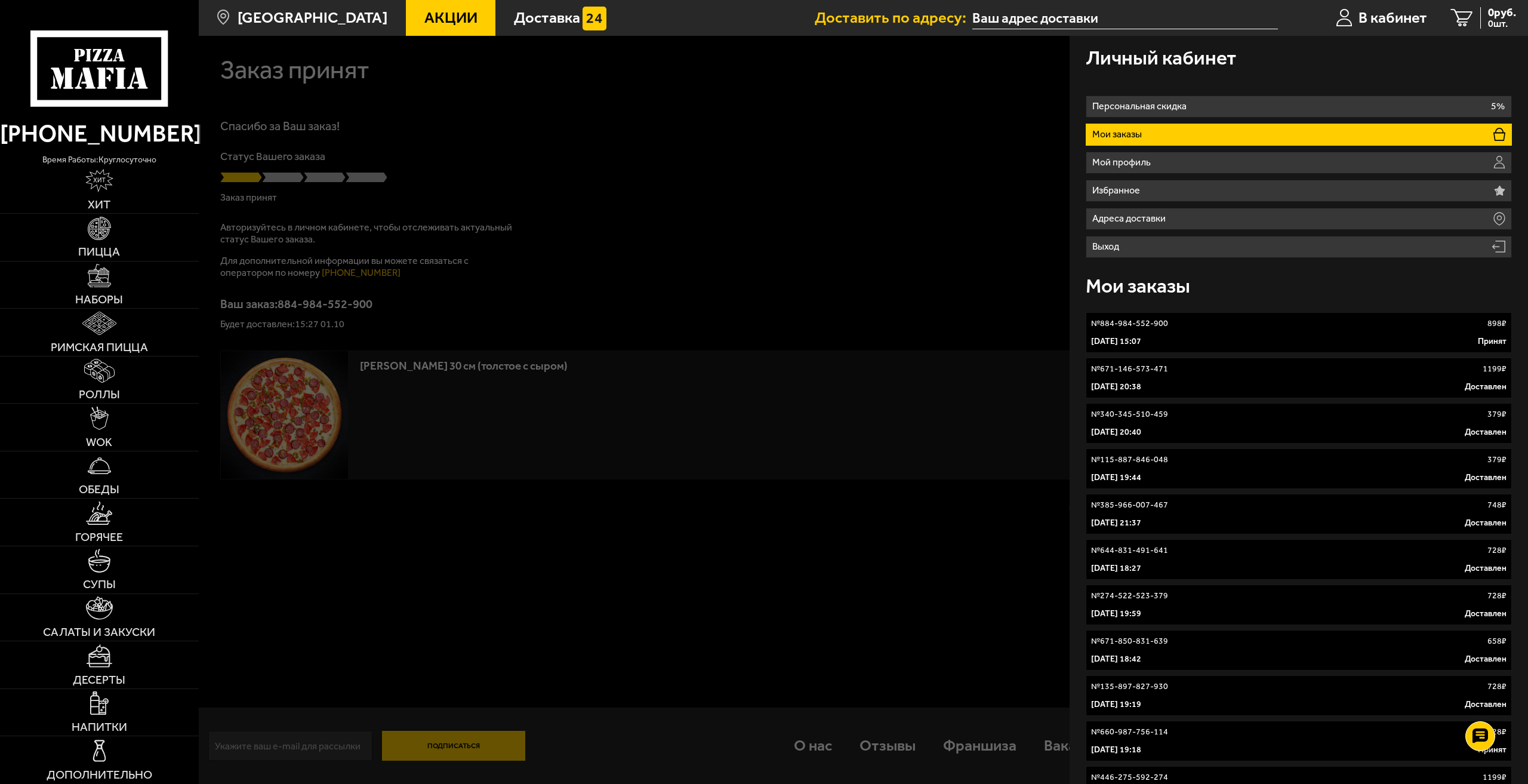
click at [1127, 331] on link "№ 884-984-552-900 898 ₽ 1 октября 2025 г. 15:07 Принят" at bounding box center [1299, 332] width 426 height 41
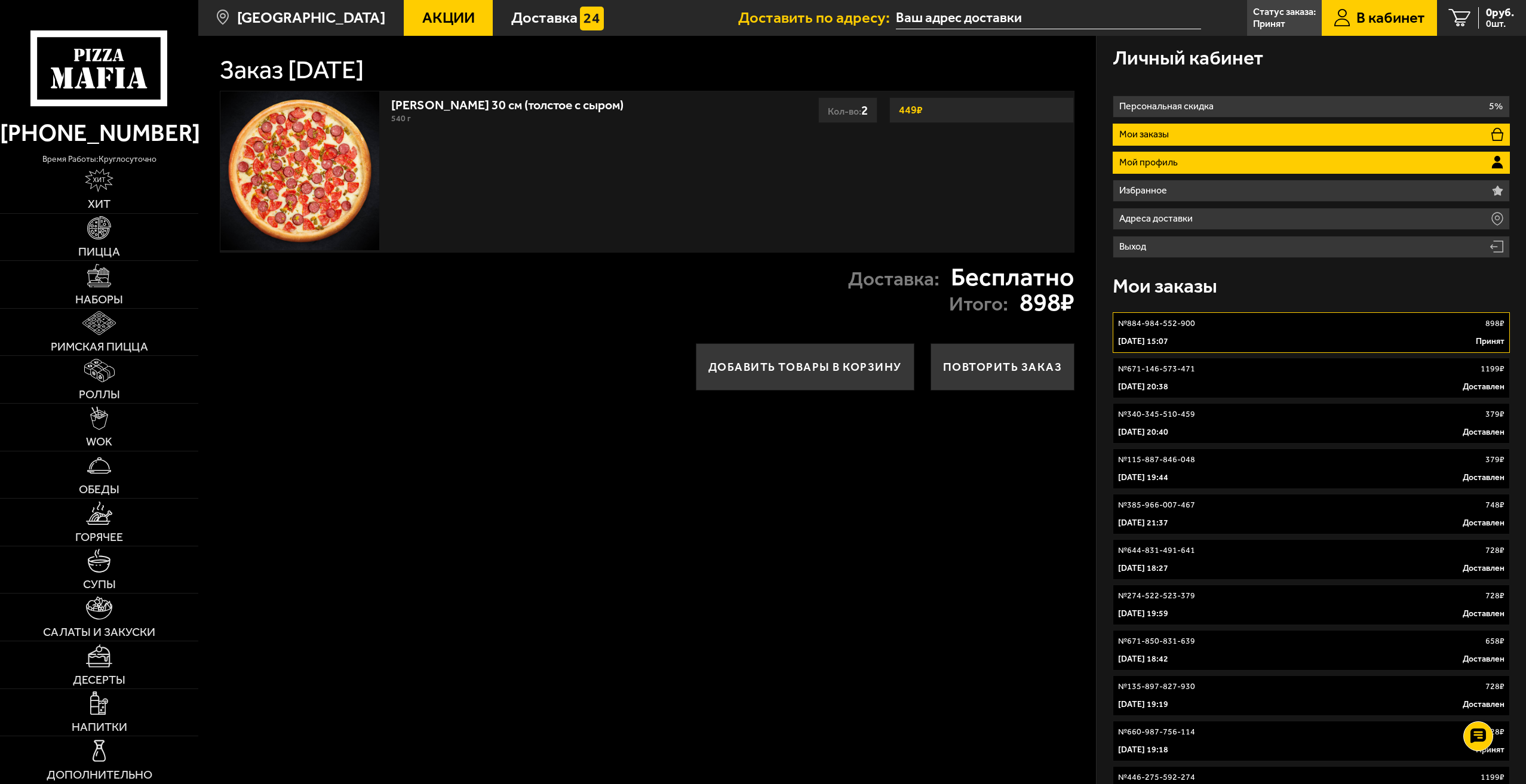
click at [1186, 159] on li "Мой профиль" at bounding box center [1311, 163] width 397 height 22
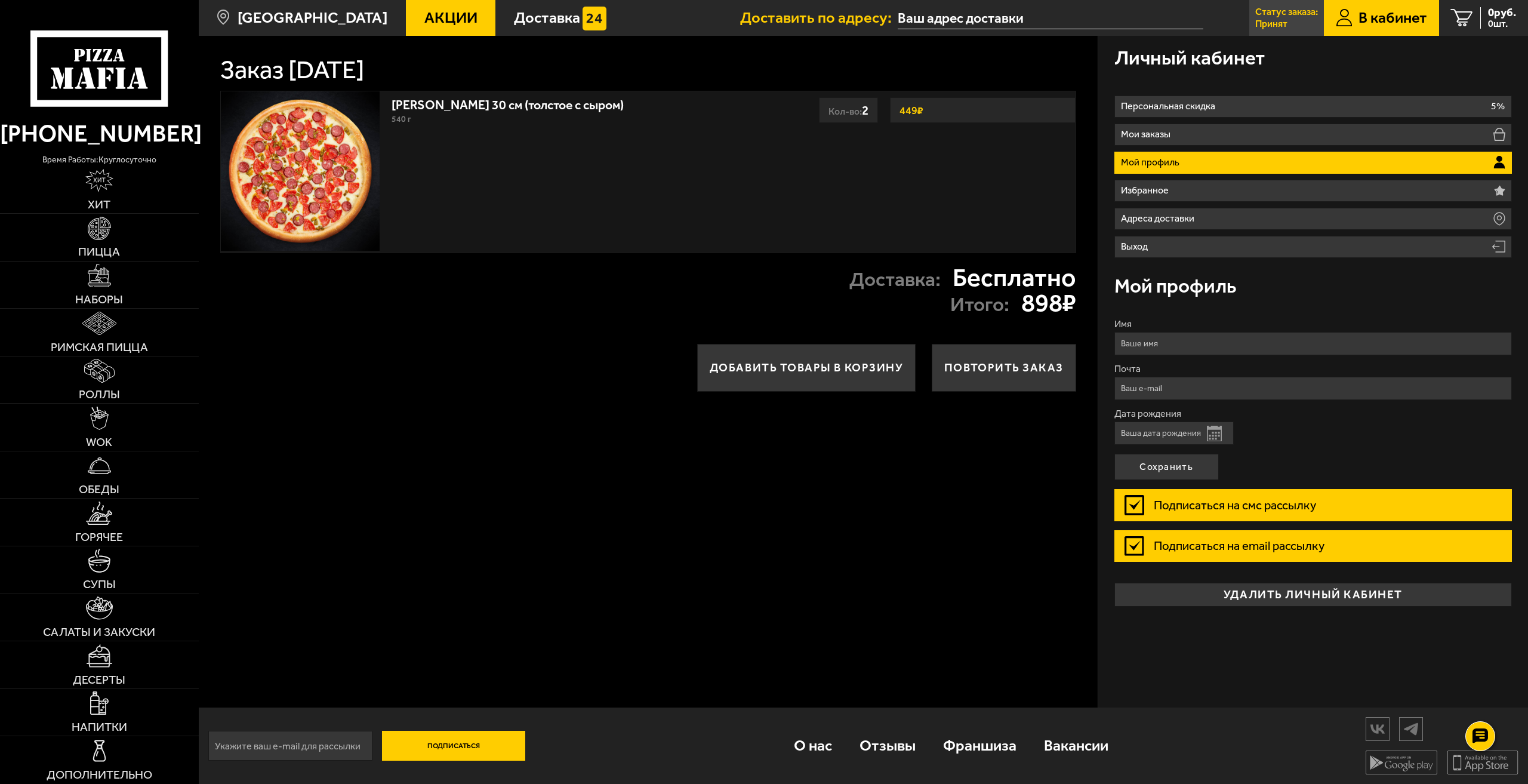
click at [1265, 18] on link "Статус заказа: Принят" at bounding box center [1287, 18] width 74 height 35
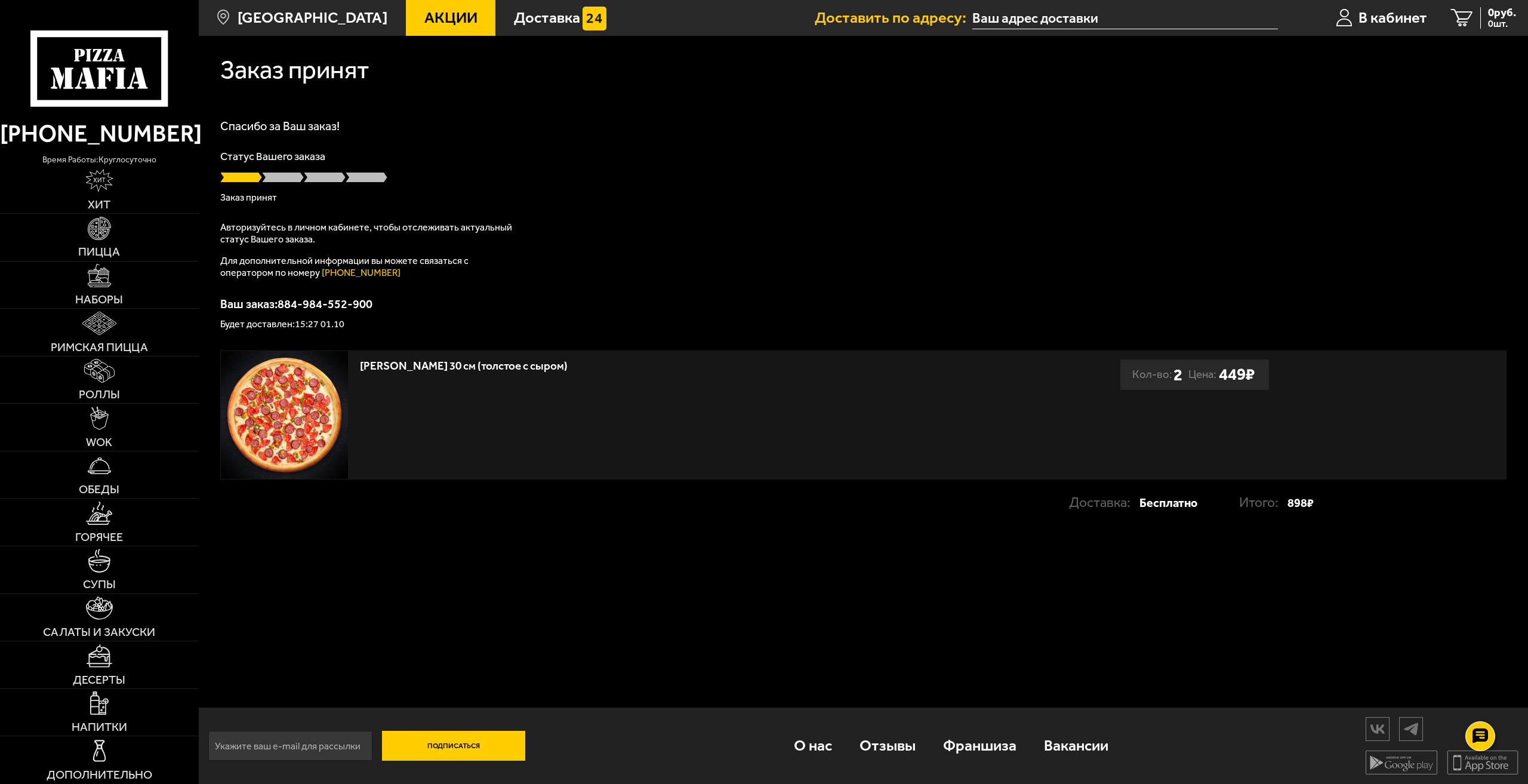
click at [1263, 426] on div "Тони Пепперони 30 см (толстое с сыром) Кол-во: 2 Цена: 449 ₽" at bounding box center [863, 414] width 1285 height 128
click at [1396, 16] on span "В кабинет" at bounding box center [1393, 18] width 69 height 16
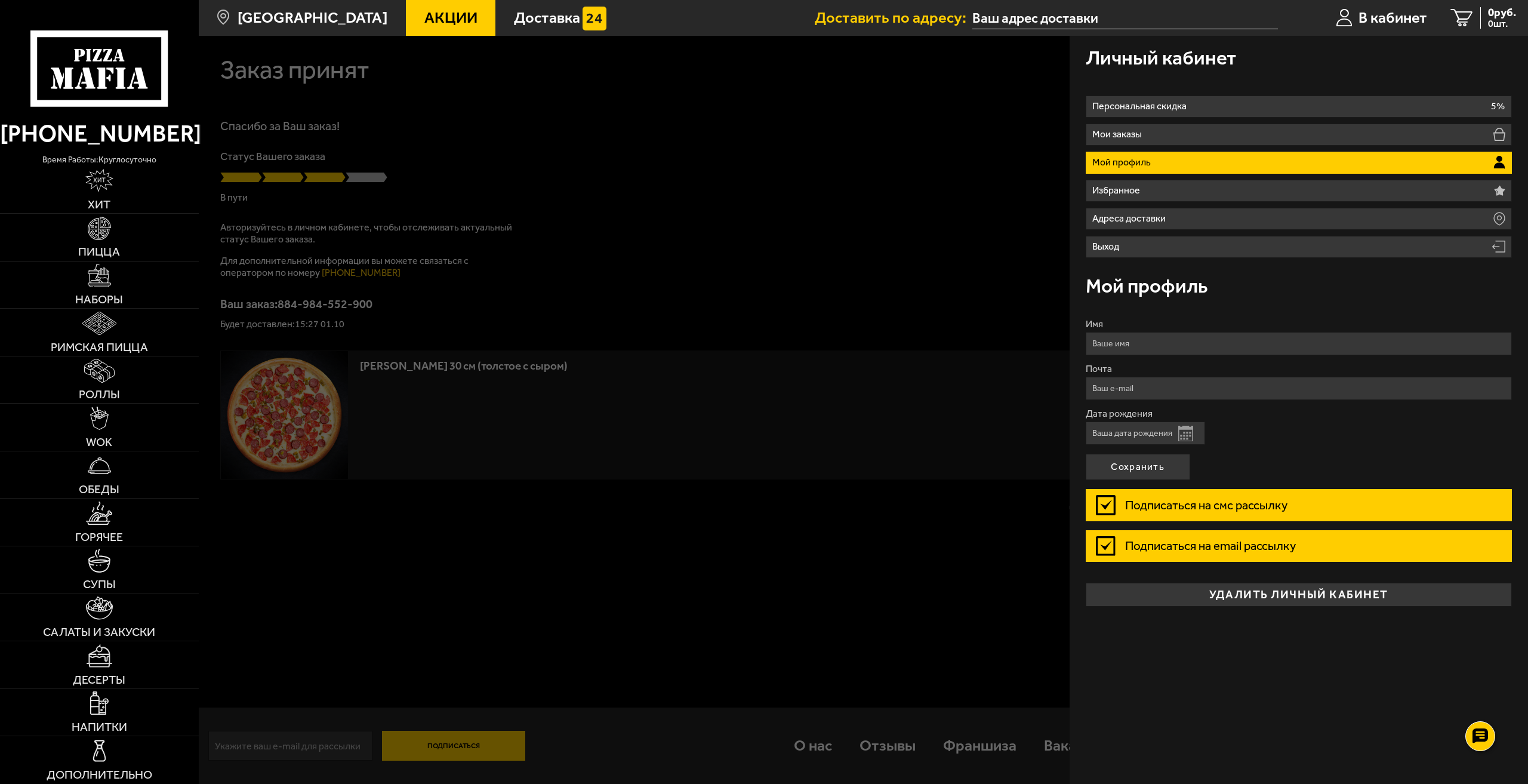
click at [1184, 164] on li "Мой профиль" at bounding box center [1299, 163] width 426 height 22
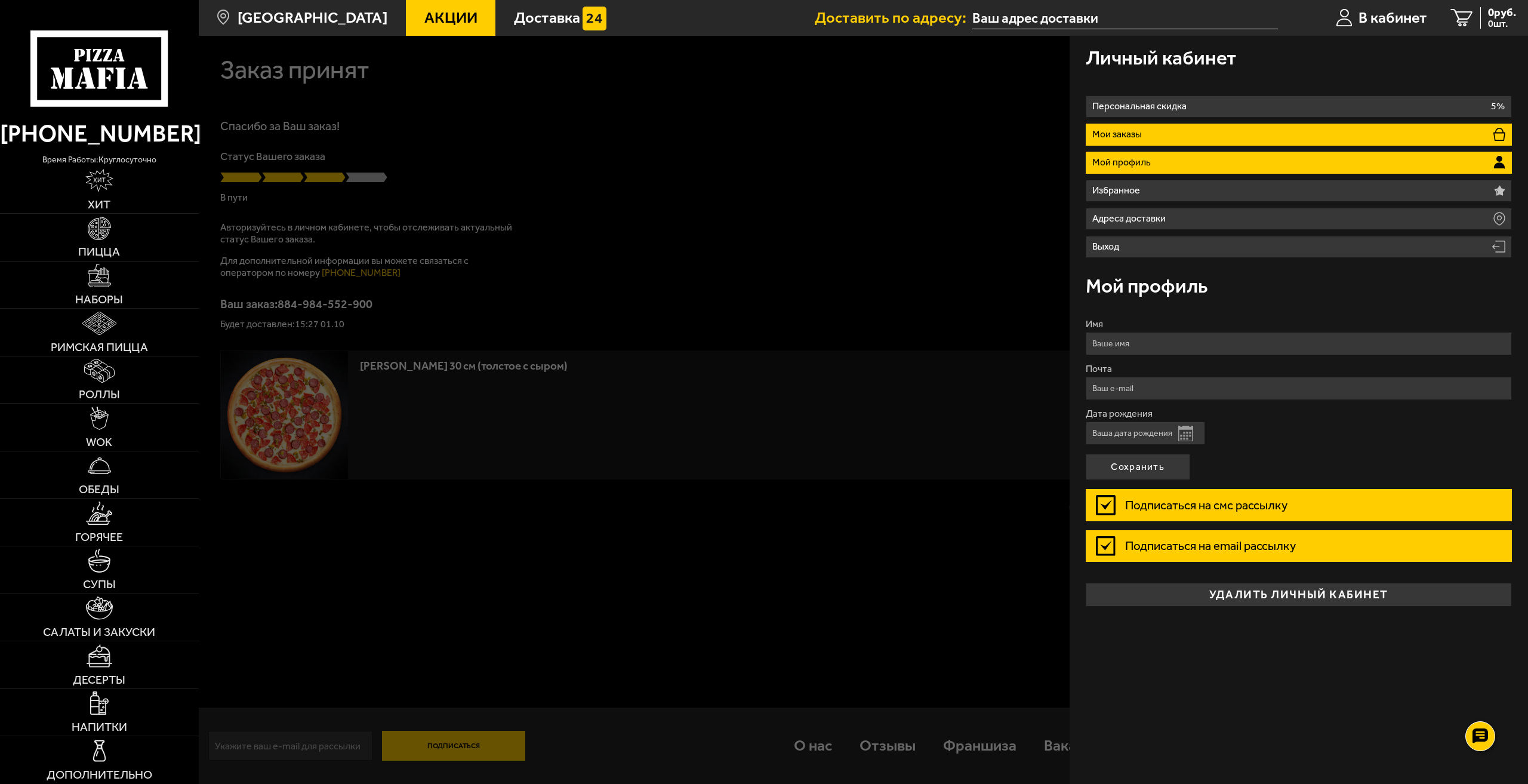
click at [1170, 135] on li "Мои заказы" at bounding box center [1299, 135] width 426 height 22
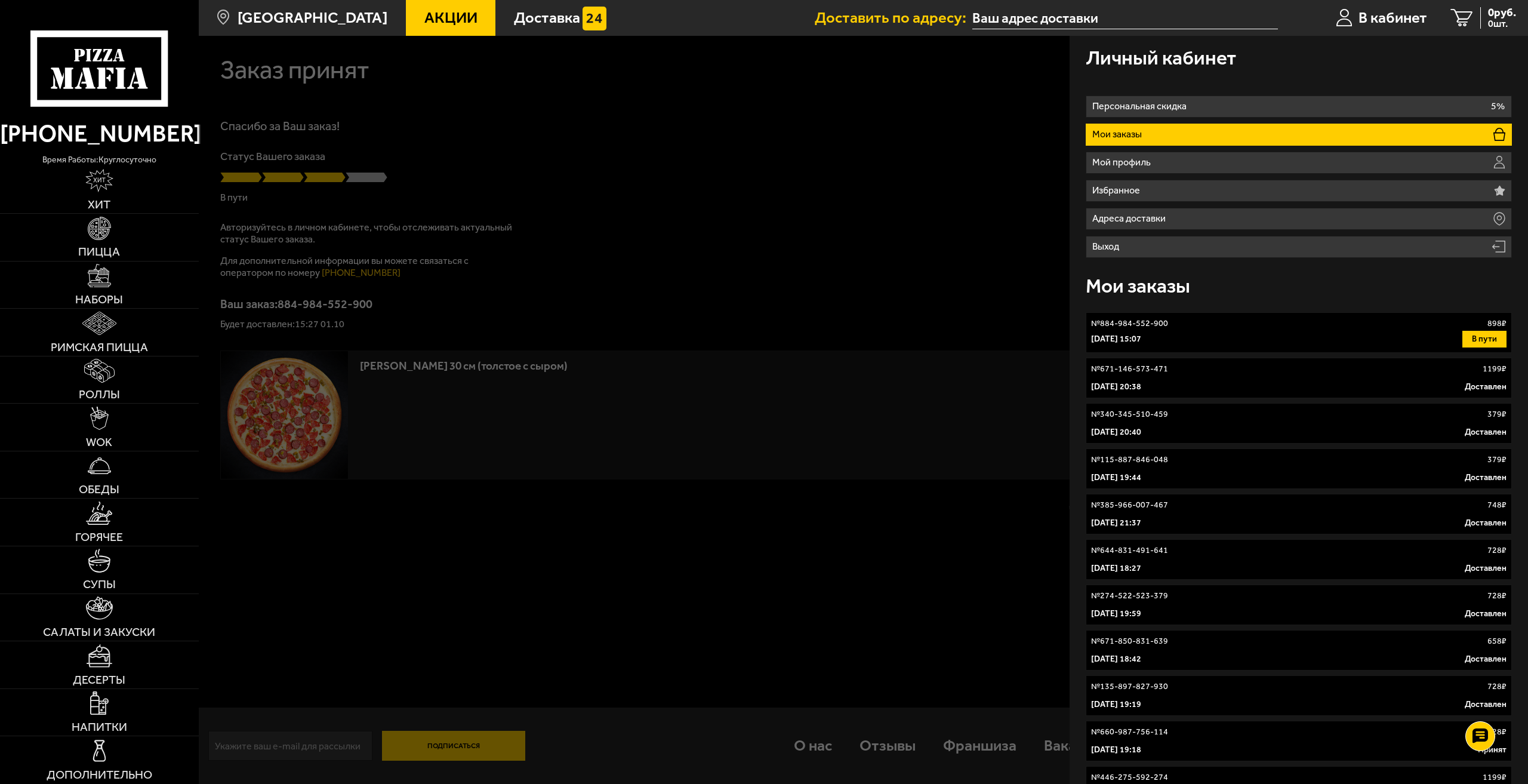
click at [1166, 330] on p "№ 884-984-552-900" at bounding box center [1129, 323] width 77 height 12
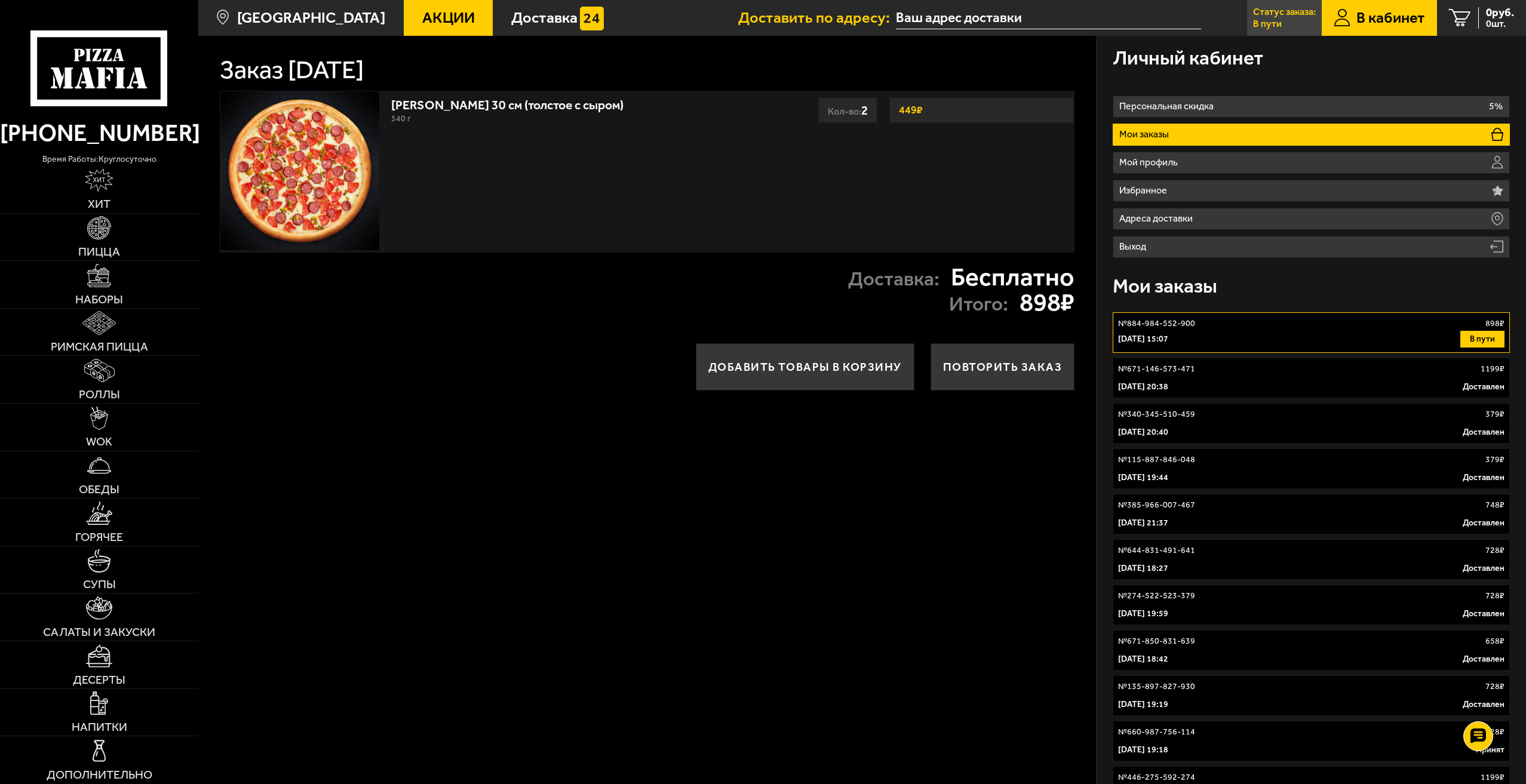
click at [1279, 11] on p "Статус заказа:" at bounding box center [1284, 12] width 62 height 9
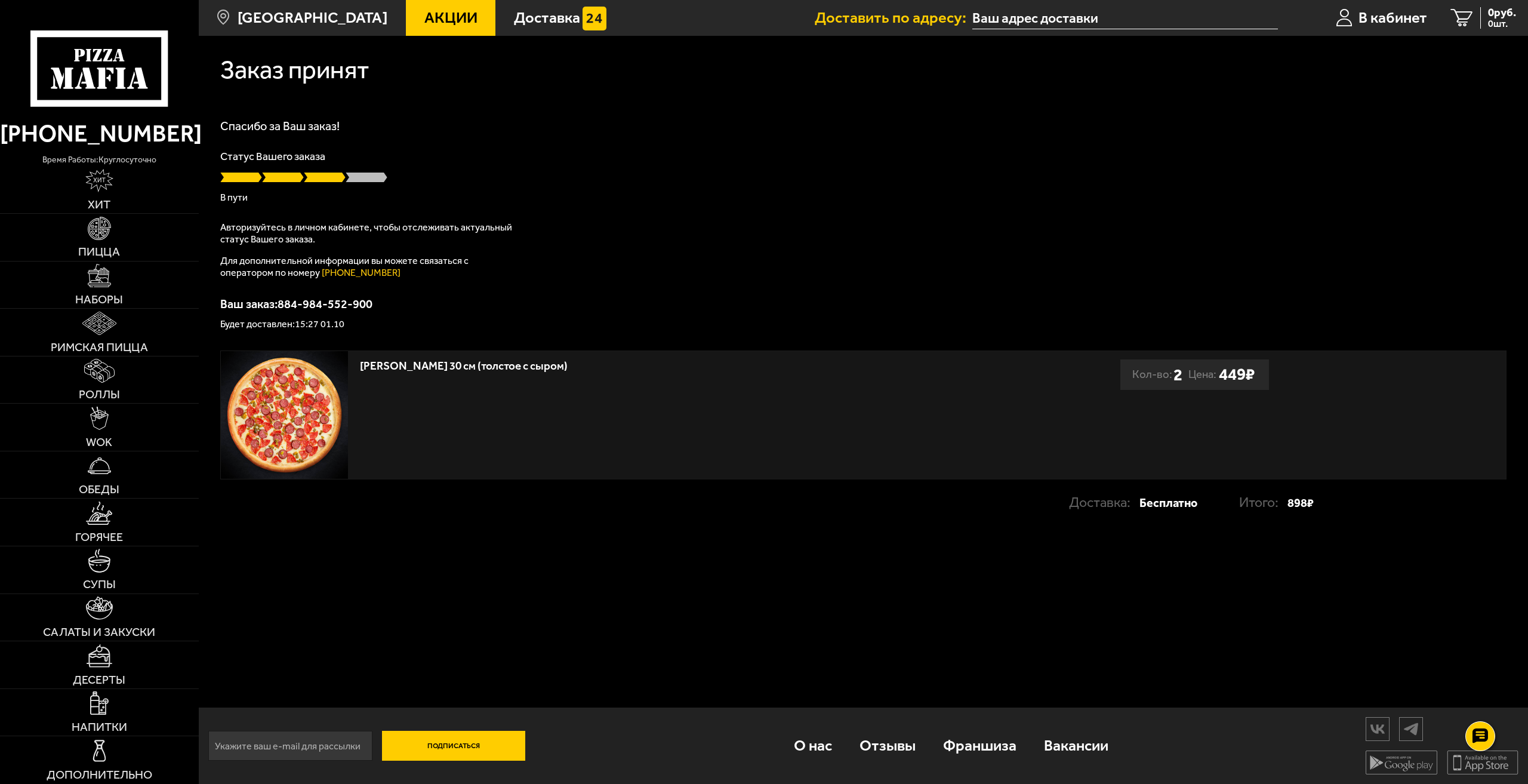
click at [1095, 20] on input "text" at bounding box center [1125, 19] width 305 height 22
type input "[STREET_ADDRESS]"
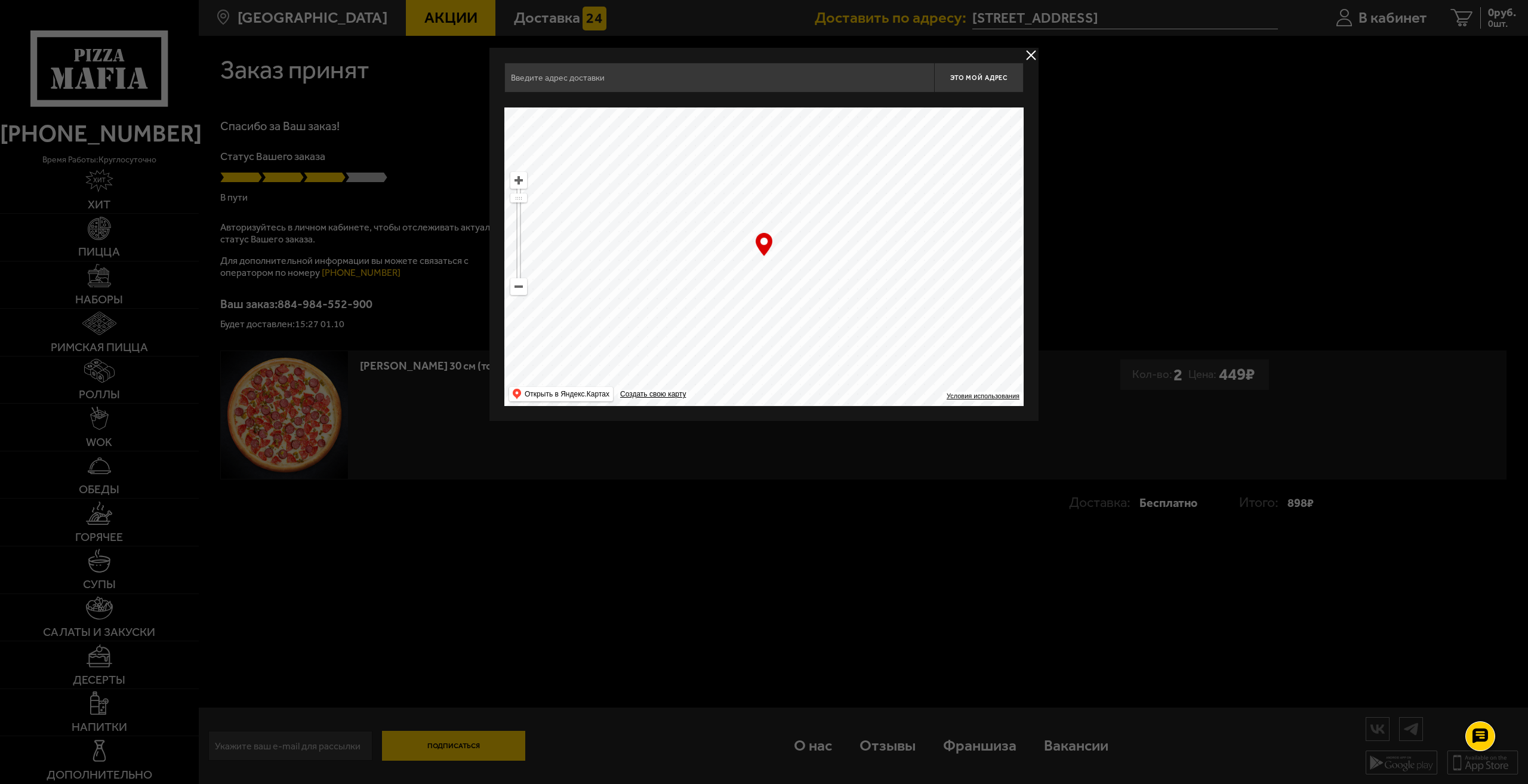
type input "[STREET_ADDRESS]"
drag, startPoint x: 854, startPoint y: 77, endPoint x: 925, endPoint y: 76, distance: 71.0
click at [925, 76] on input "[STREET_ADDRESS]" at bounding box center [720, 77] width 430 height 30
click at [1034, 52] on button "delivery type" at bounding box center [1032, 55] width 15 height 15
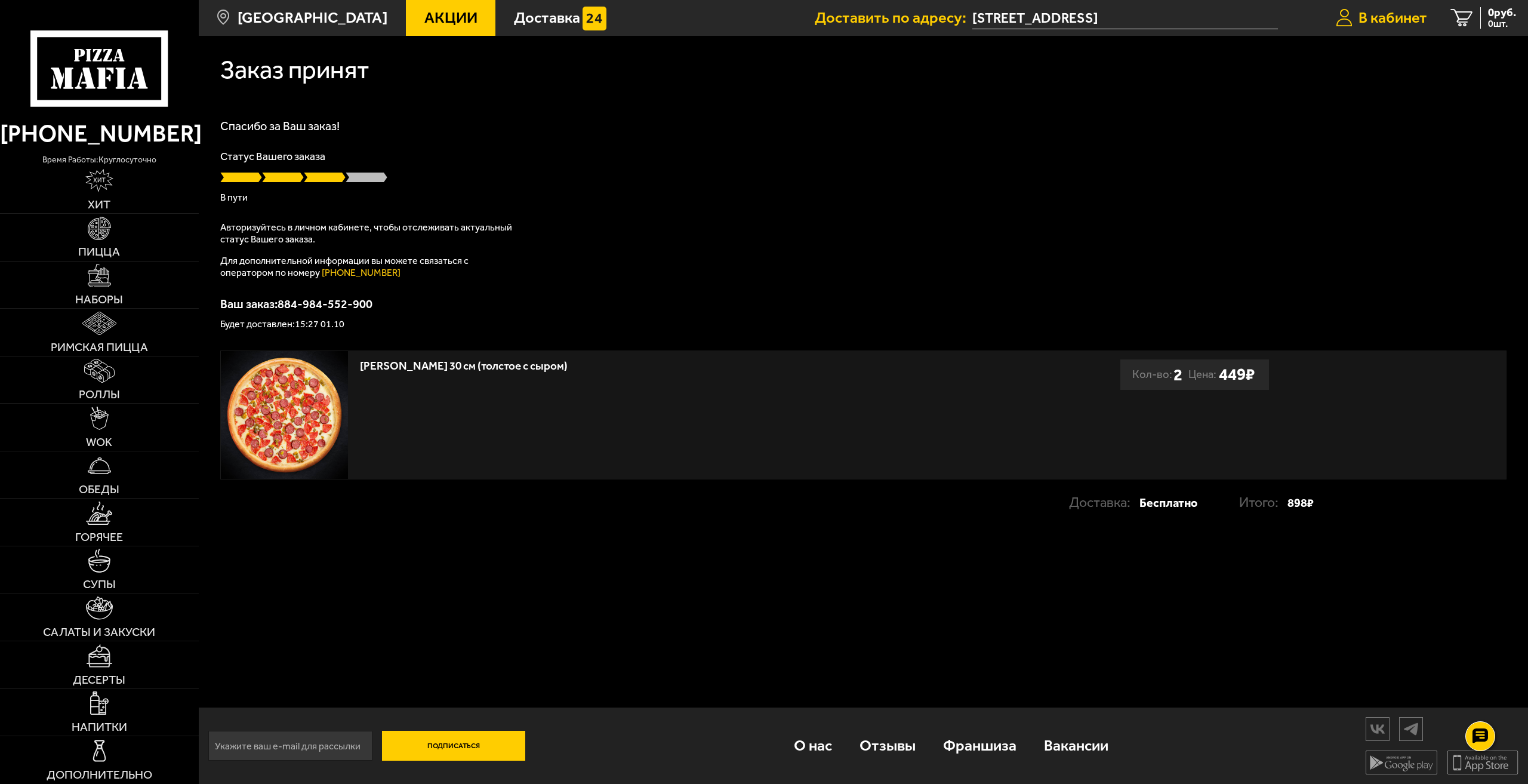
click at [1359, 14] on span "В кабинет" at bounding box center [1393, 18] width 69 height 16
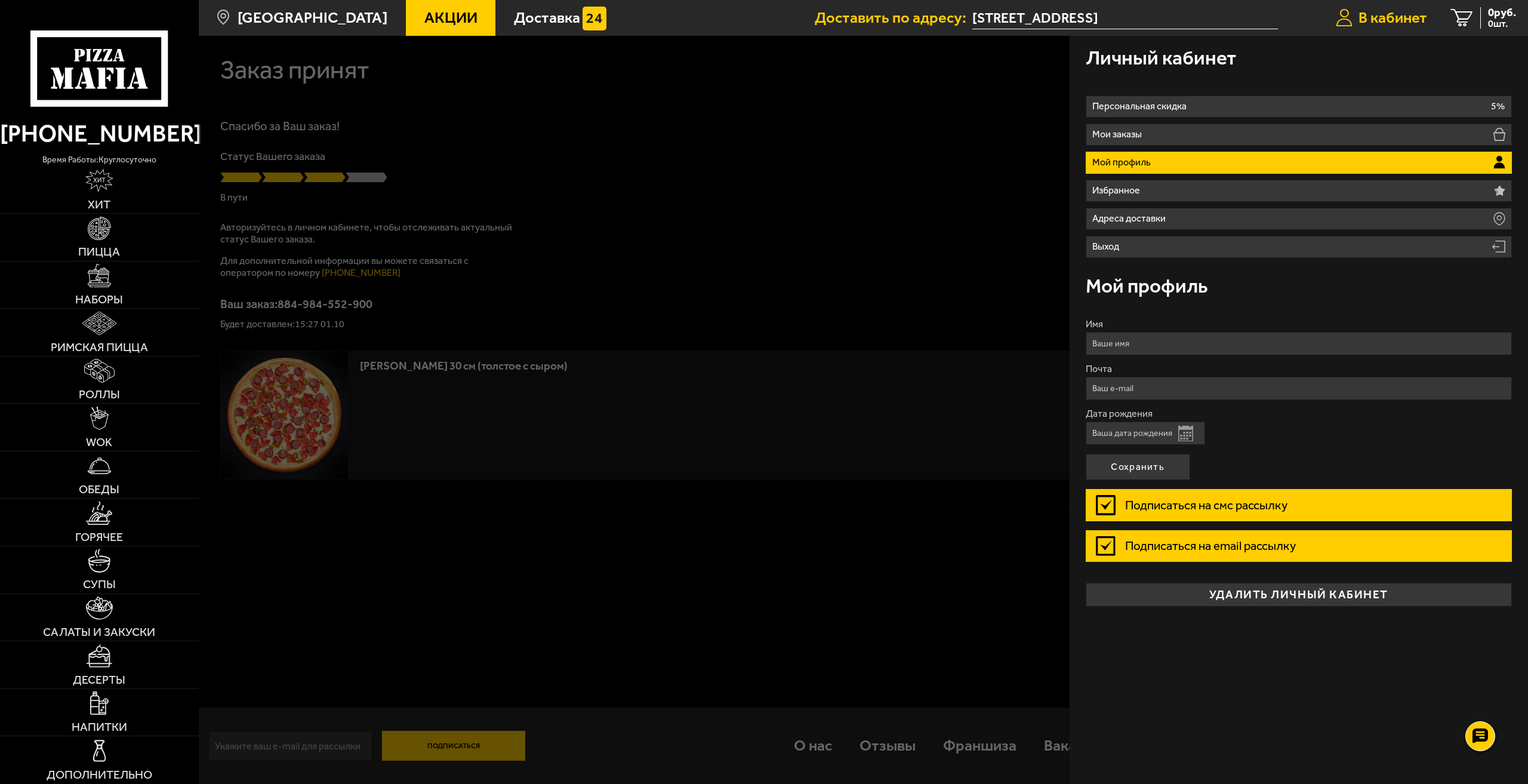
click at [1359, 14] on span "В кабинет" at bounding box center [1393, 18] width 69 height 16
click at [1139, 158] on p "Мой профиль" at bounding box center [1123, 162] width 62 height 9
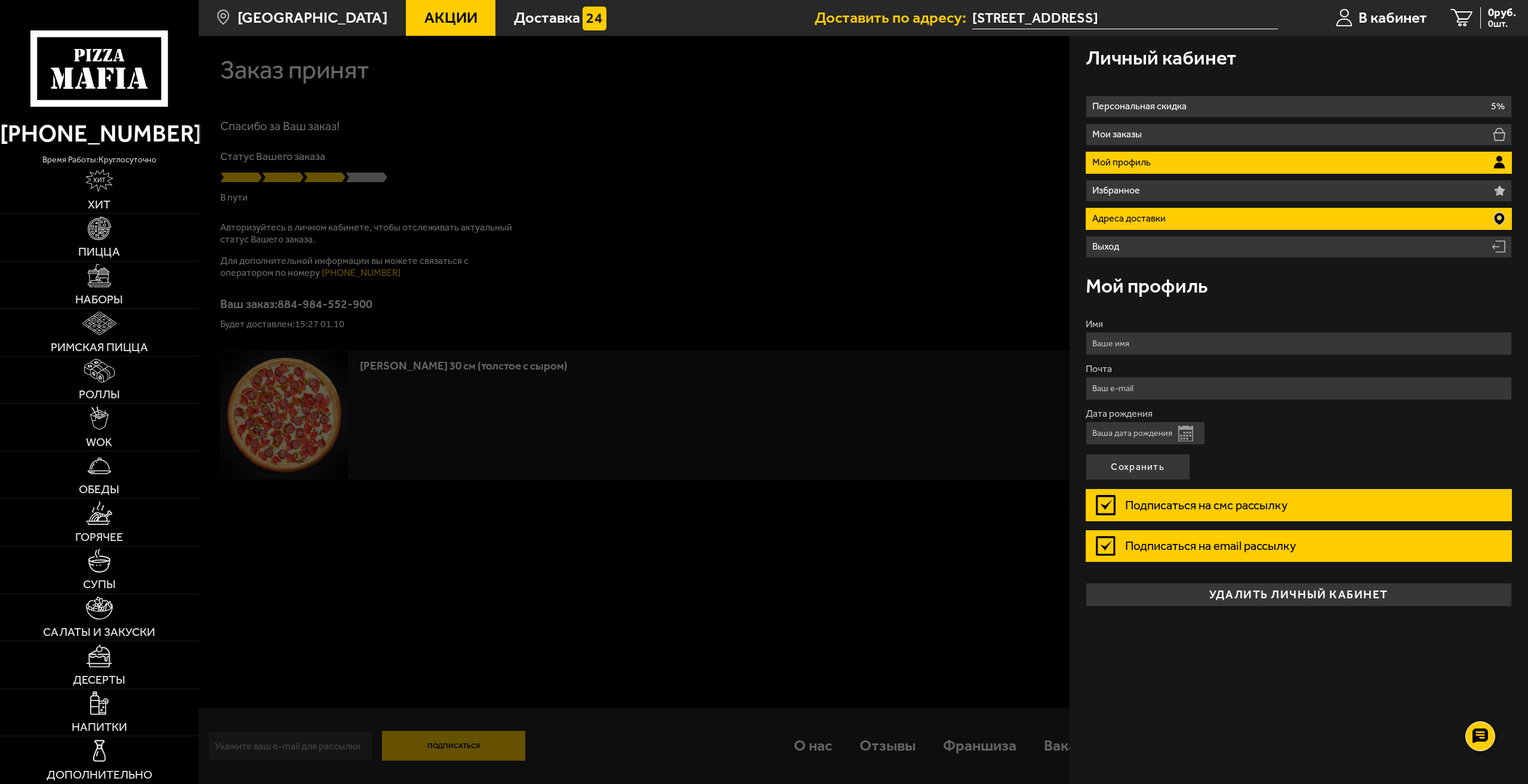
click at [1132, 217] on p "Адреса доставки" at bounding box center [1130, 219] width 77 height 9
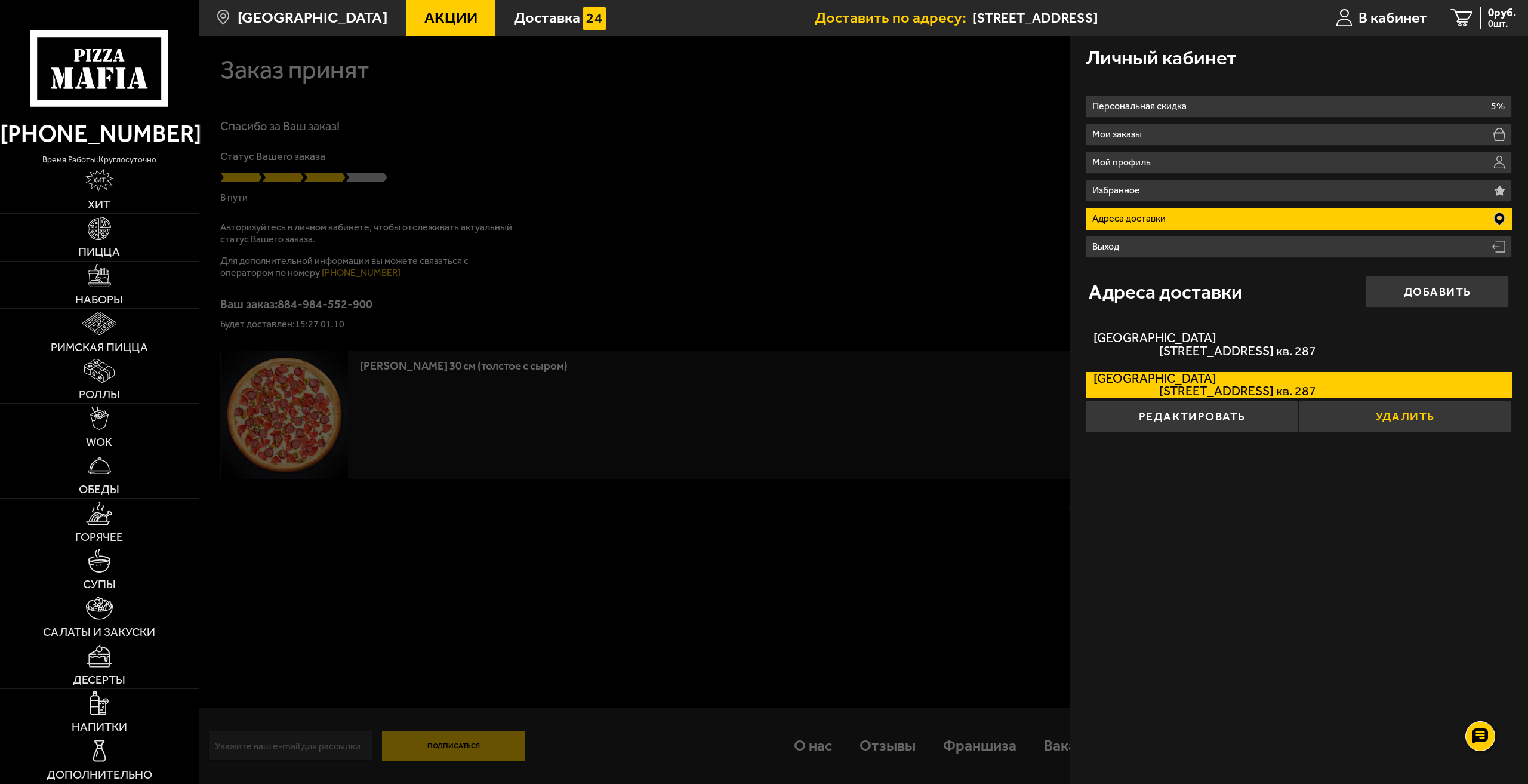
click at [1394, 420] on button "Удалить" at bounding box center [1405, 416] width 213 height 32
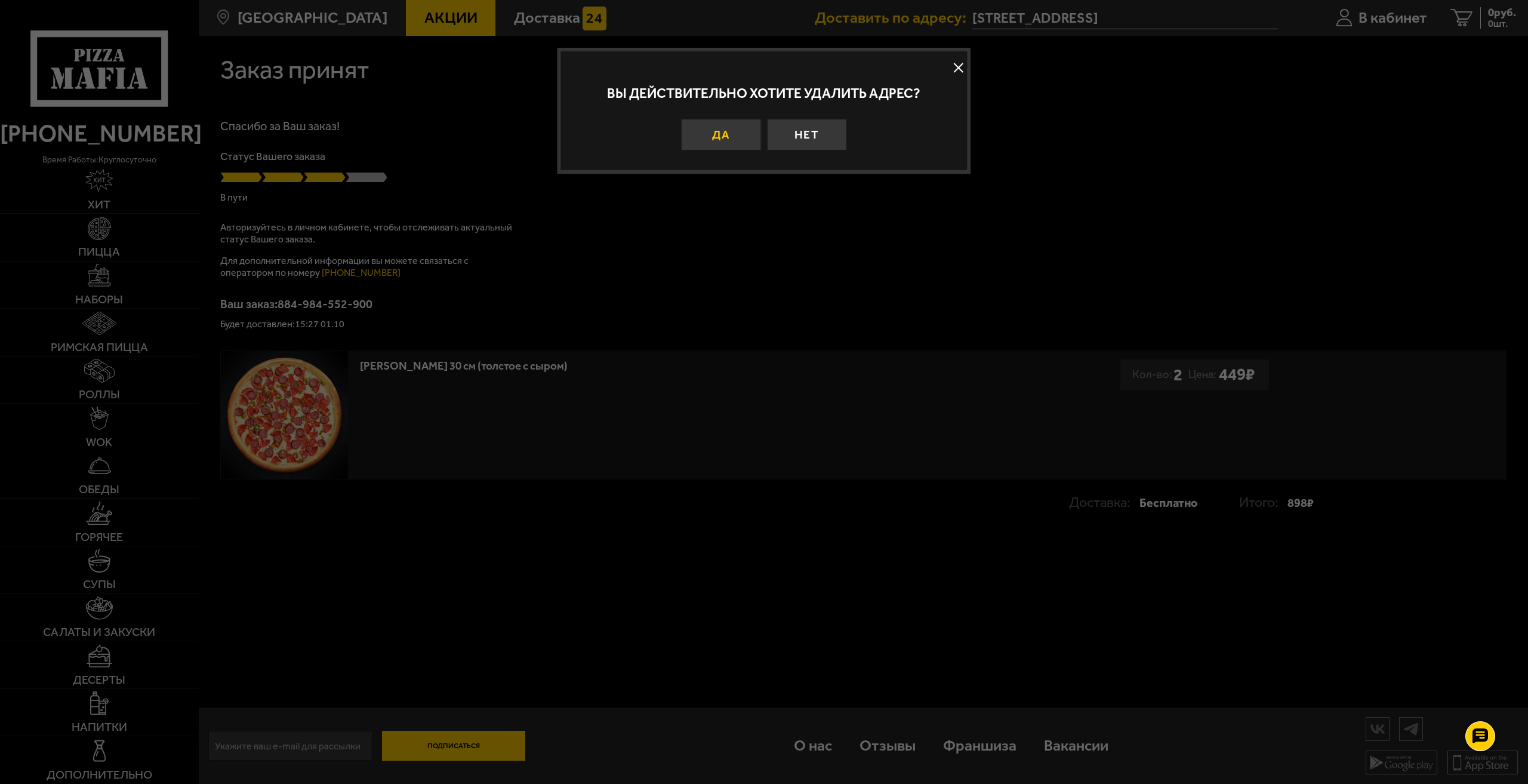
click at [736, 141] on button "Да" at bounding box center [721, 135] width 79 height 32
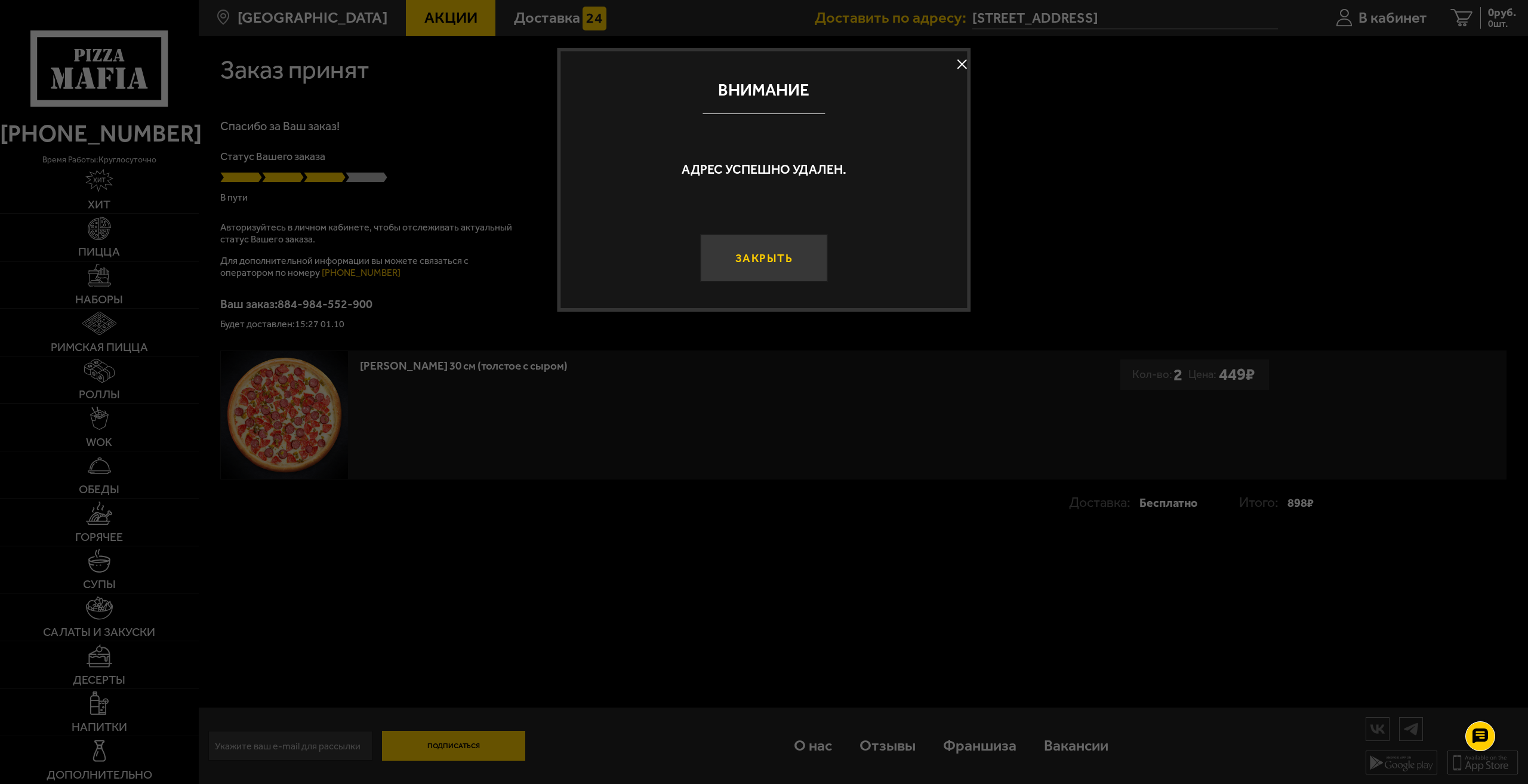
click at [796, 264] on button "Закрыть" at bounding box center [764, 257] width 128 height 47
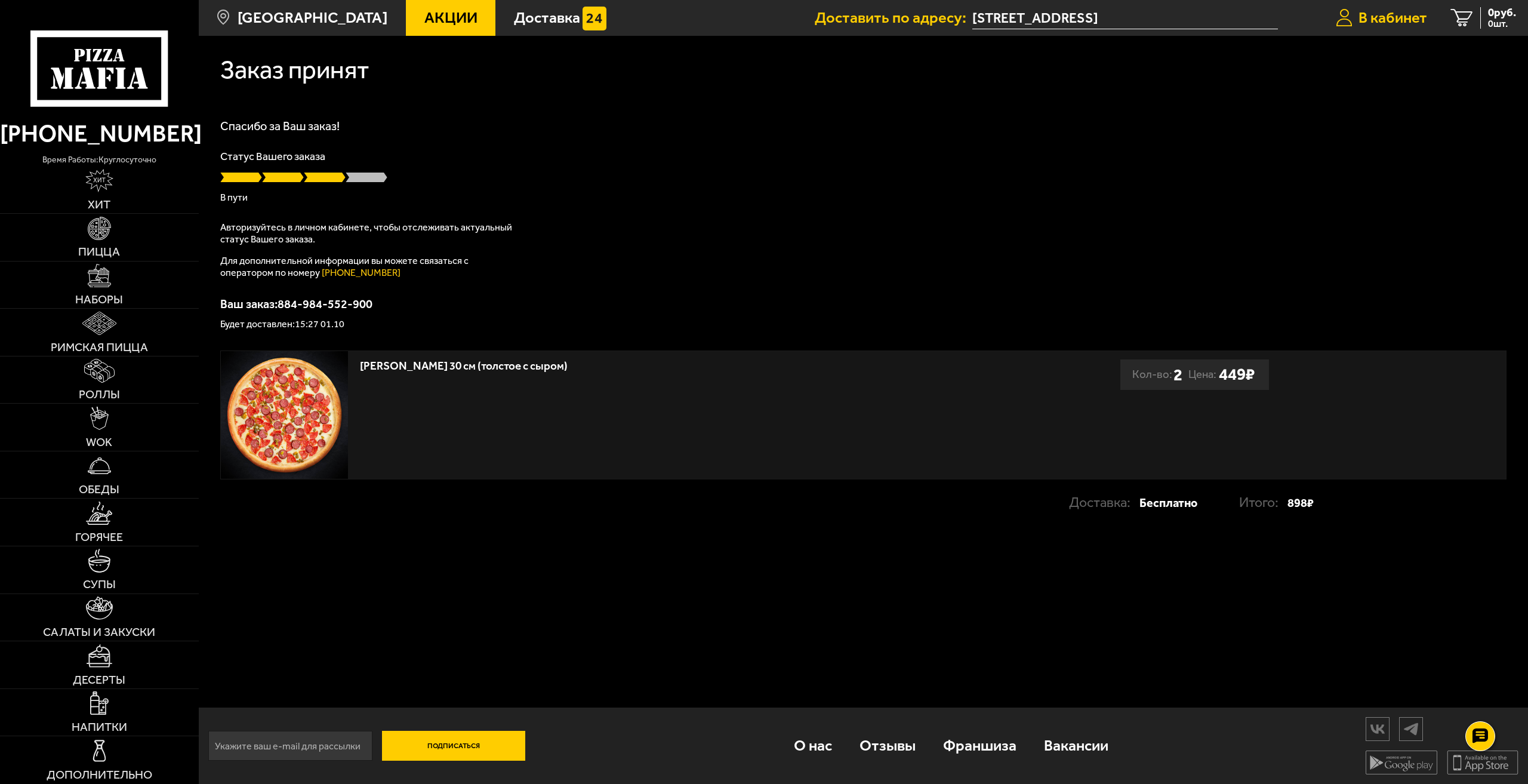
click at [1359, 23] on span "В кабинет" at bounding box center [1393, 18] width 69 height 16
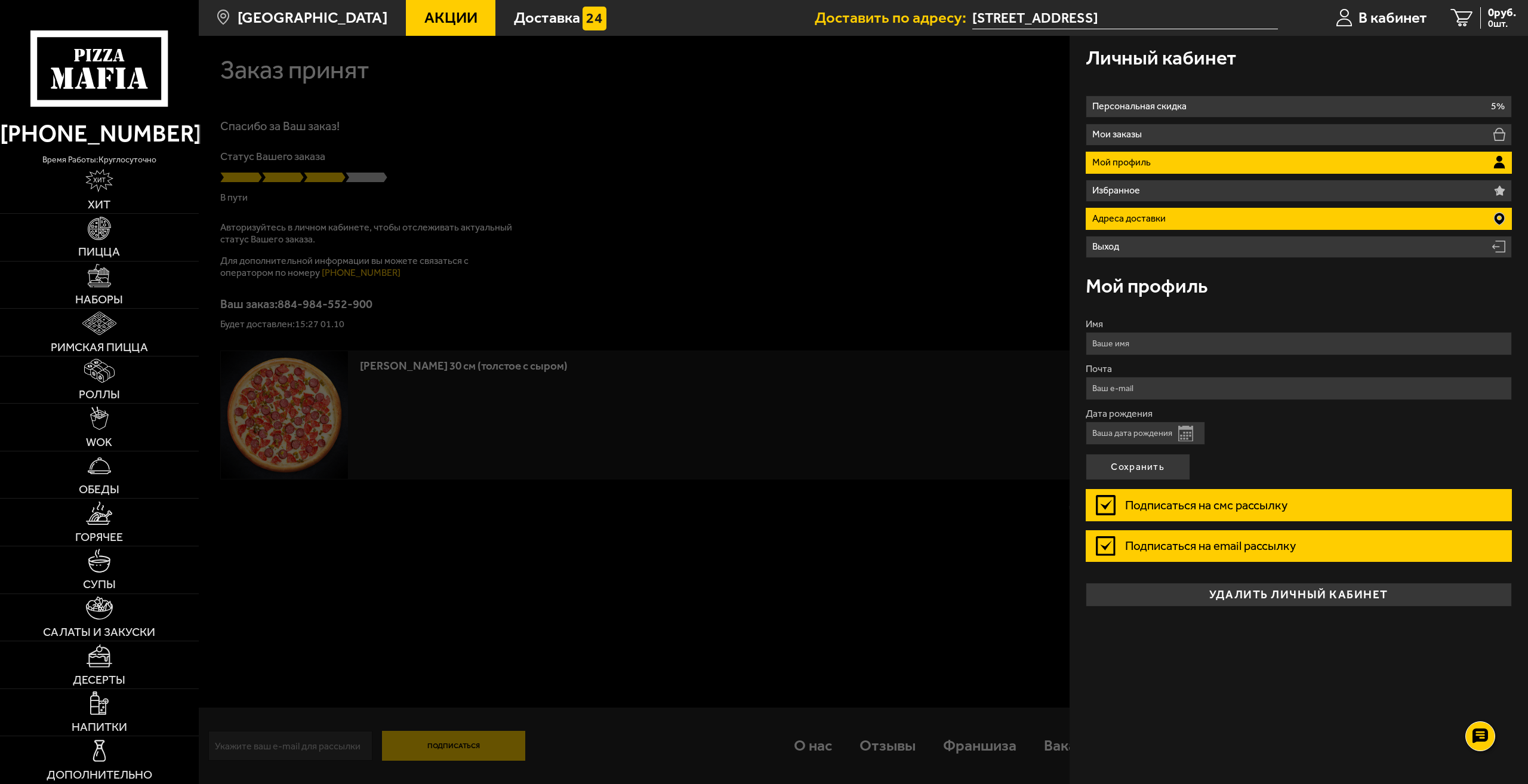
click at [1237, 226] on li "Адреса доставки" at bounding box center [1299, 219] width 426 height 22
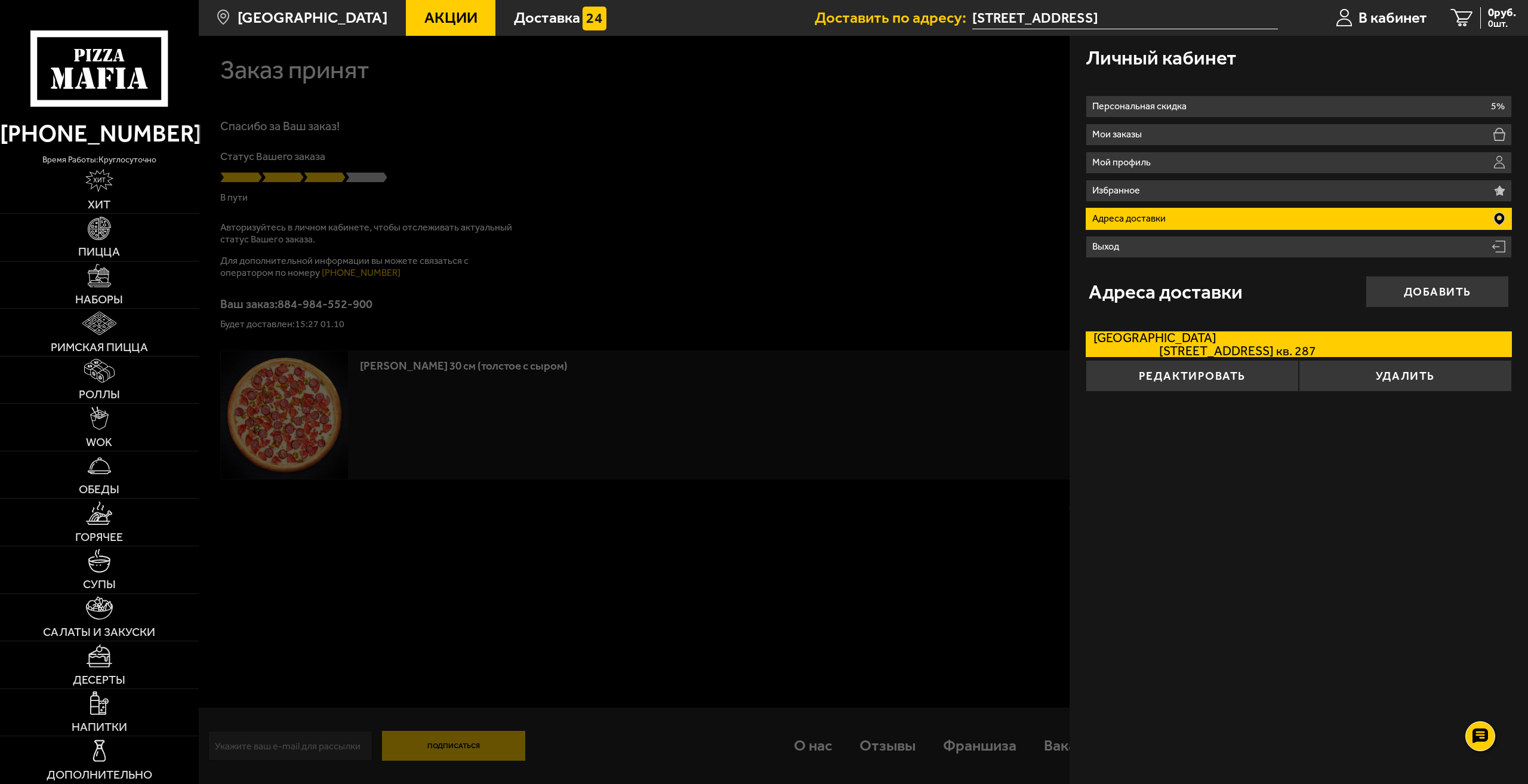
click at [1222, 340] on label "[STREET_ADDRESS] кв. 287" at bounding box center [1299, 345] width 426 height 26
click at [0, 0] on input "[STREET_ADDRESS] кв. 287" at bounding box center [0, 0] width 0 height 0
click at [1258, 373] on button "Редактировать" at bounding box center [1192, 376] width 213 height 32
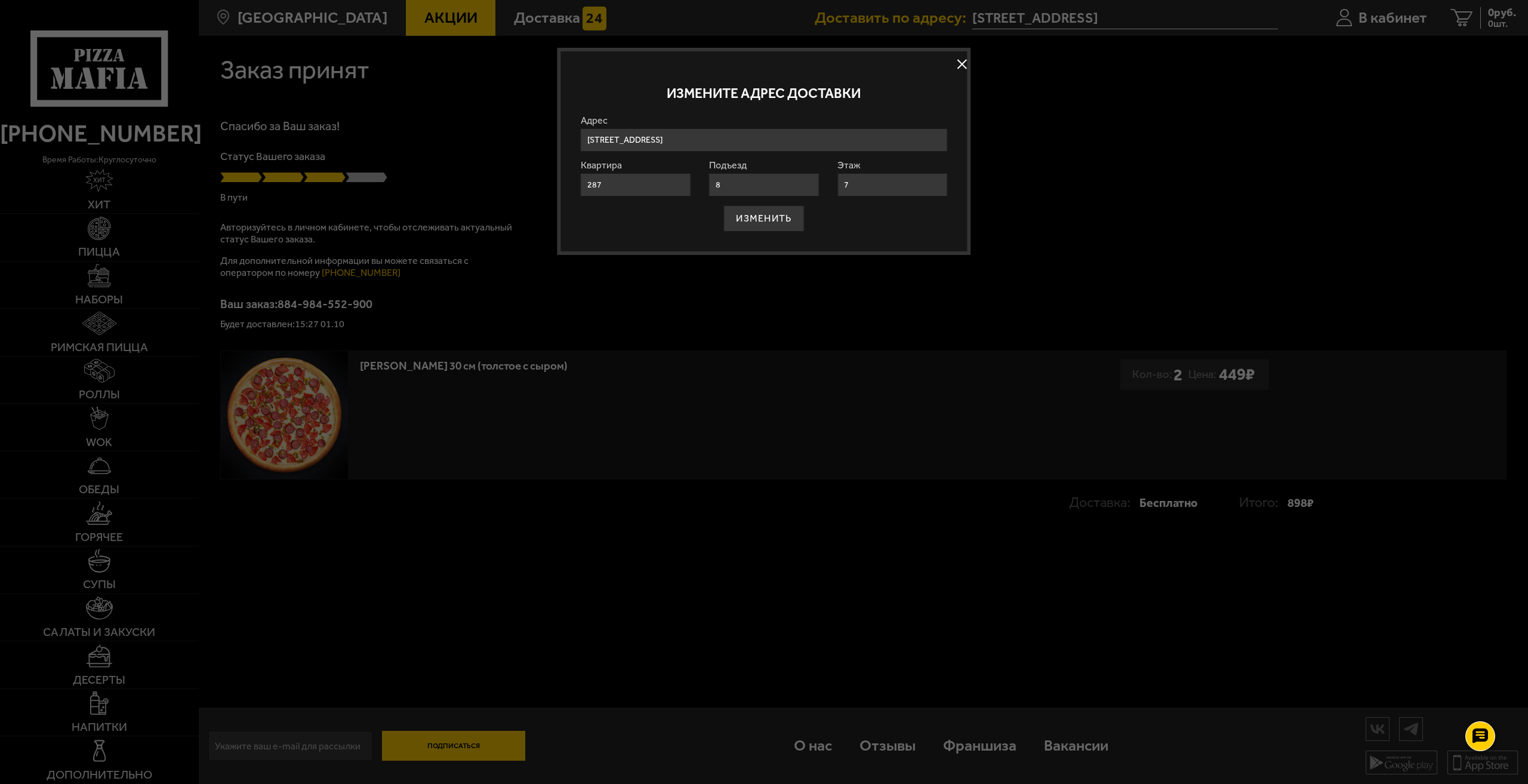
click at [1020, 21] on div at bounding box center [764, 392] width 1528 height 784
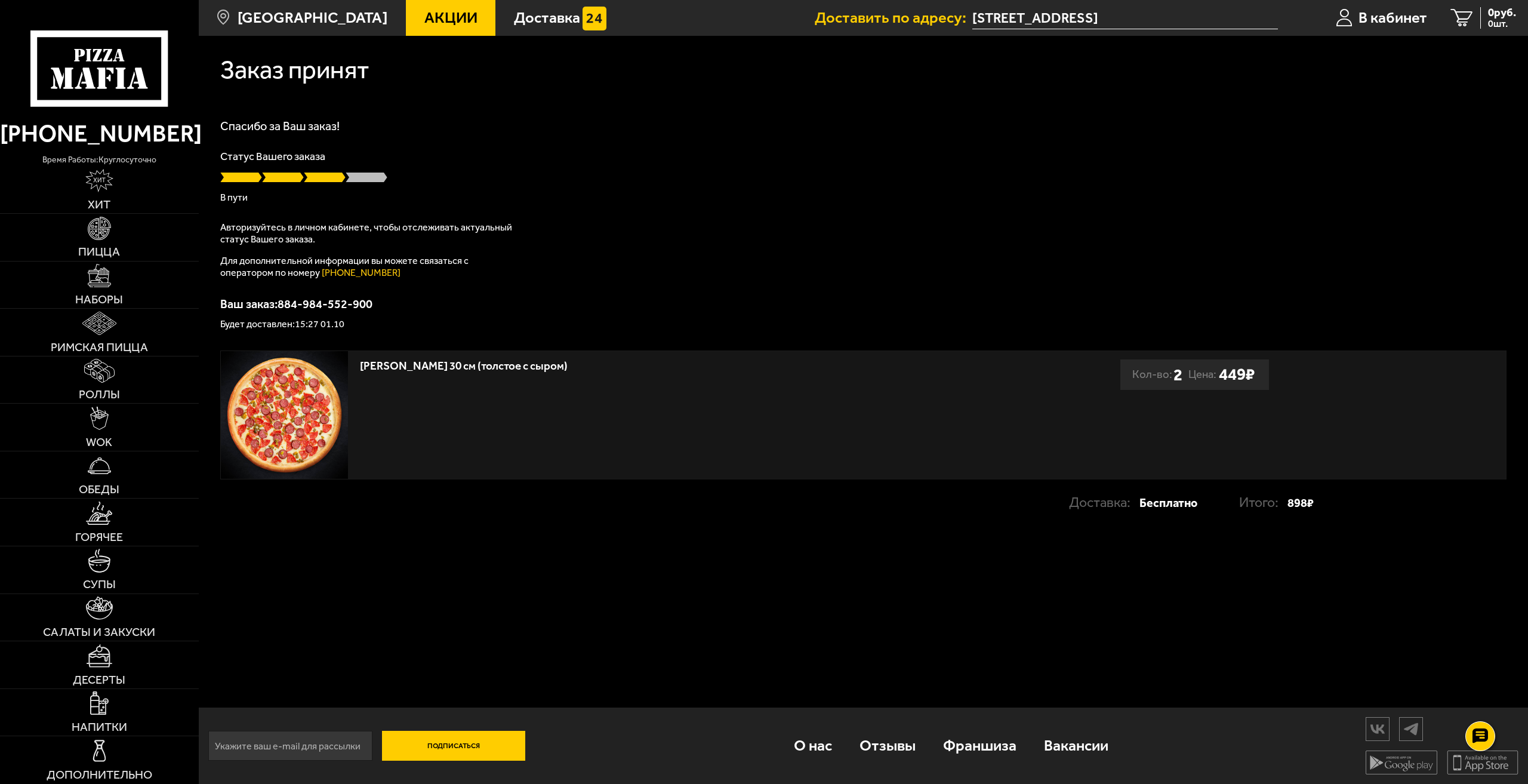
click at [1014, 20] on input "[STREET_ADDRESS]" at bounding box center [1125, 19] width 305 height 22
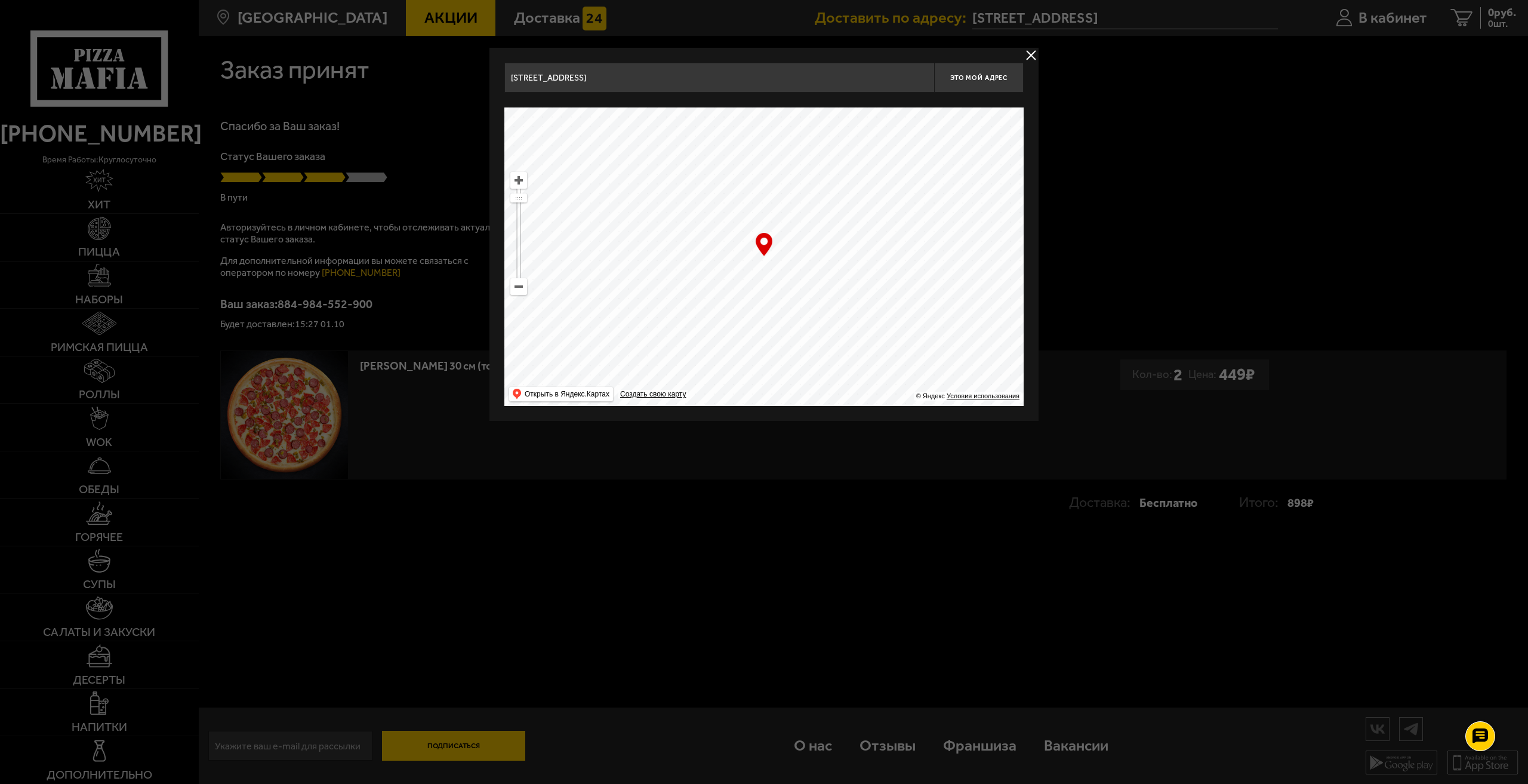
click at [818, 77] on input "[STREET_ADDRESS]" at bounding box center [720, 77] width 430 height 30
click at [1035, 50] on button "delivery type" at bounding box center [1032, 55] width 15 height 15
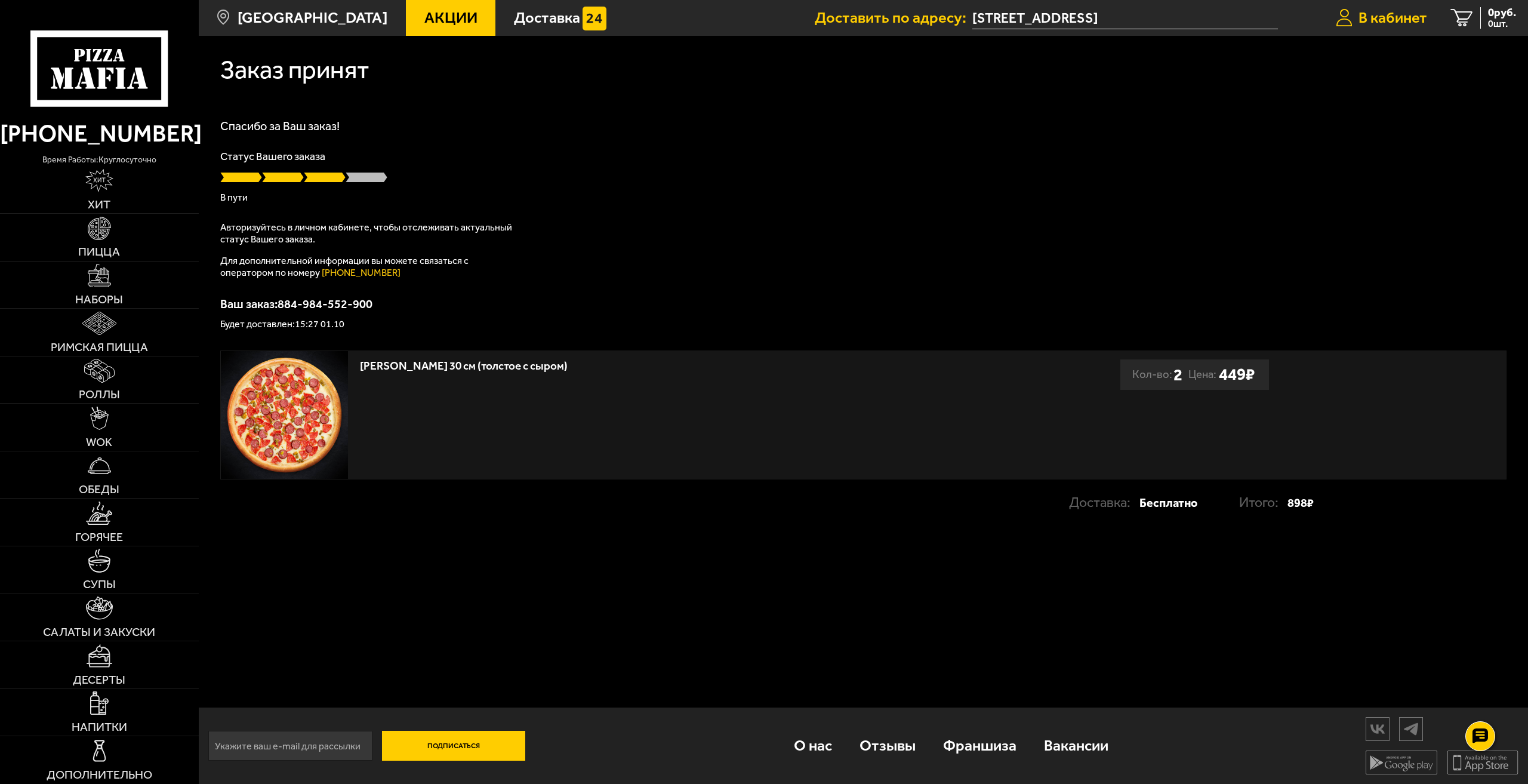
click at [1372, 7] on link "В кабинет" at bounding box center [1382, 18] width 115 height 35
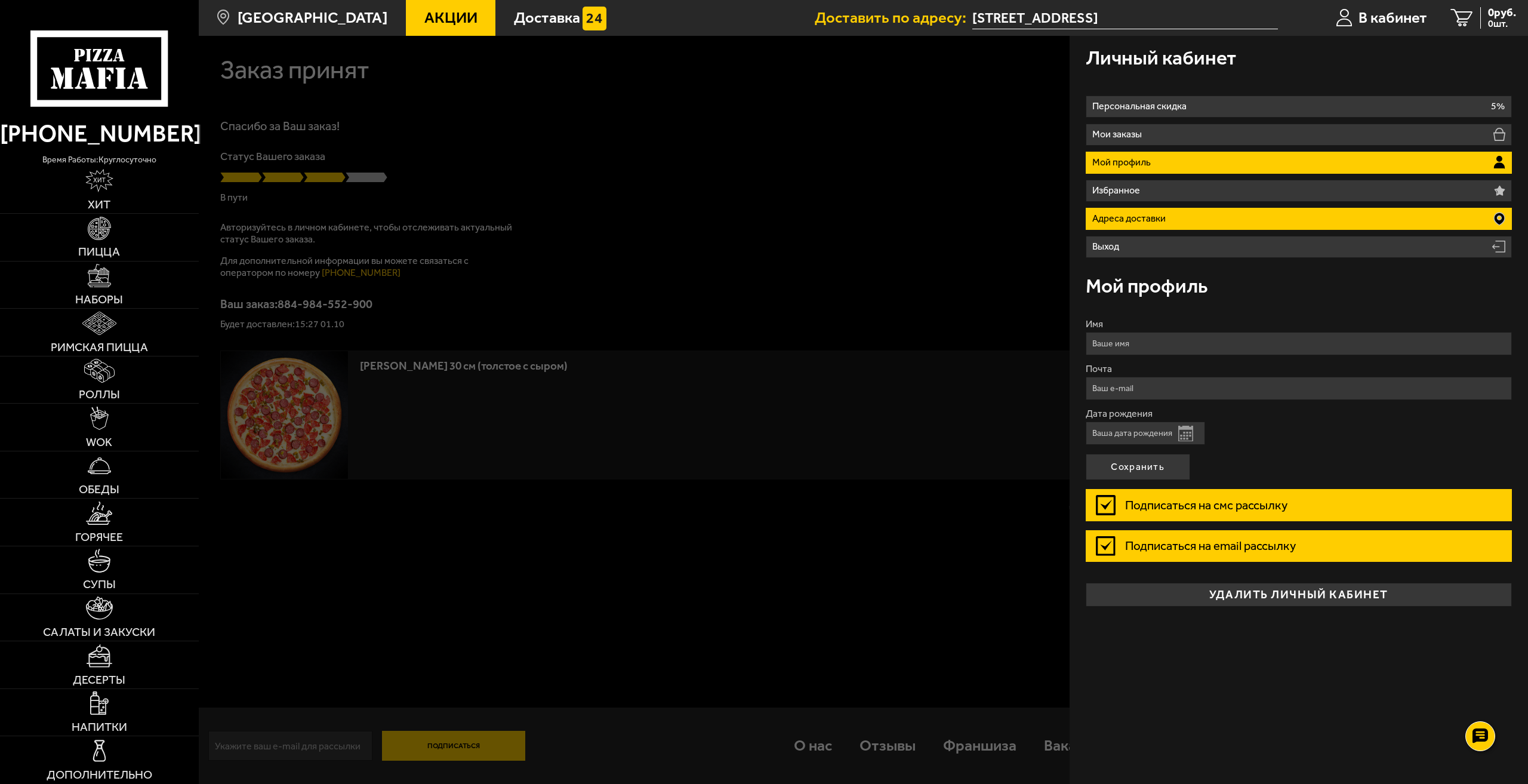
click at [1178, 223] on li "Адреса доставки" at bounding box center [1299, 219] width 426 height 22
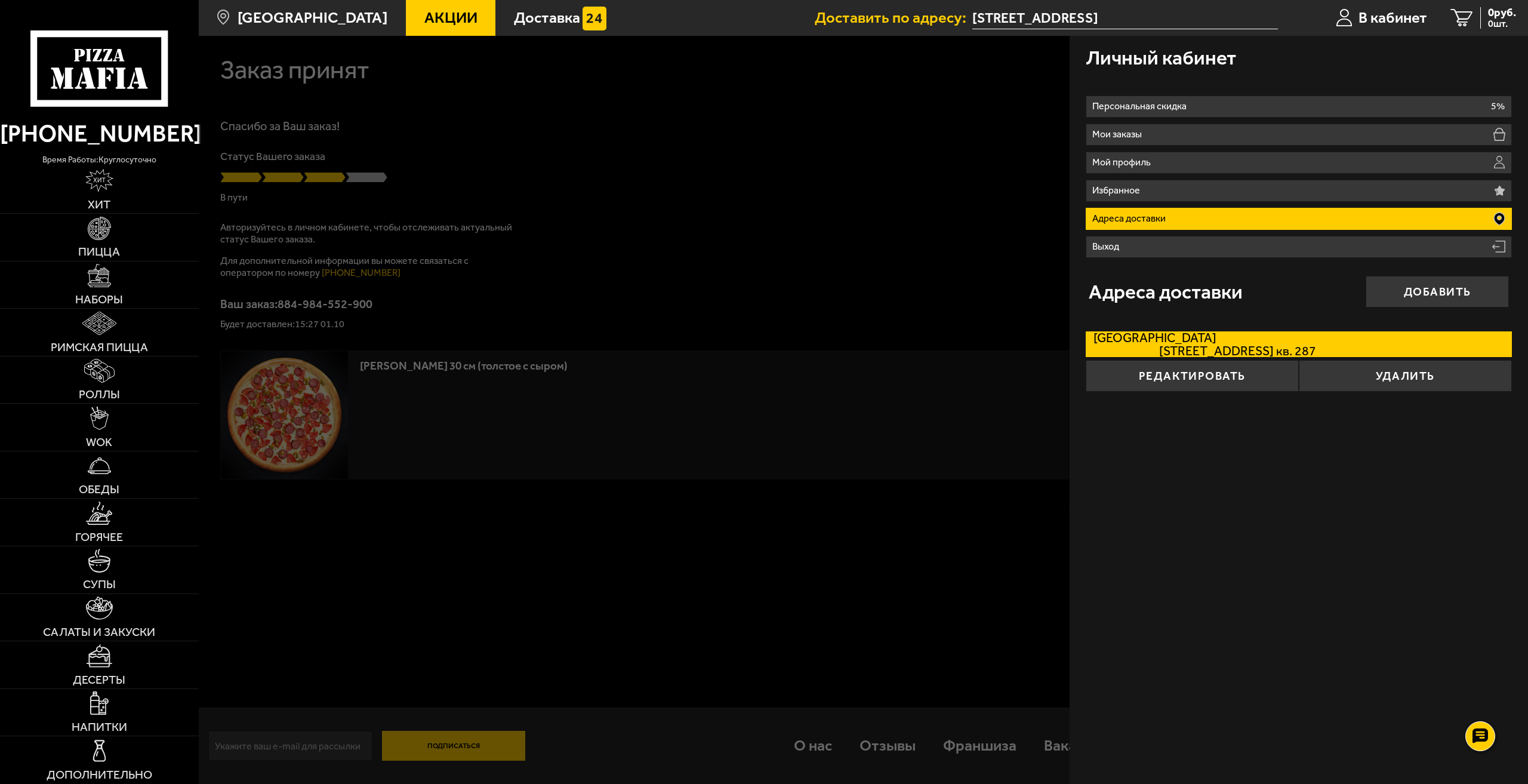
click at [1191, 348] on span "[STREET_ADDRESS] кв. 287" at bounding box center [1205, 350] width 223 height 12
click at [0, 0] on input "[STREET_ADDRESS] кв. 287" at bounding box center [0, 0] width 0 height 0
click at [1169, 380] on button "Редактировать" at bounding box center [1192, 376] width 213 height 32
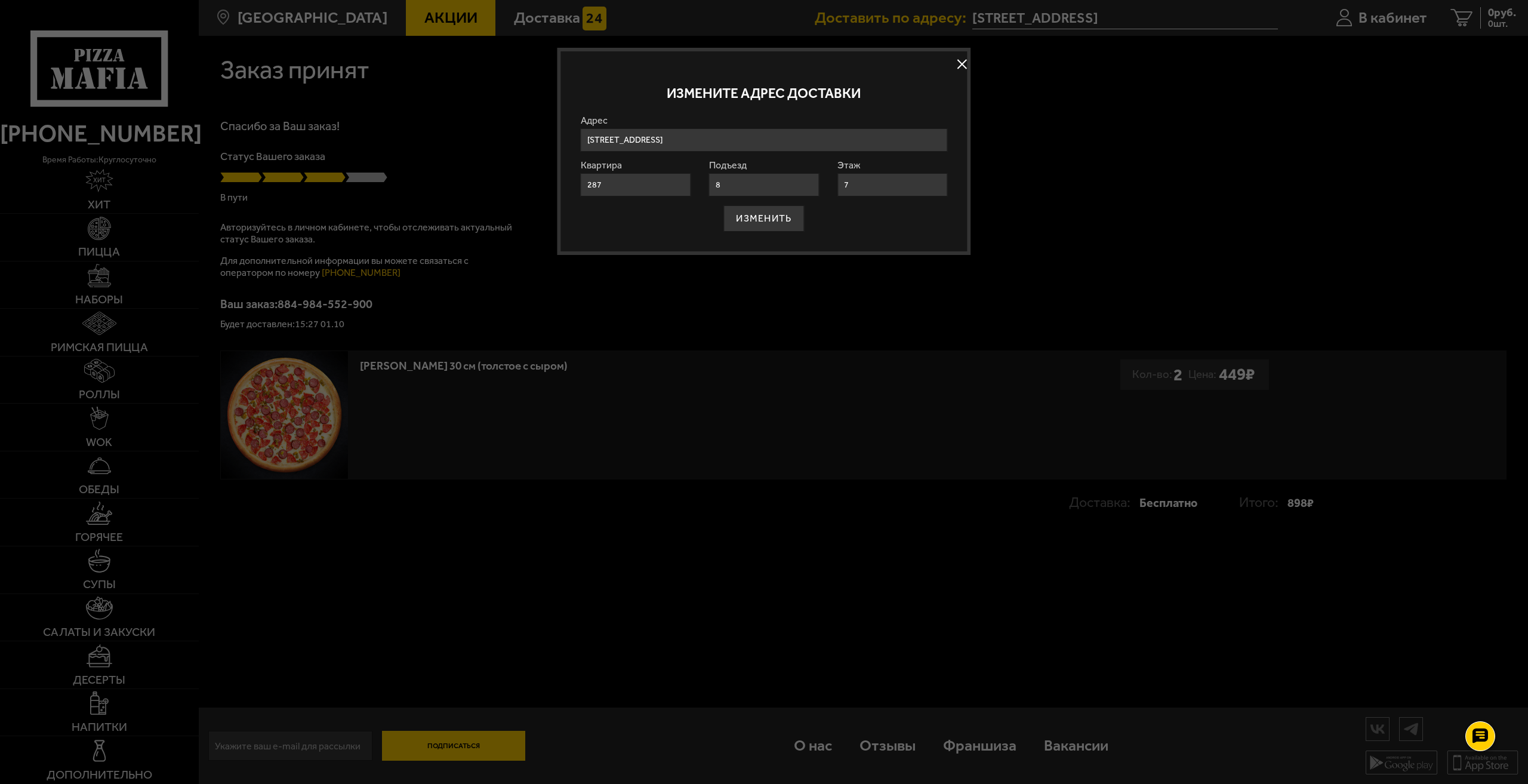
click at [755, 132] on input "[STREET_ADDRESS]" at bounding box center [764, 140] width 367 height 23
drag, startPoint x: 591, startPoint y: 129, endPoint x: 558, endPoint y: 126, distance: 33.1
click at [558, 126] on div "Измените адрес доставки Адрес [STREET_ADDRESS][PERSON_NAME] ИЗМЕНИТЬ" at bounding box center [764, 151] width 413 height 207
paste input "[GEOGRAPHIC_DATA], [GEOGRAPHIC_DATA], [GEOGRAPHIC_DATA], [GEOGRAPHIC_DATA], [GE…"
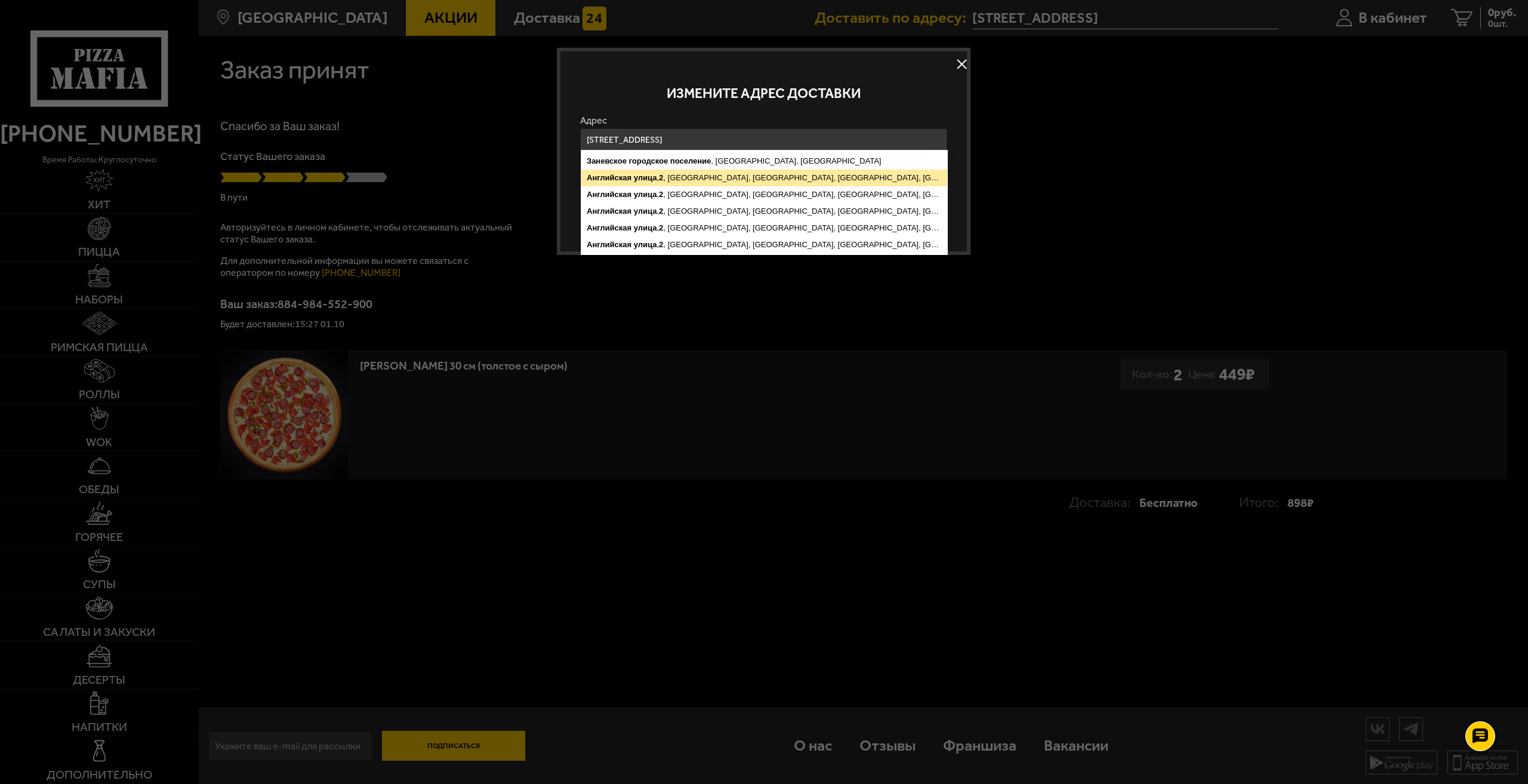
type input "[STREET_ADDRESS]"
click at [714, 171] on ymaps "[STREET_ADDRESS]" at bounding box center [764, 178] width 366 height 17
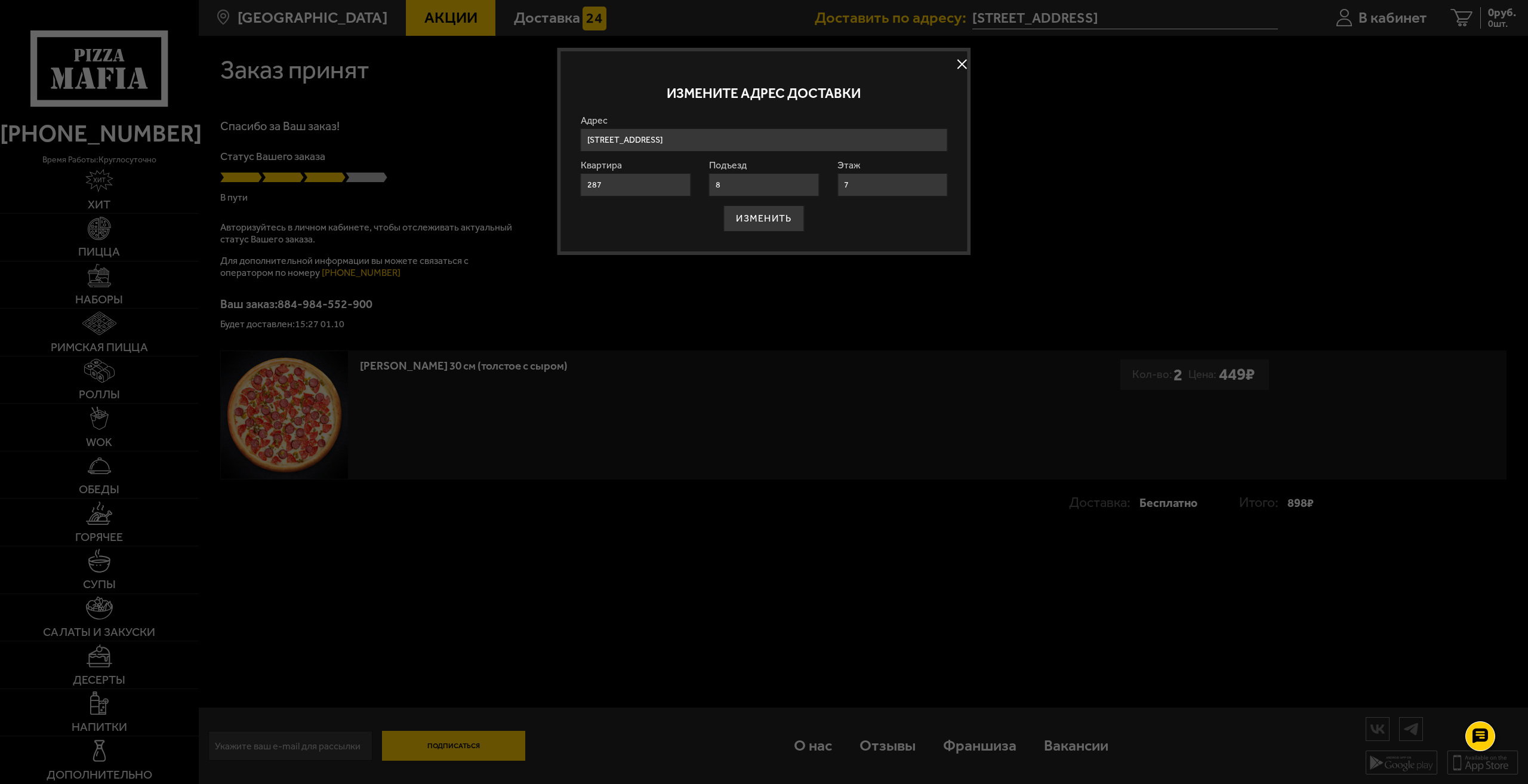
drag, startPoint x: 740, startPoint y: 191, endPoint x: 705, endPoint y: 186, distance: 35.4
click at [705, 186] on form "Адрес [STREET_ADDRESS], [GEOGRAPHIC_DATA], [STREET_ADDRESS] , [GEOGRAPHIC_DATA]…" at bounding box center [764, 173] width 367 height 115
type input "2"
drag, startPoint x: 864, startPoint y: 191, endPoint x: 830, endPoint y: 190, distance: 34.0
click at [830, 190] on form "Адрес [STREET_ADDRESS], [GEOGRAPHIC_DATA], [STREET_ADDRESS] , [GEOGRAPHIC_DATA]…" at bounding box center [764, 173] width 367 height 115
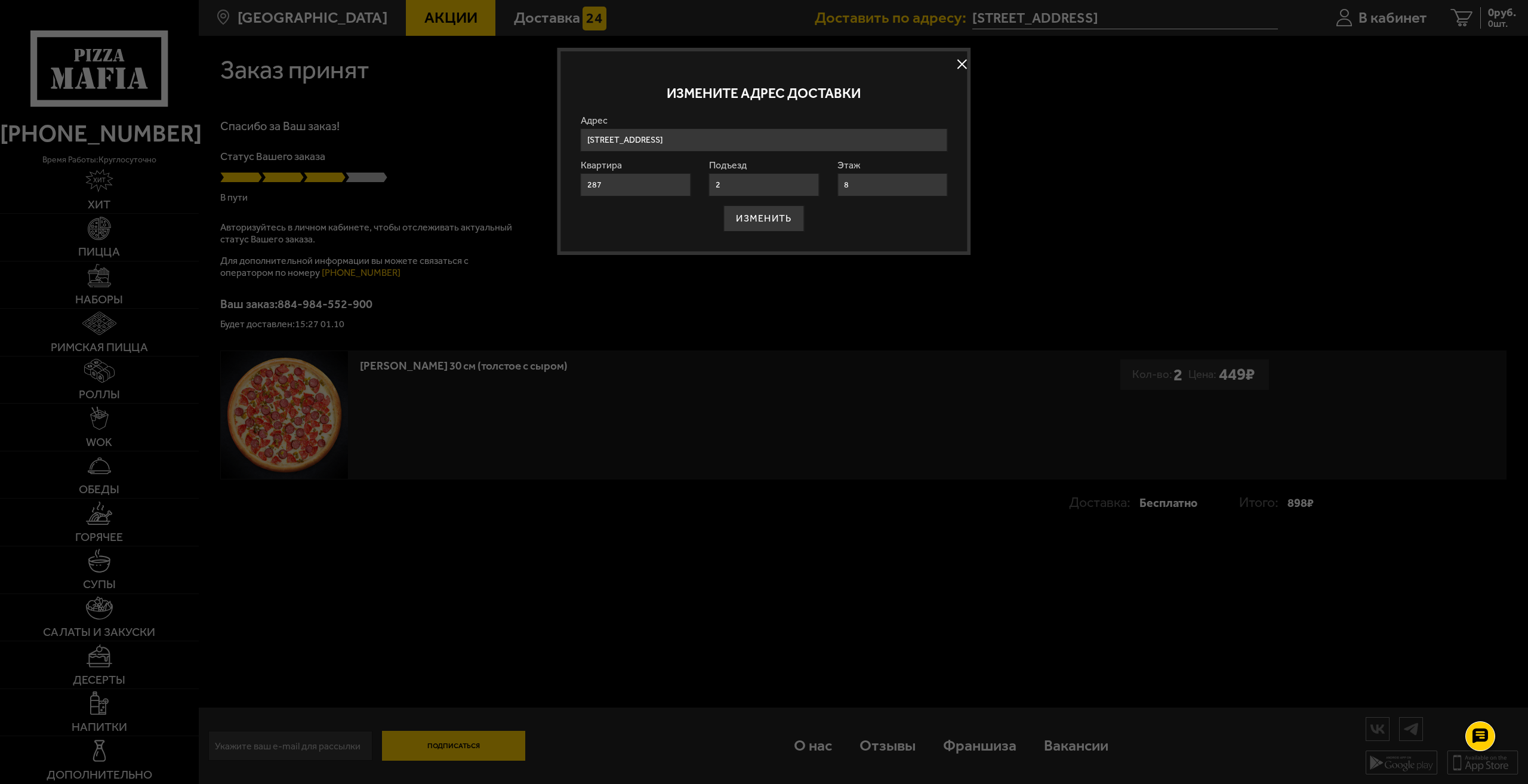
type input "8"
drag, startPoint x: 640, startPoint y: 182, endPoint x: 556, endPoint y: 172, distance: 84.6
click at [553, 174] on main "[GEOGRAPHIC_DATA] Все Акции Доставка Личный кабинет Акции Доставка Доставить по…" at bounding box center [863, 392] width 1330 height 784
type input "216"
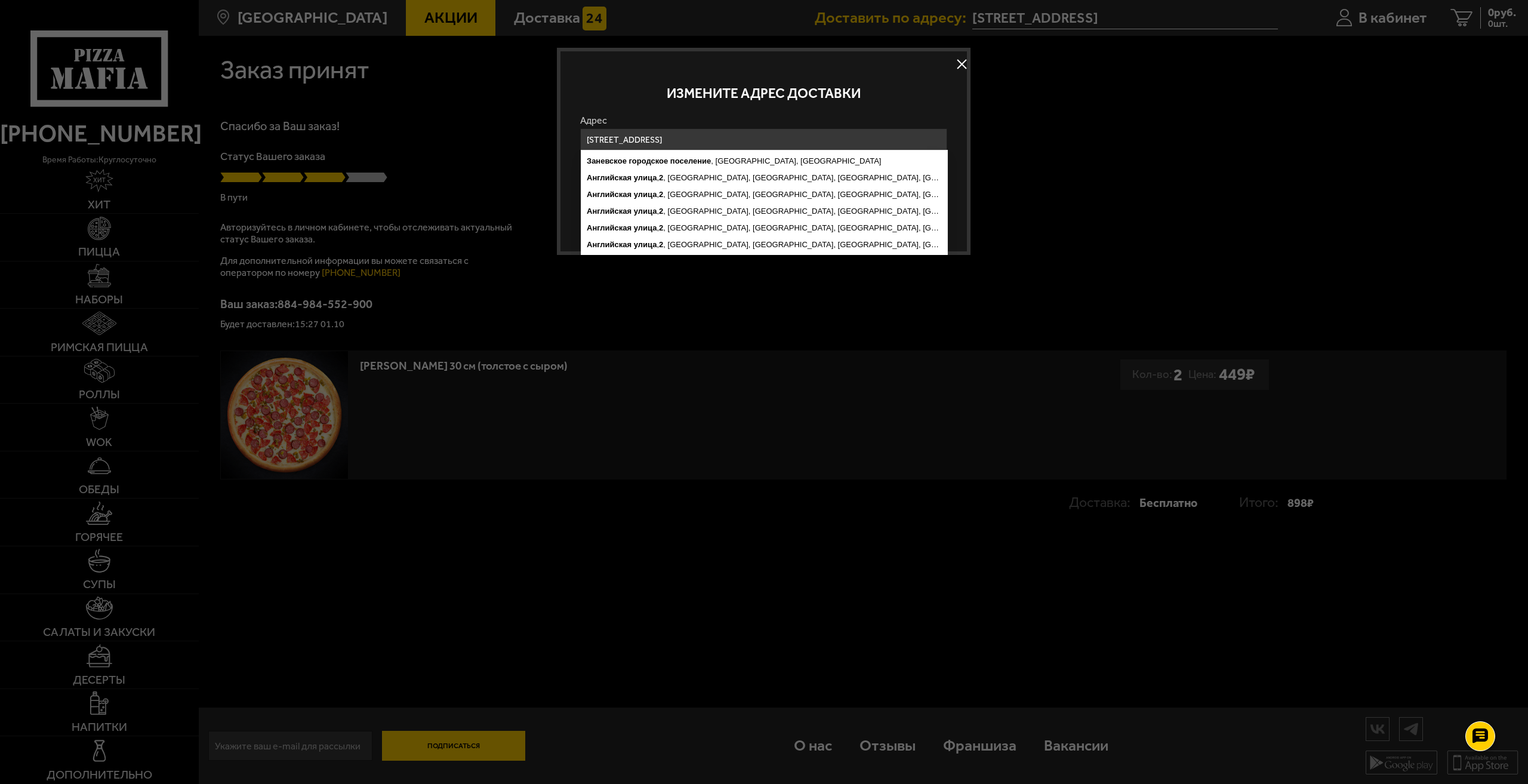
scroll to position [0, 58]
drag, startPoint x: 845, startPoint y: 137, endPoint x: 1008, endPoint y: 135, distance: 163.0
click at [1008, 135] on main "[GEOGRAPHIC_DATA] Все Акции Доставка Личный кабинет Акции Доставка Доставить по…" at bounding box center [863, 392] width 1330 height 784
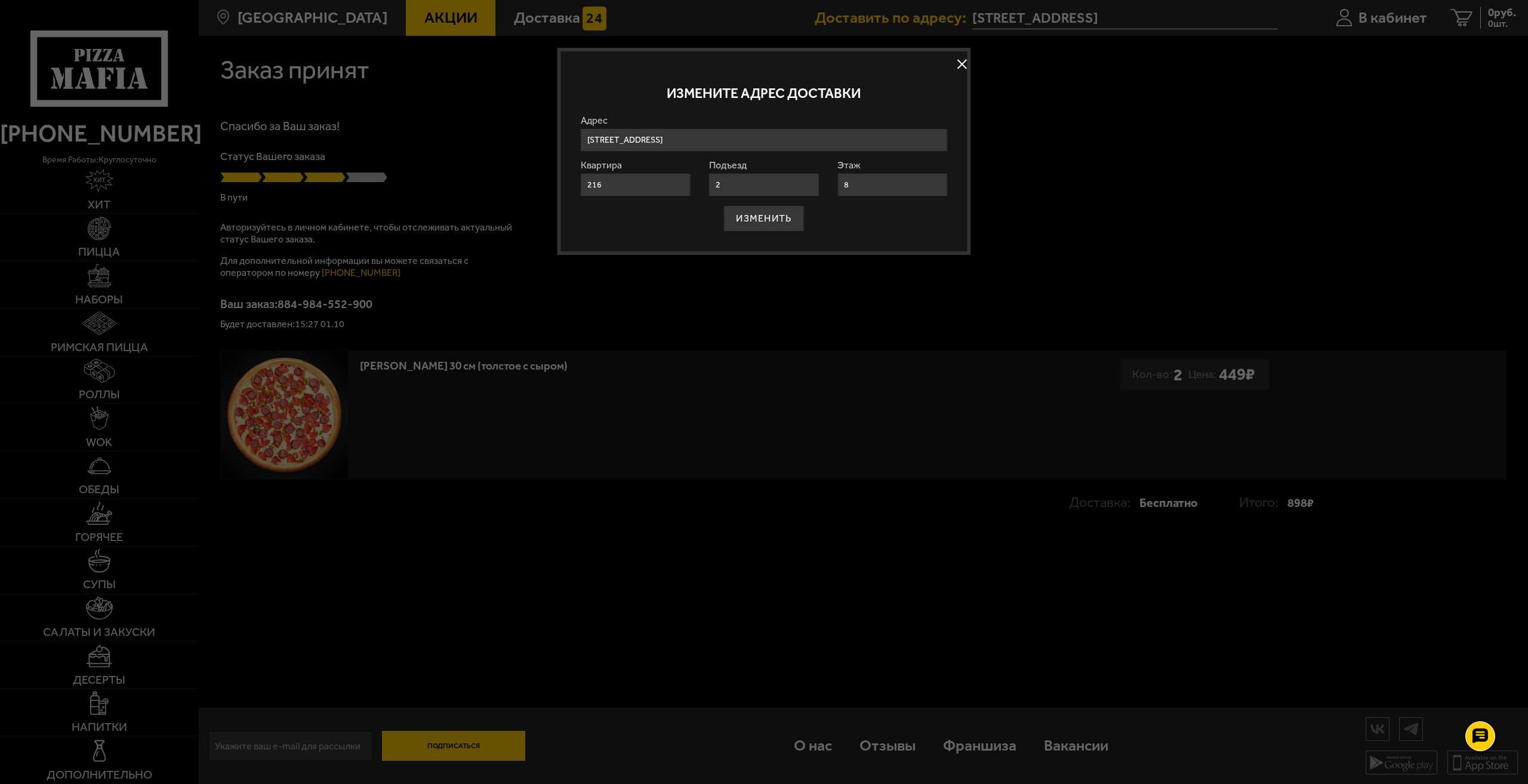
click at [869, 108] on div "Измените адрес доставки" at bounding box center [764, 92] width 367 height 44
click at [772, 222] on button "ИЗМЕНИТЬ" at bounding box center [764, 219] width 81 height 26
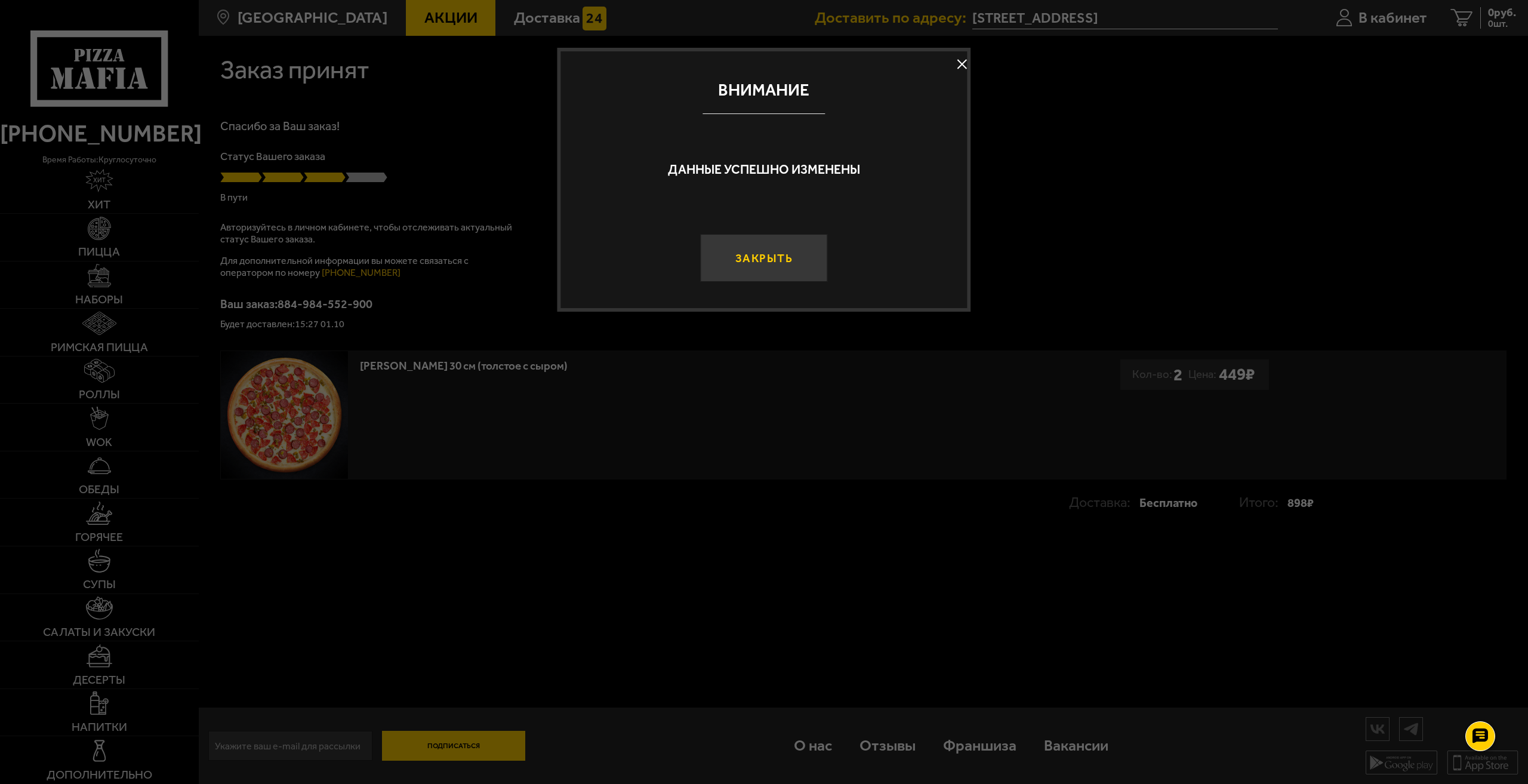
click at [791, 254] on button "Закрыть" at bounding box center [764, 257] width 128 height 47
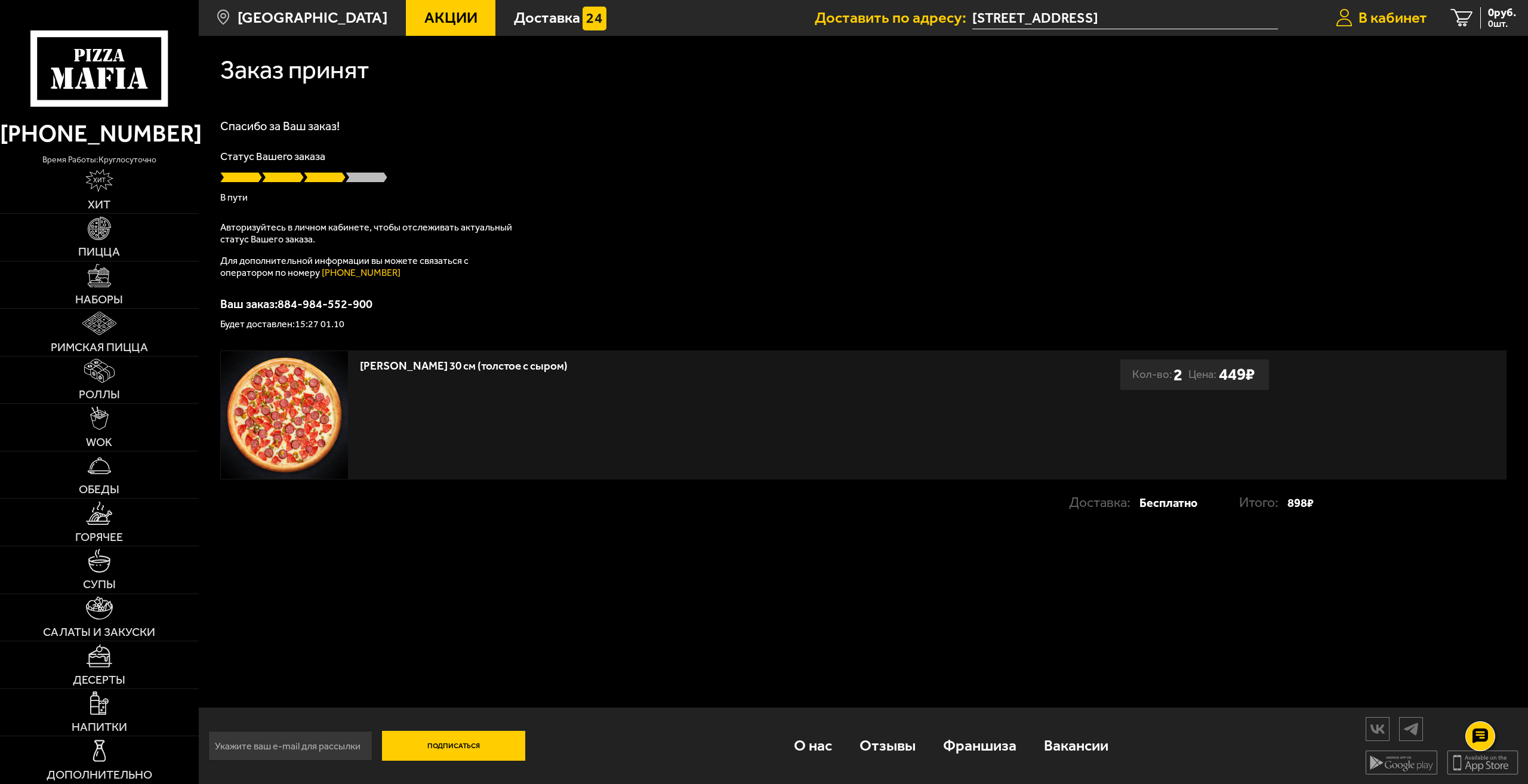
click at [1378, 20] on span "В кабинет" at bounding box center [1393, 18] width 69 height 16
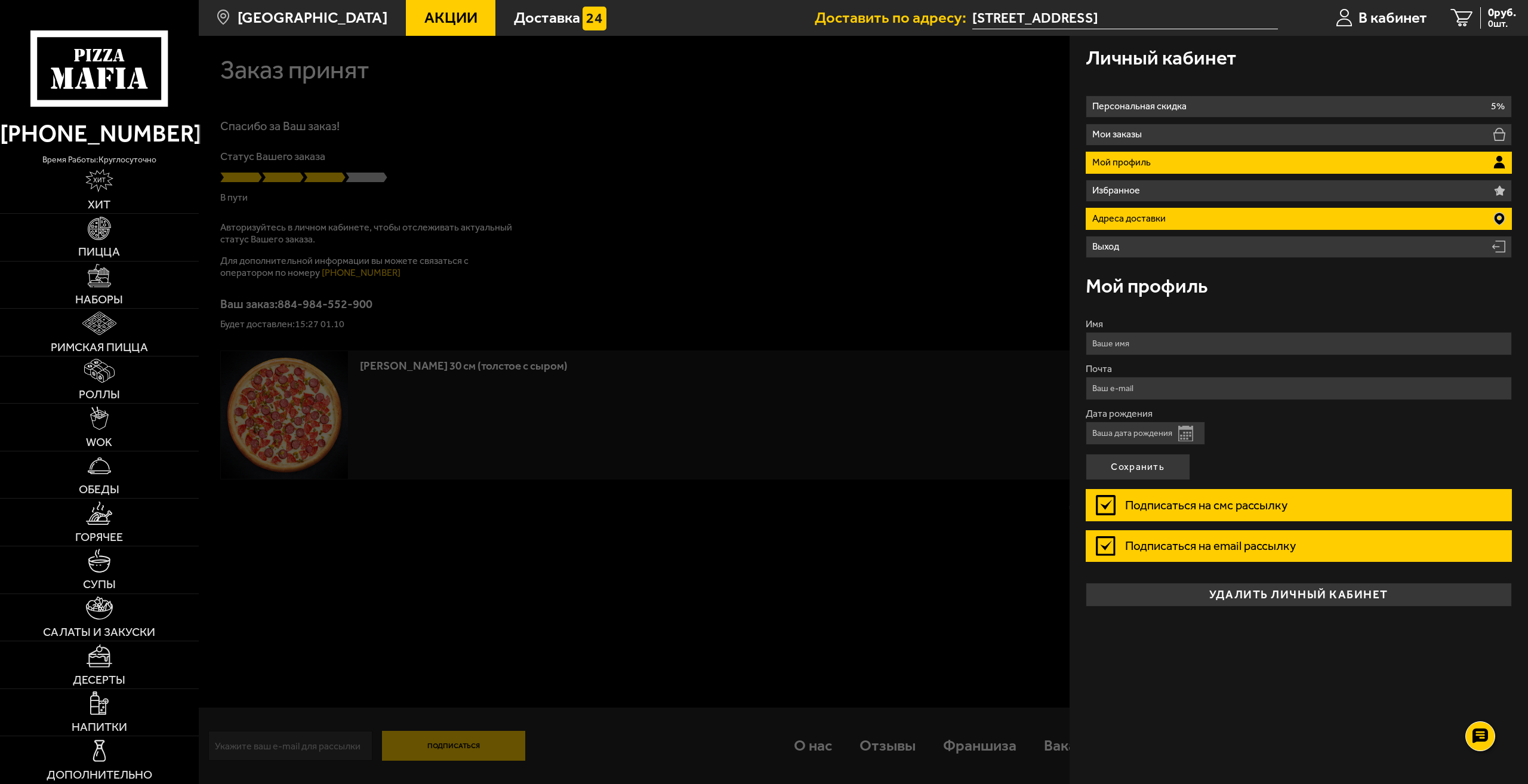
click at [1156, 211] on li "Адреса доставки" at bounding box center [1299, 219] width 426 height 22
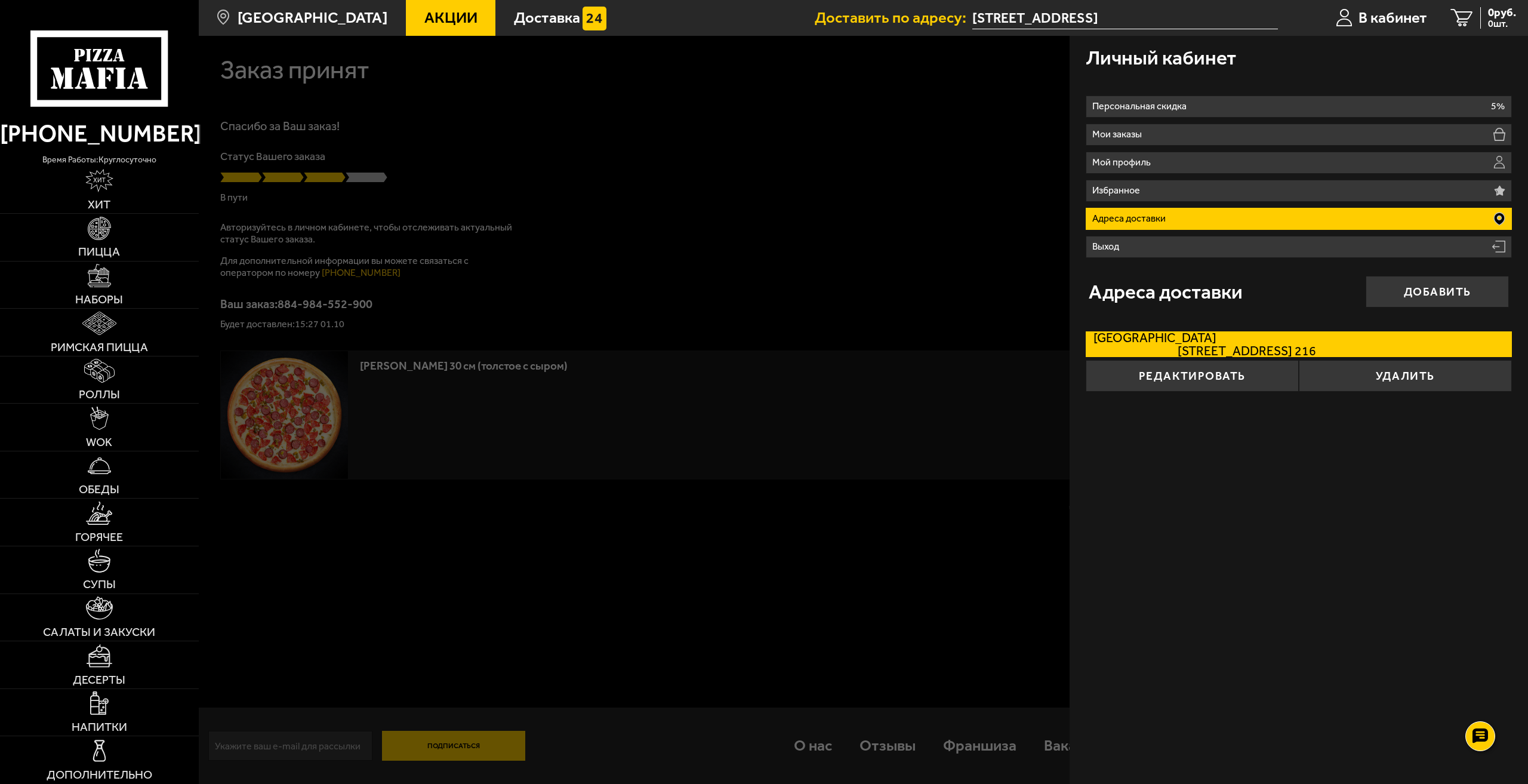
click at [635, 169] on div at bounding box center [962, 427] width 1528 height 784
